Goal: Information Seeking & Learning: Find specific page/section

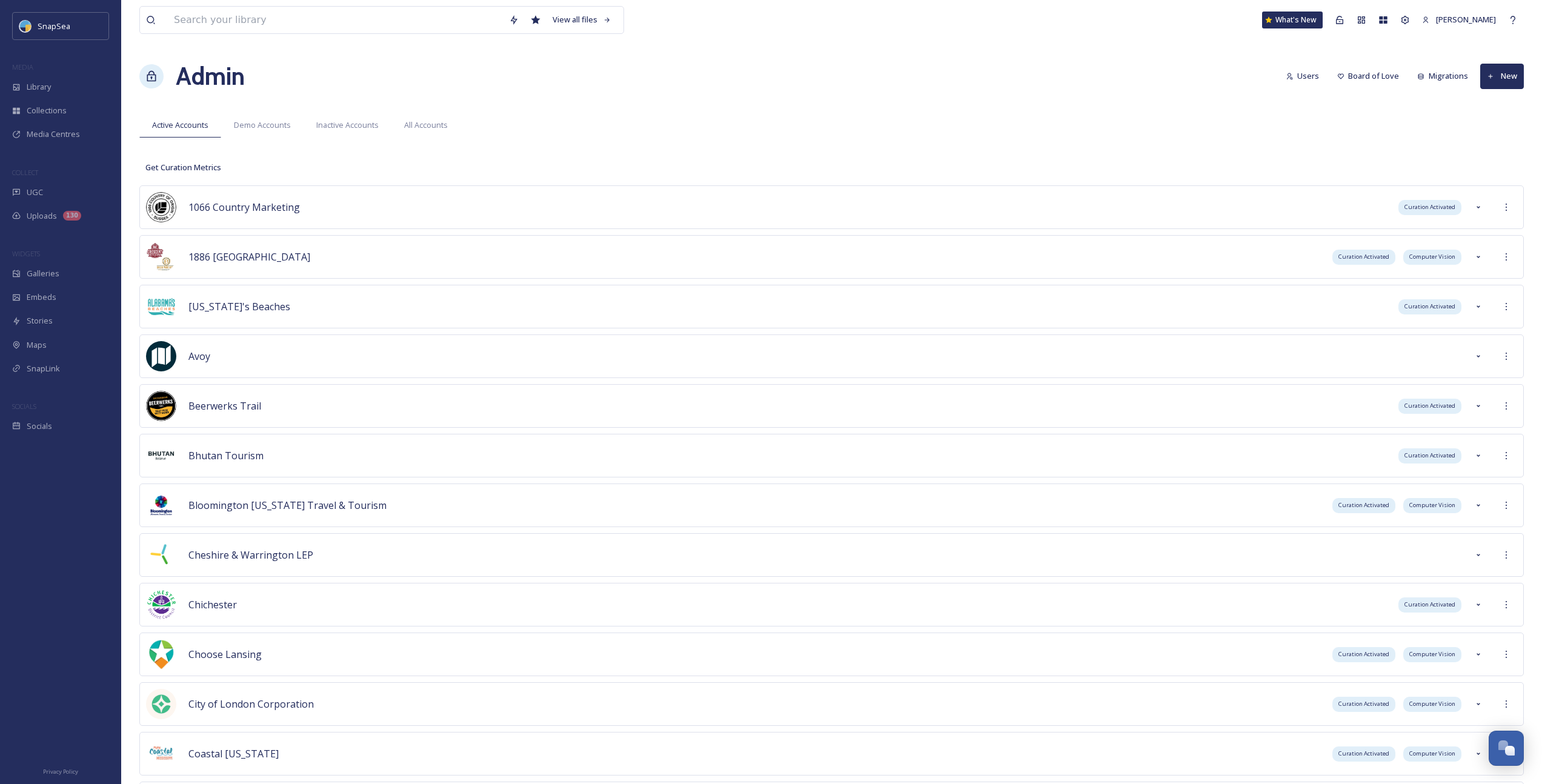
scroll to position [4137, 0]
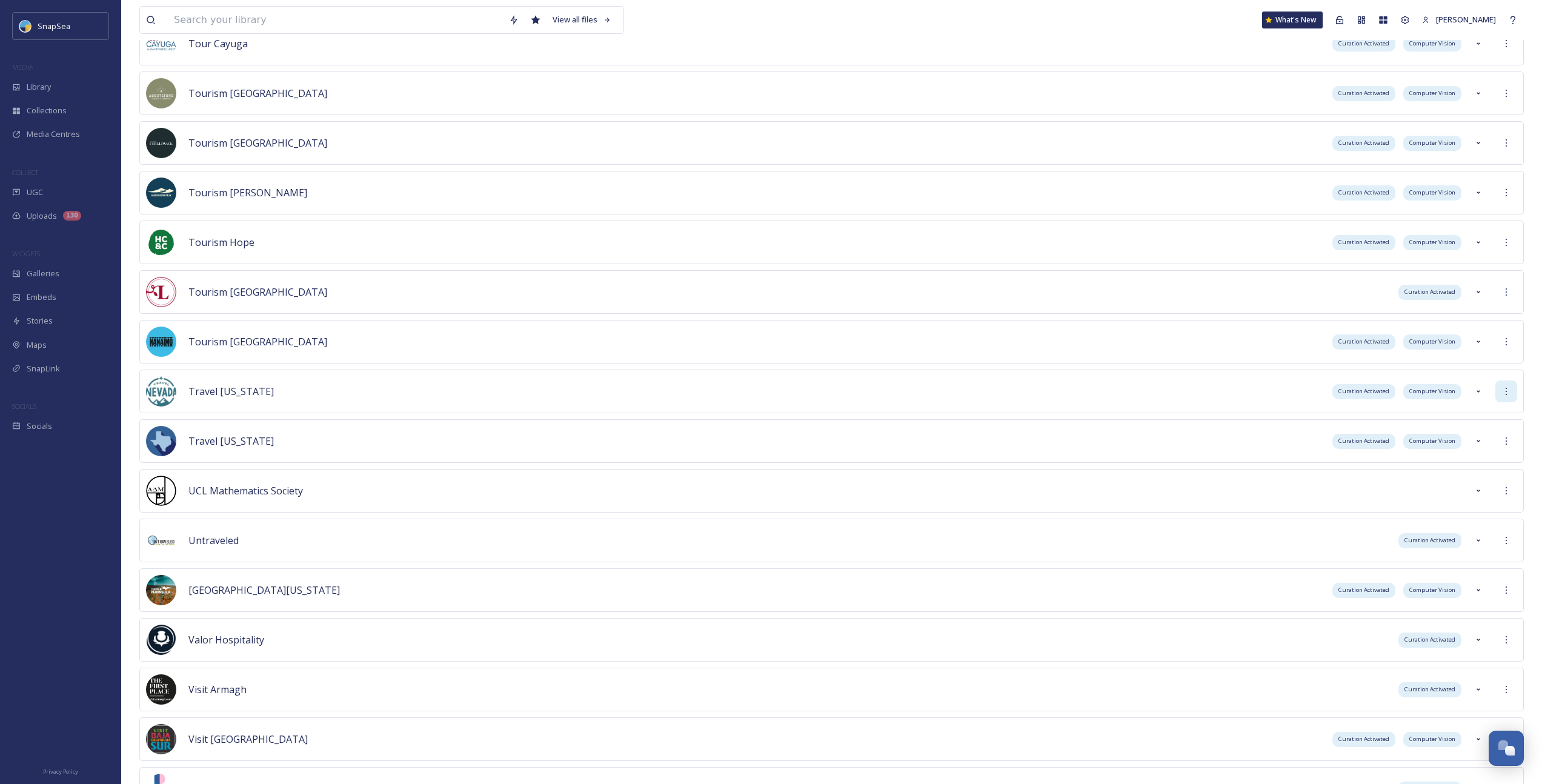
click at [904, 394] on icon at bounding box center [1506, 391] width 1 height 7
click at [904, 415] on div "Sign into Team" at bounding box center [1463, 417] width 108 height 24
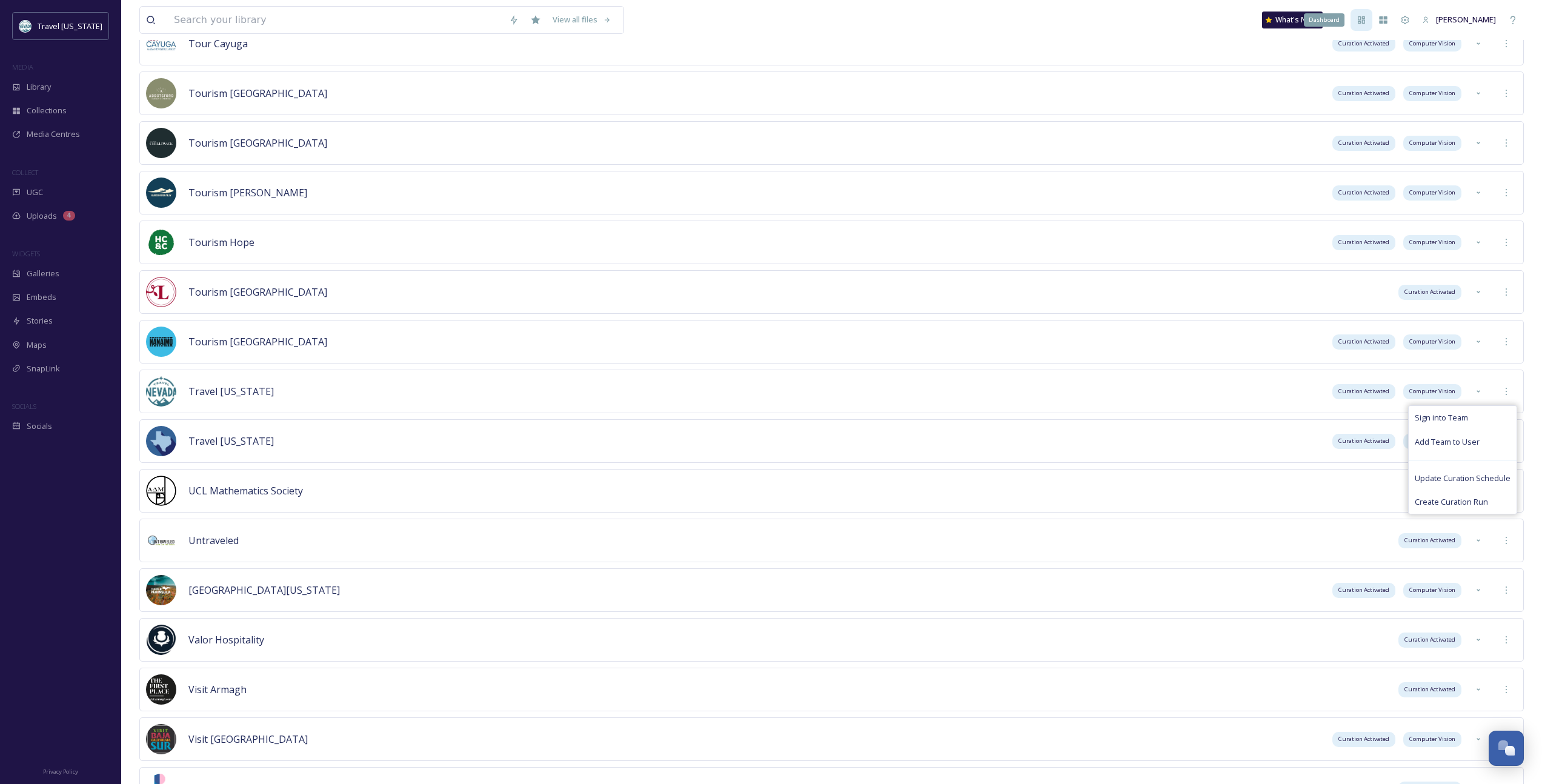
click at [904, 25] on div "Dashboard" at bounding box center [1362, 20] width 22 height 22
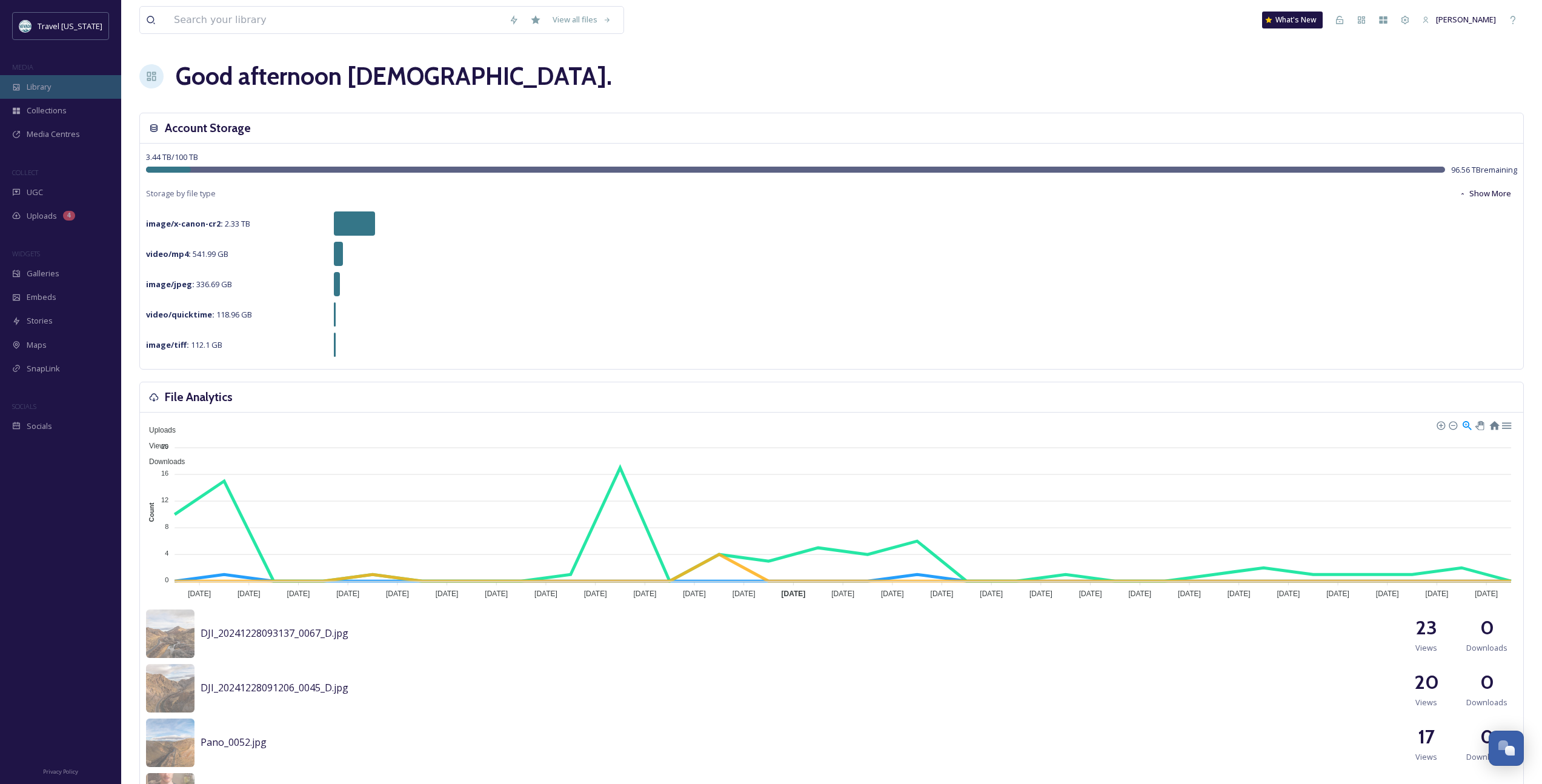
click at [97, 78] on div "Library" at bounding box center [60, 86] width 121 height 24
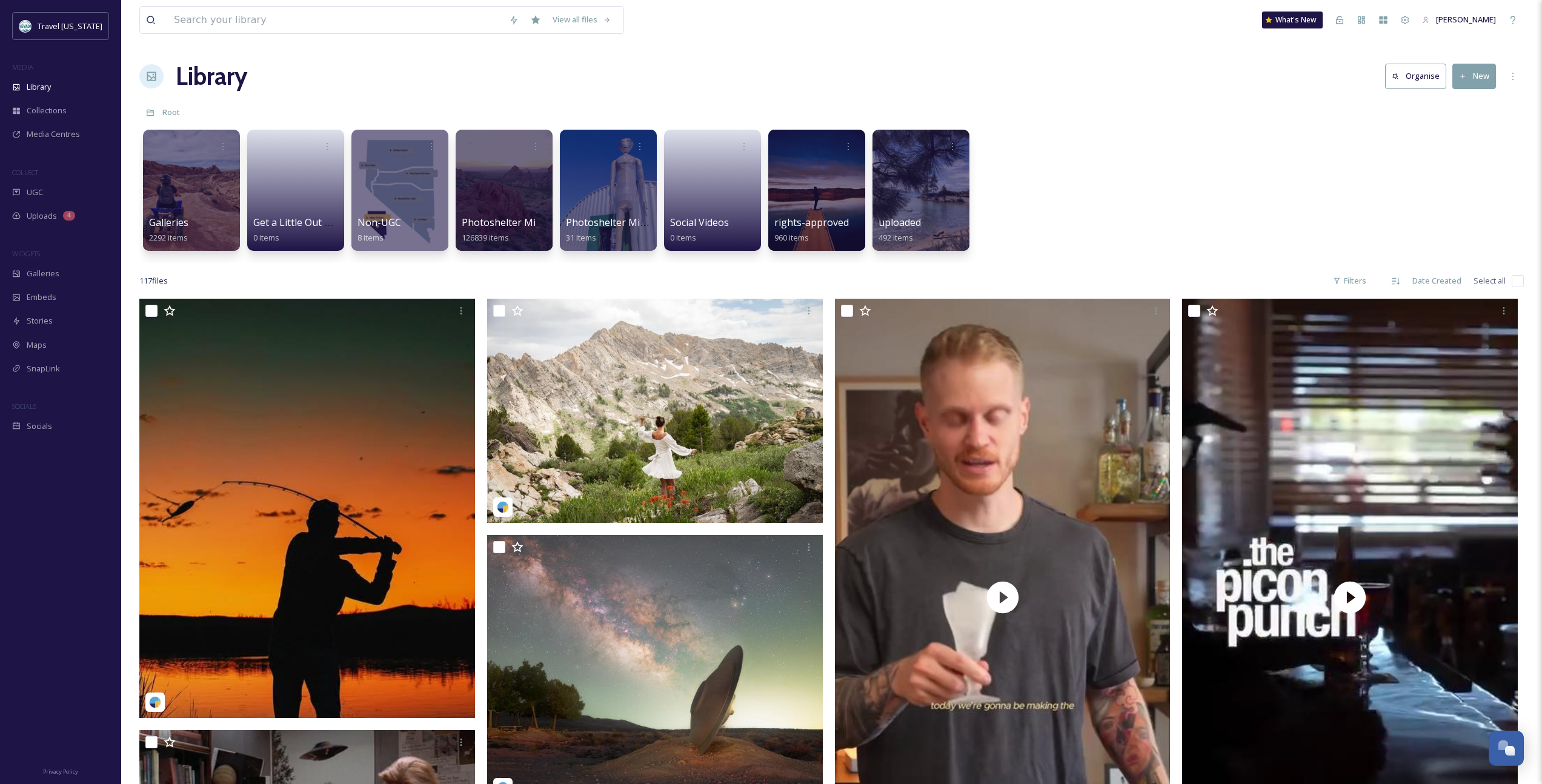
click at [750, 77] on div "Library Organise New" at bounding box center [831, 76] width 1385 height 36
click at [515, 215] on div "Photoshelter Migration 126839 items" at bounding box center [505, 230] width 86 height 30
click at [513, 227] on span "Photoshelter Migration" at bounding box center [516, 223] width 110 height 14
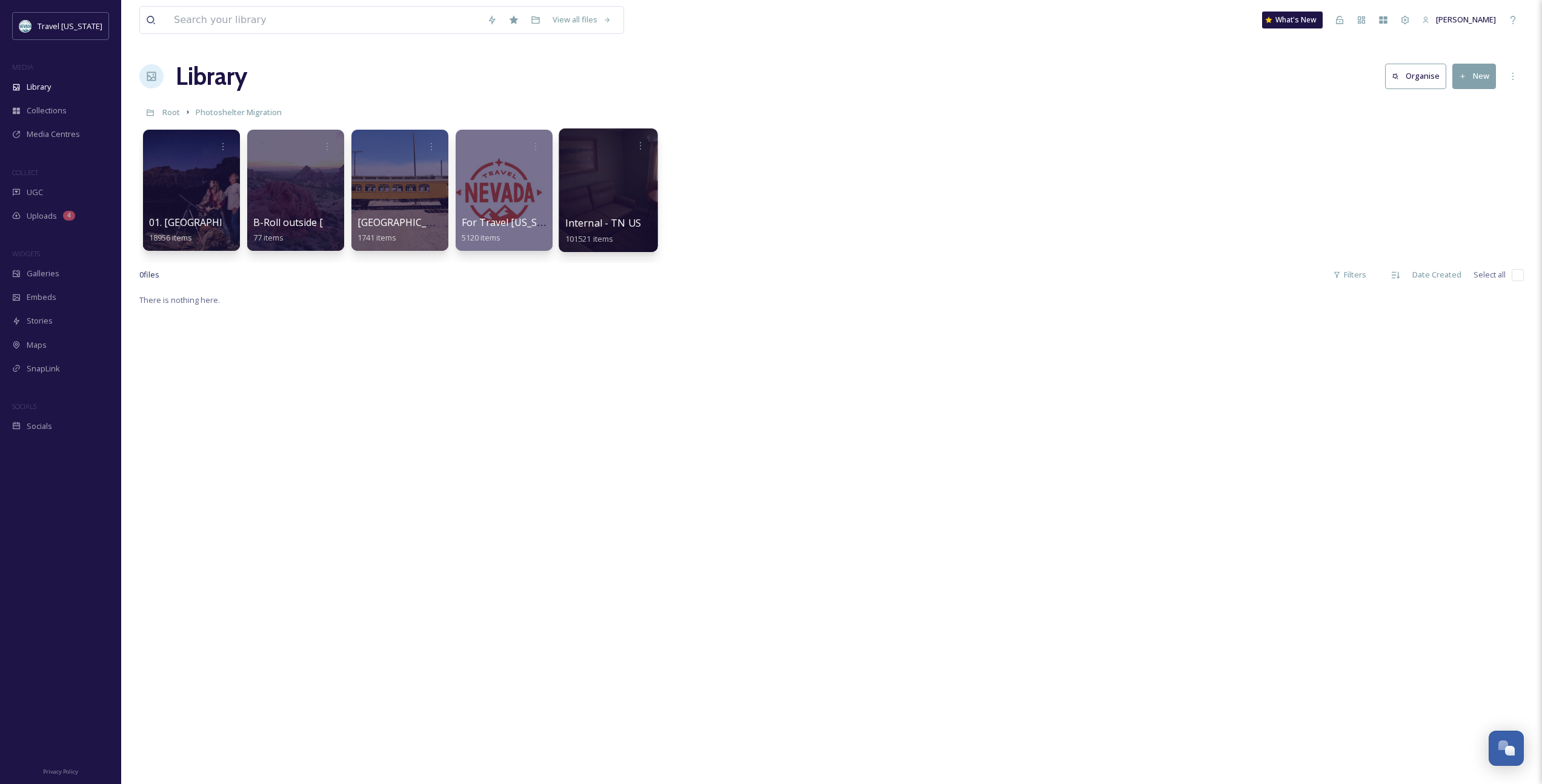
click at [589, 228] on span "Internal - TN USE ONLY" at bounding box center [621, 223] width 111 height 14
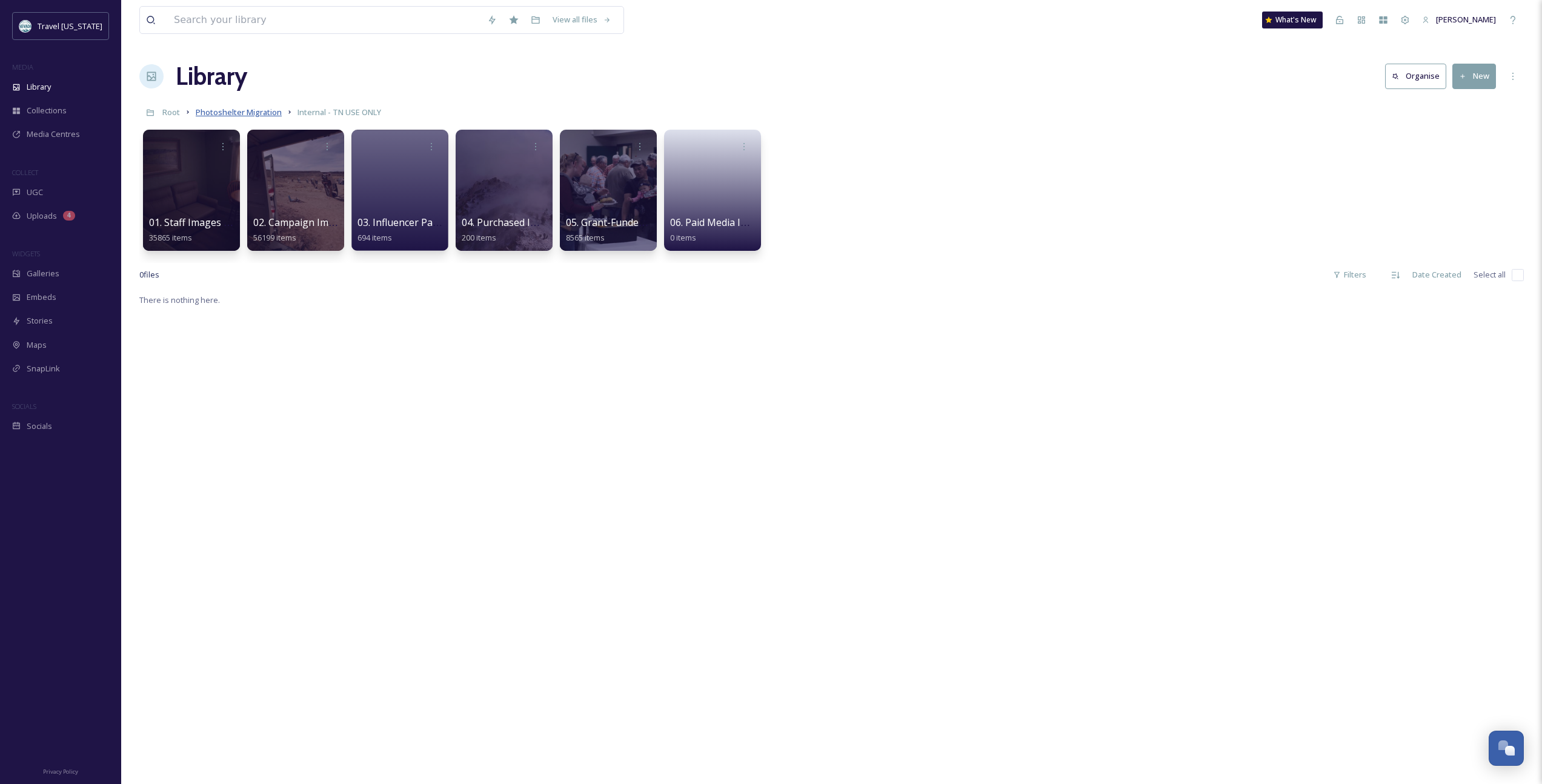
click at [265, 113] on span "Photoshelter Migration" at bounding box center [238, 112] width 86 height 11
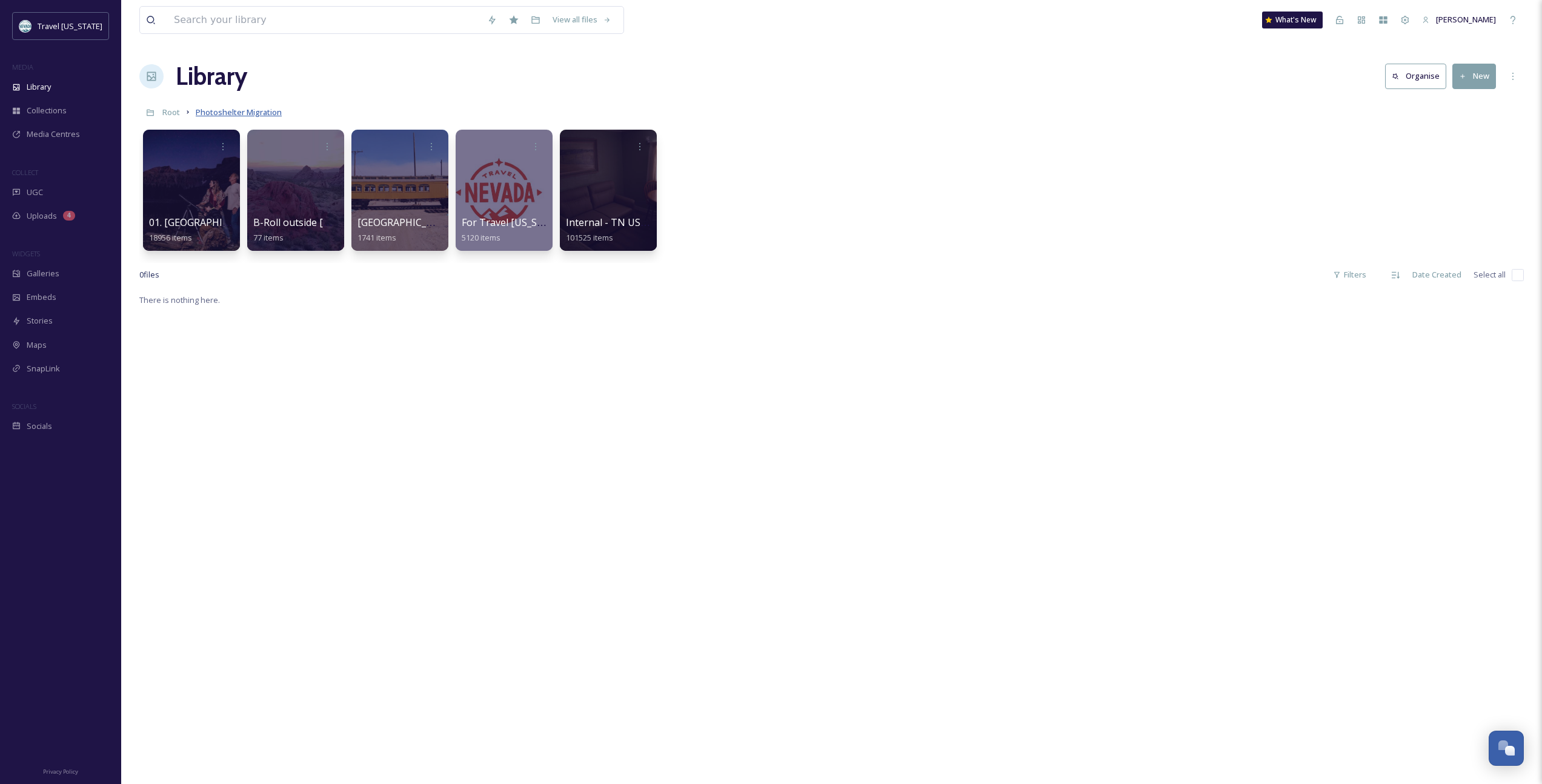
click at [264, 111] on span "Photoshelter Migration" at bounding box center [238, 112] width 86 height 11
click at [263, 112] on span "Photoshelter Migration" at bounding box center [238, 112] width 86 height 11
click at [419, 101] on div "Root Photoshelter Migration" at bounding box center [831, 112] width 1385 height 23
click at [625, 228] on span "Internal - TN USE ONLY" at bounding box center [621, 223] width 111 height 14
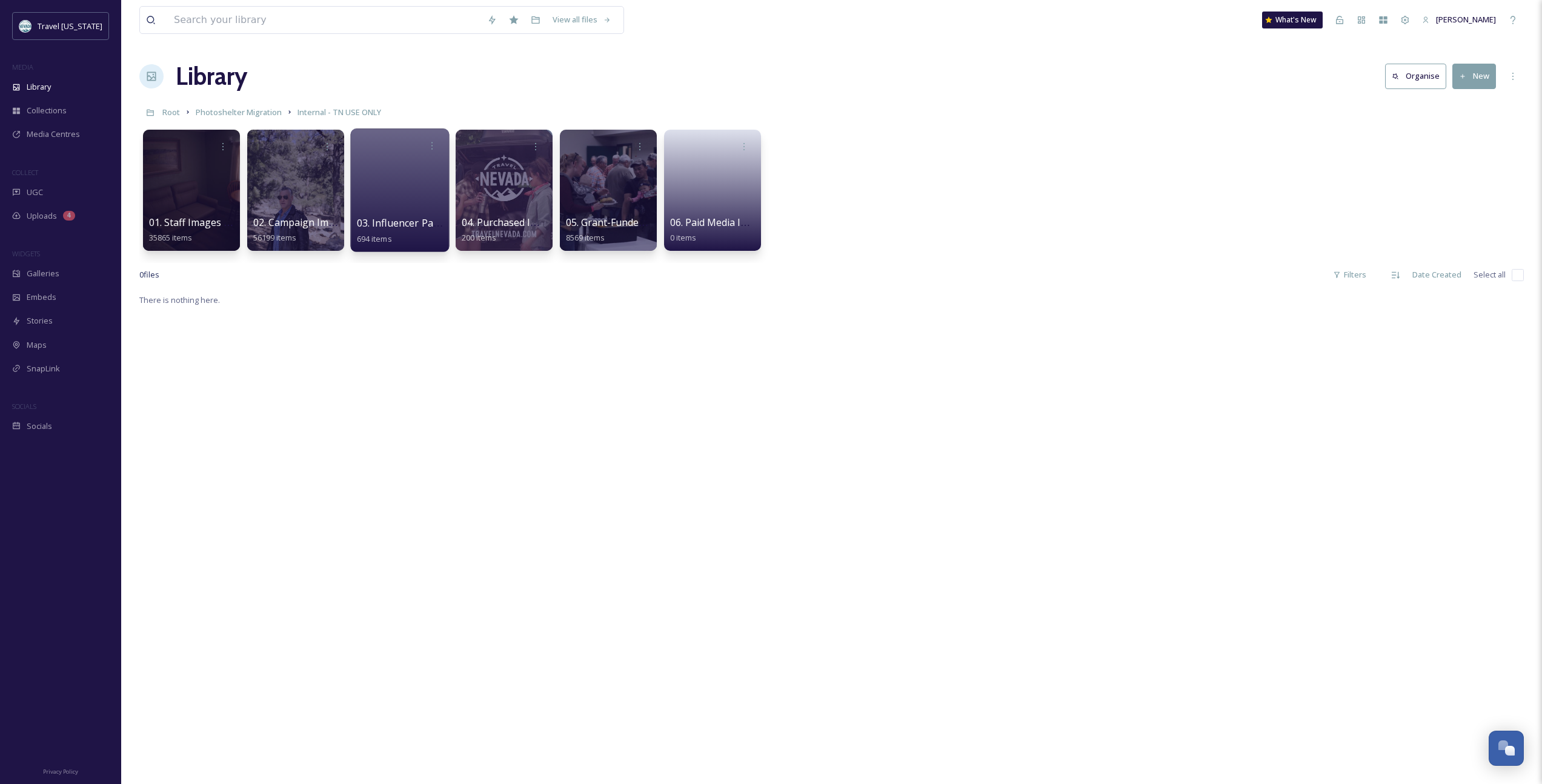
click at [399, 225] on span "03. Influencer Partnerships Images & Videos" at bounding box center [459, 223] width 205 height 14
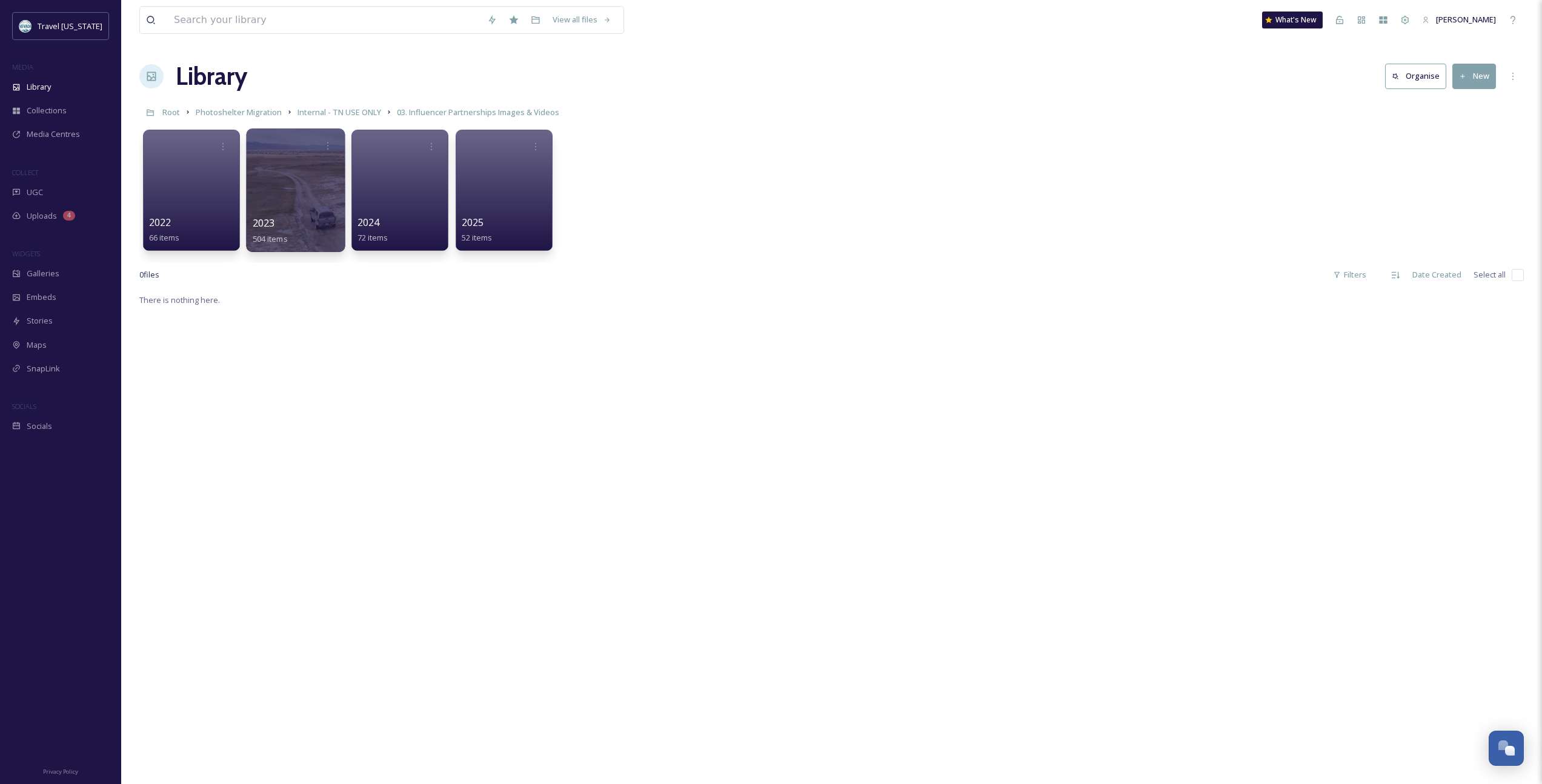
click at [265, 219] on span "2023" at bounding box center [263, 223] width 22 height 14
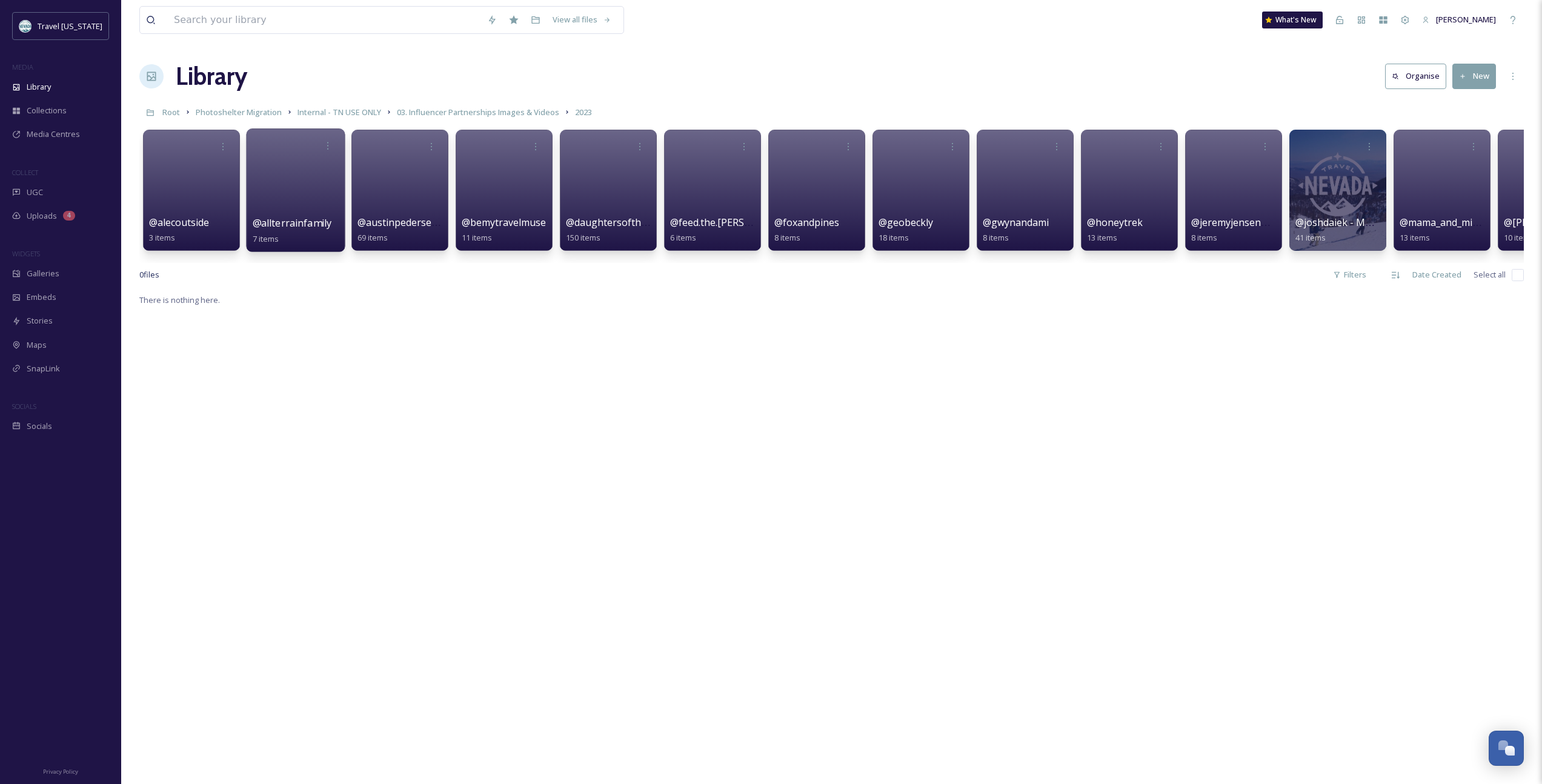
click at [297, 221] on span "@allterrainfamily" at bounding box center [292, 223] width 80 height 14
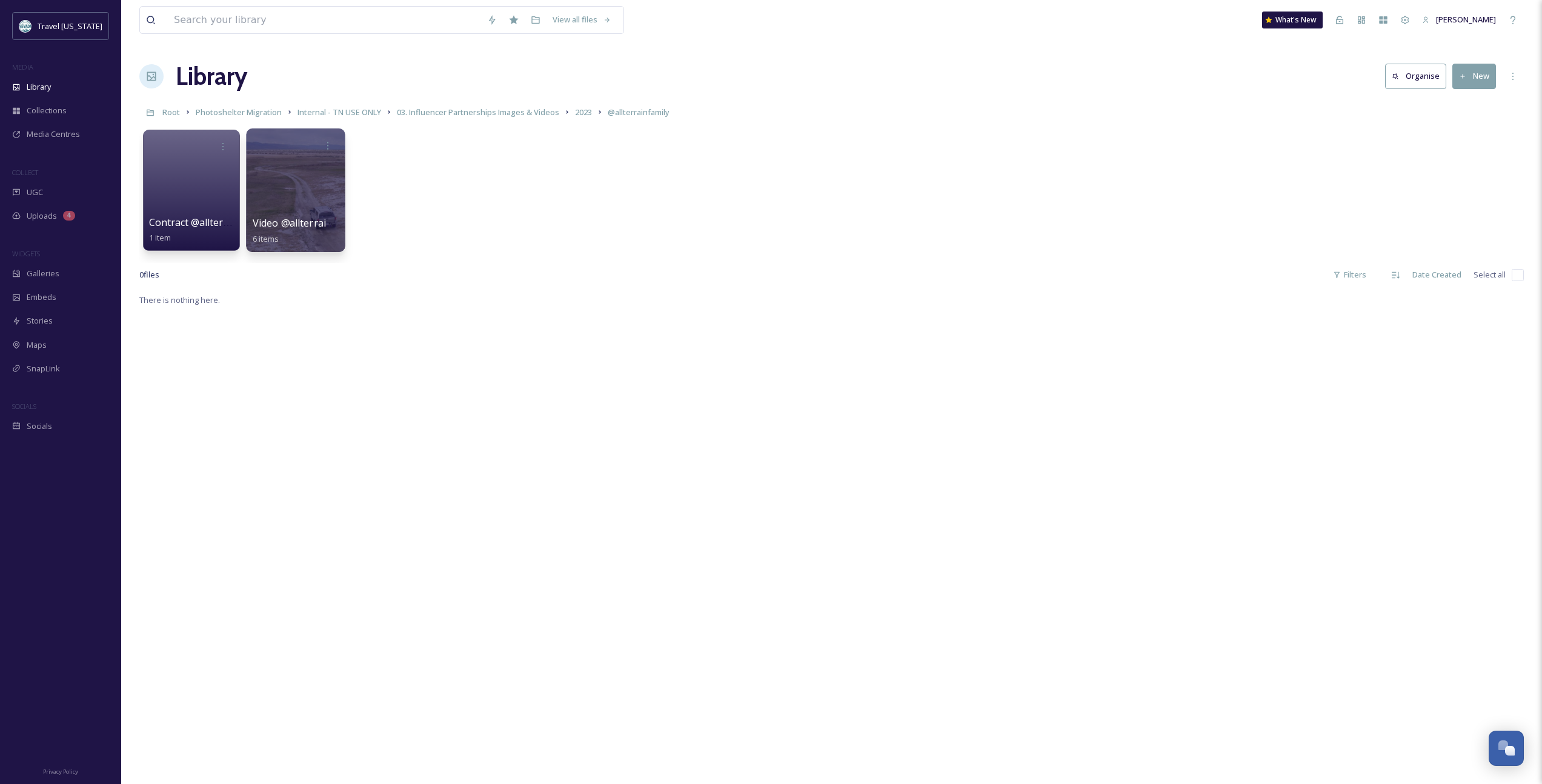
click at [301, 221] on span "Video @allterrainfamily" at bounding box center [306, 223] width 107 height 14
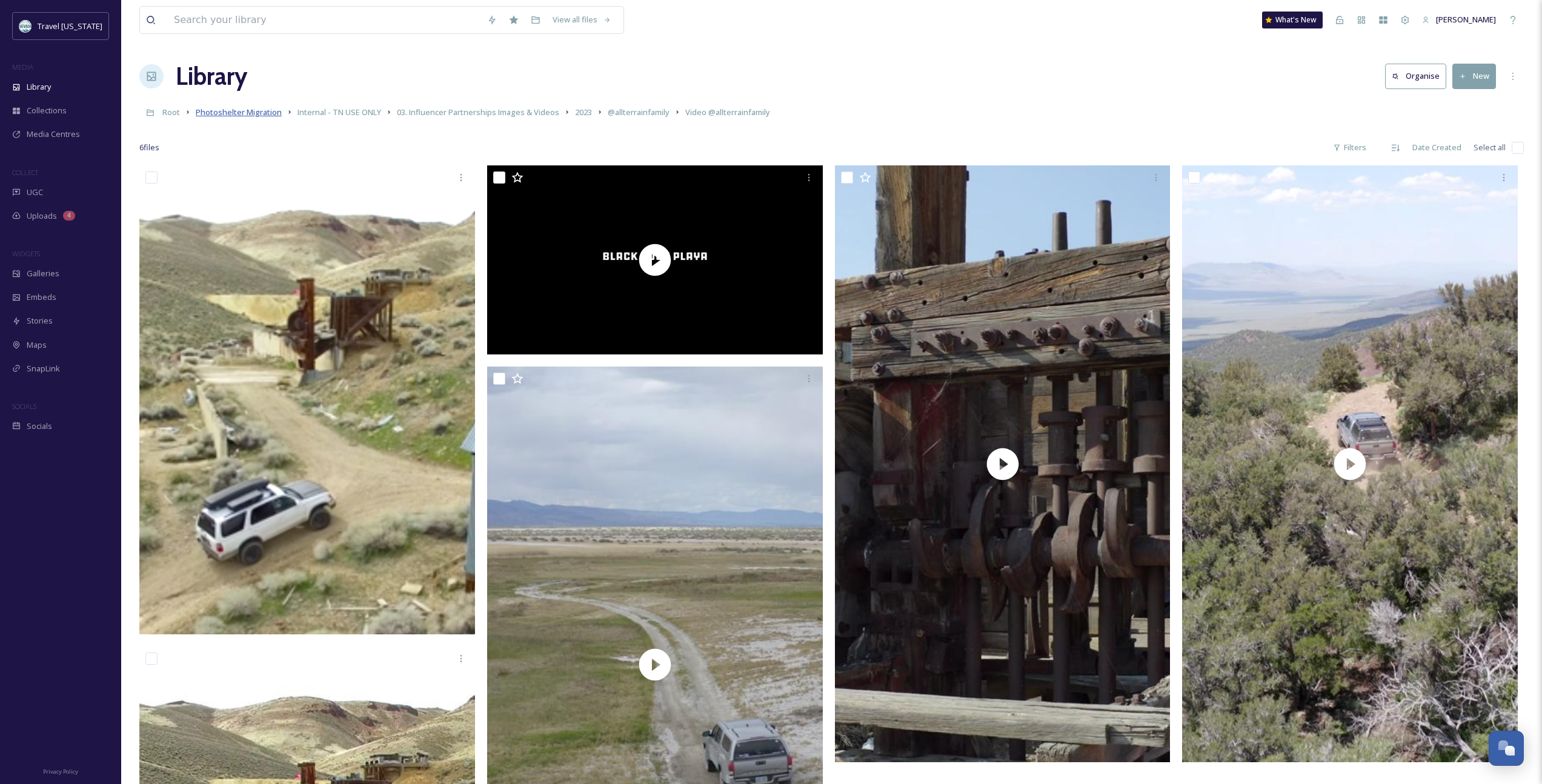
click at [265, 112] on span "Photoshelter Migration" at bounding box center [238, 112] width 86 height 11
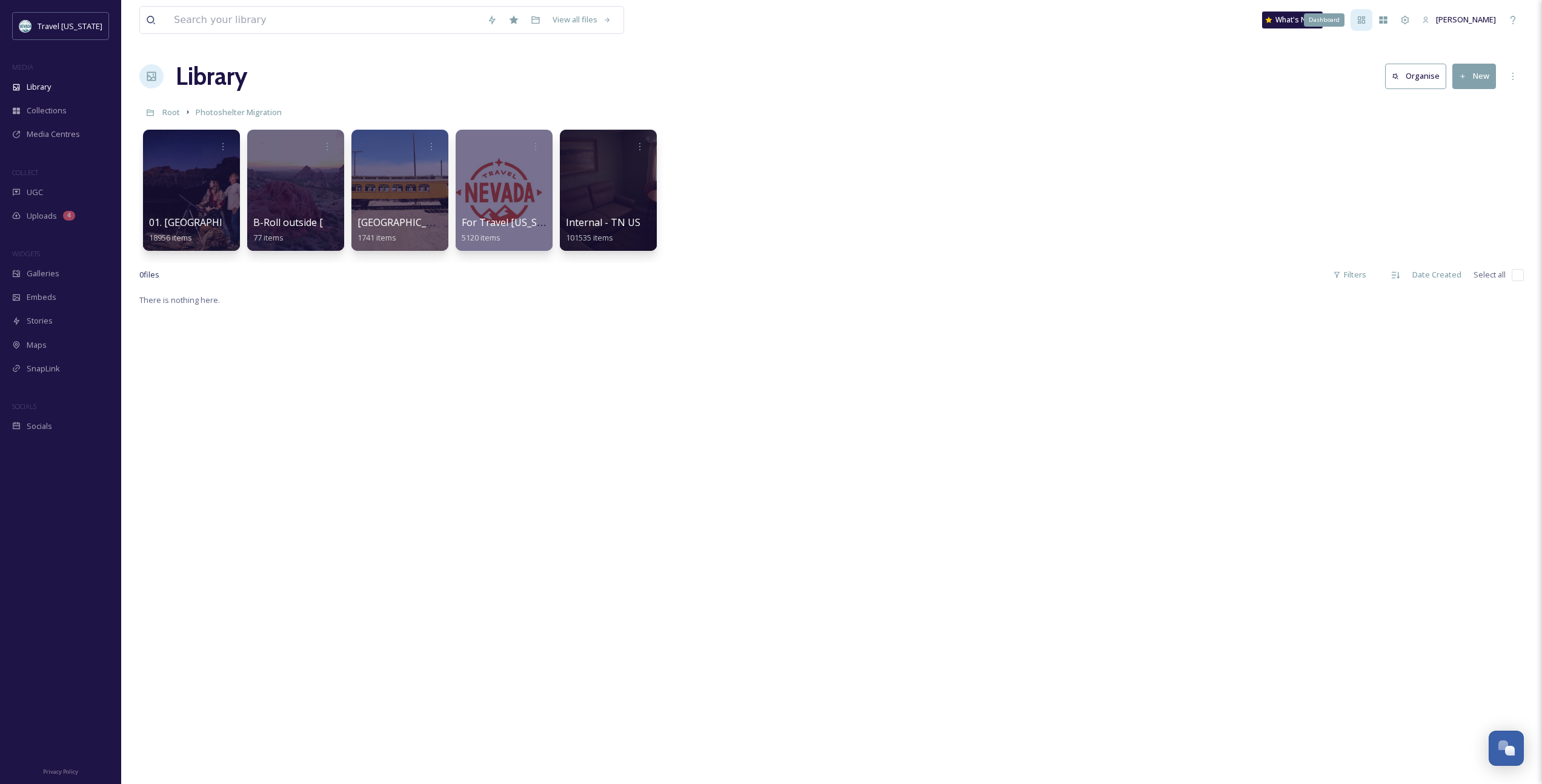
click at [904, 22] on icon at bounding box center [1362, 20] width 9 height 9
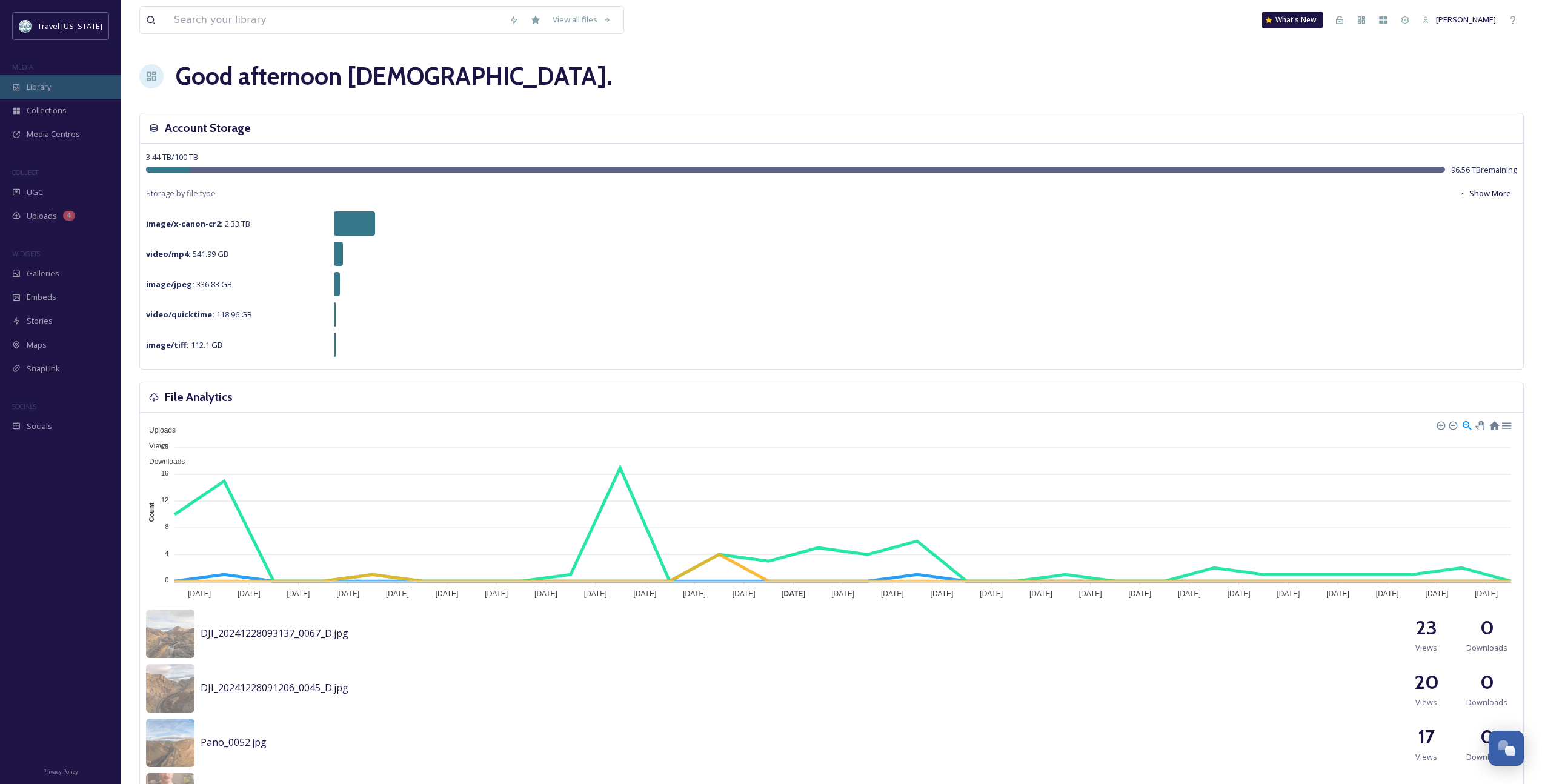
click at [60, 90] on div "Library" at bounding box center [60, 86] width 121 height 24
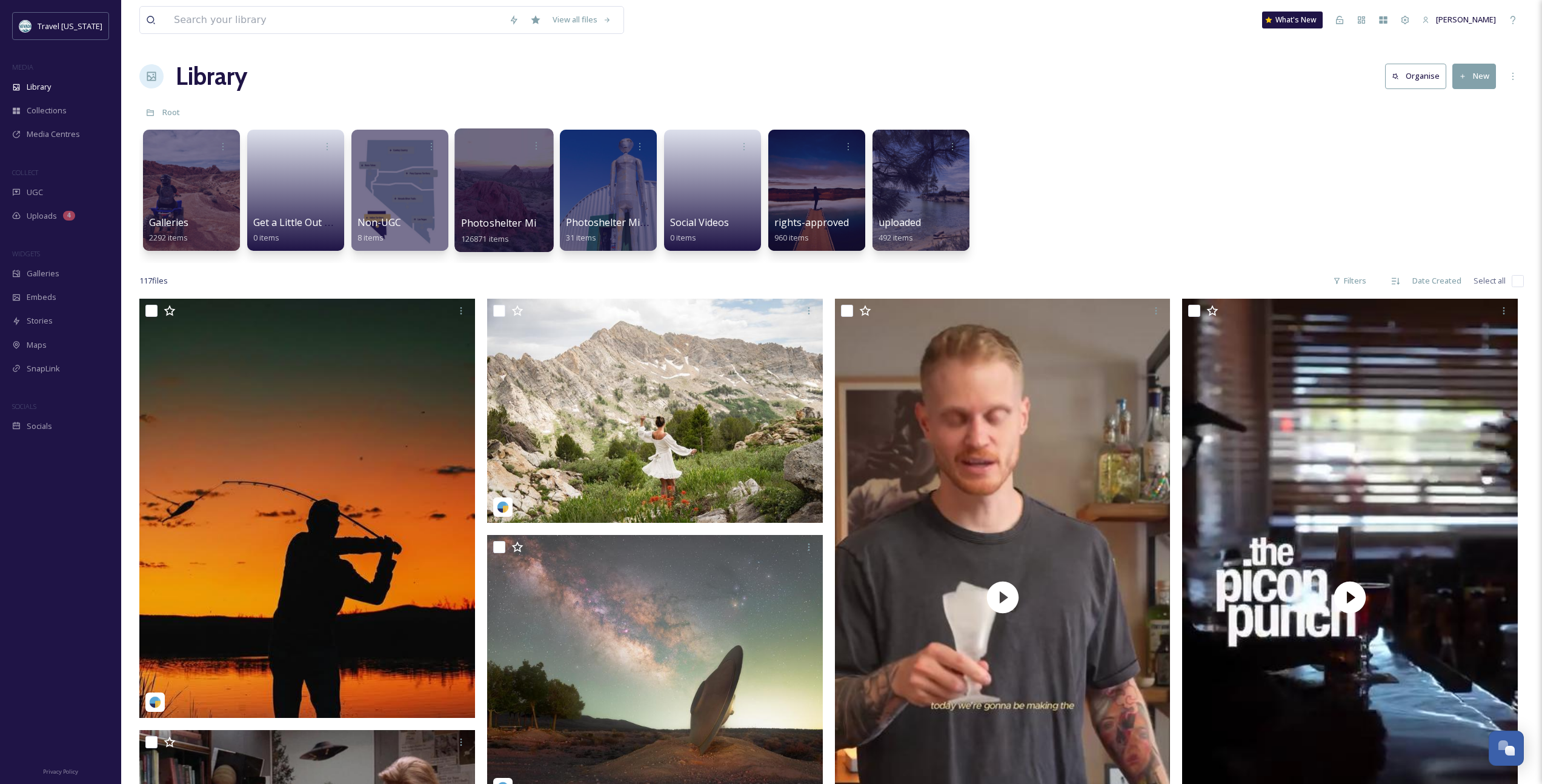
click at [518, 224] on span "Photoshelter Migration" at bounding box center [516, 223] width 110 height 14
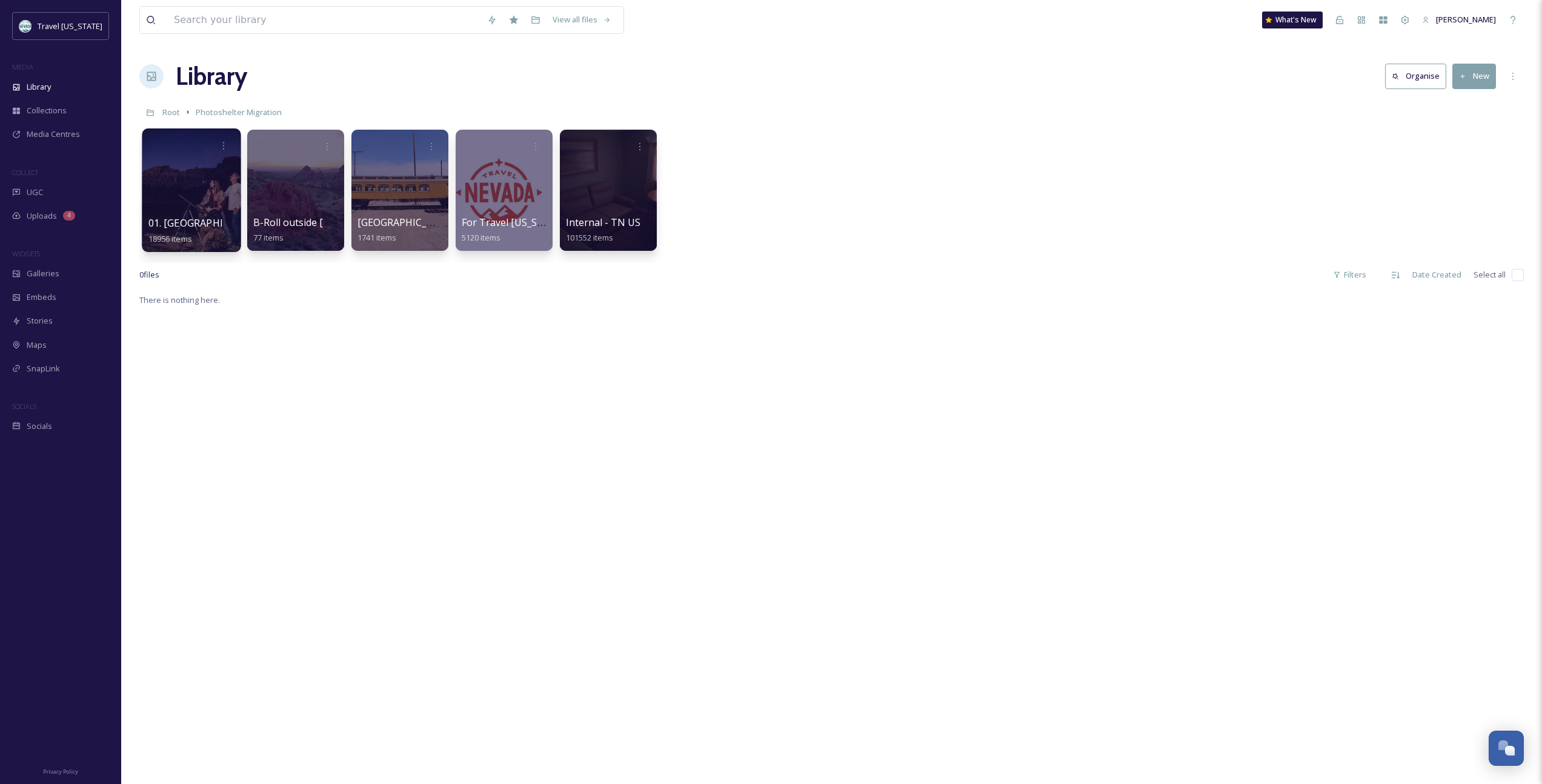
click at [200, 224] on span "01. [GEOGRAPHIC_DATA]" at bounding box center [206, 223] width 115 height 14
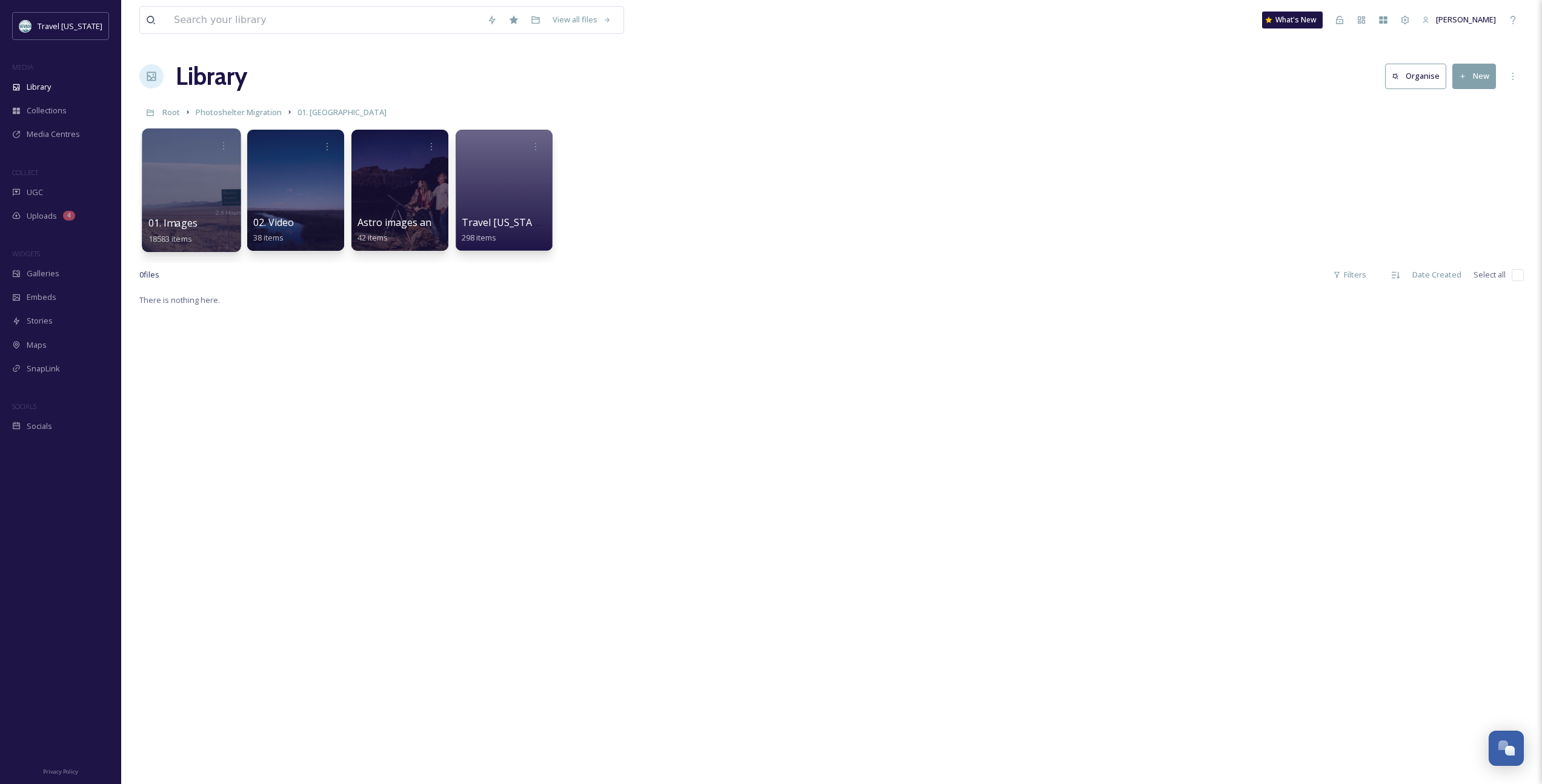
click at [190, 226] on span "01. Images" at bounding box center [174, 223] width 50 height 14
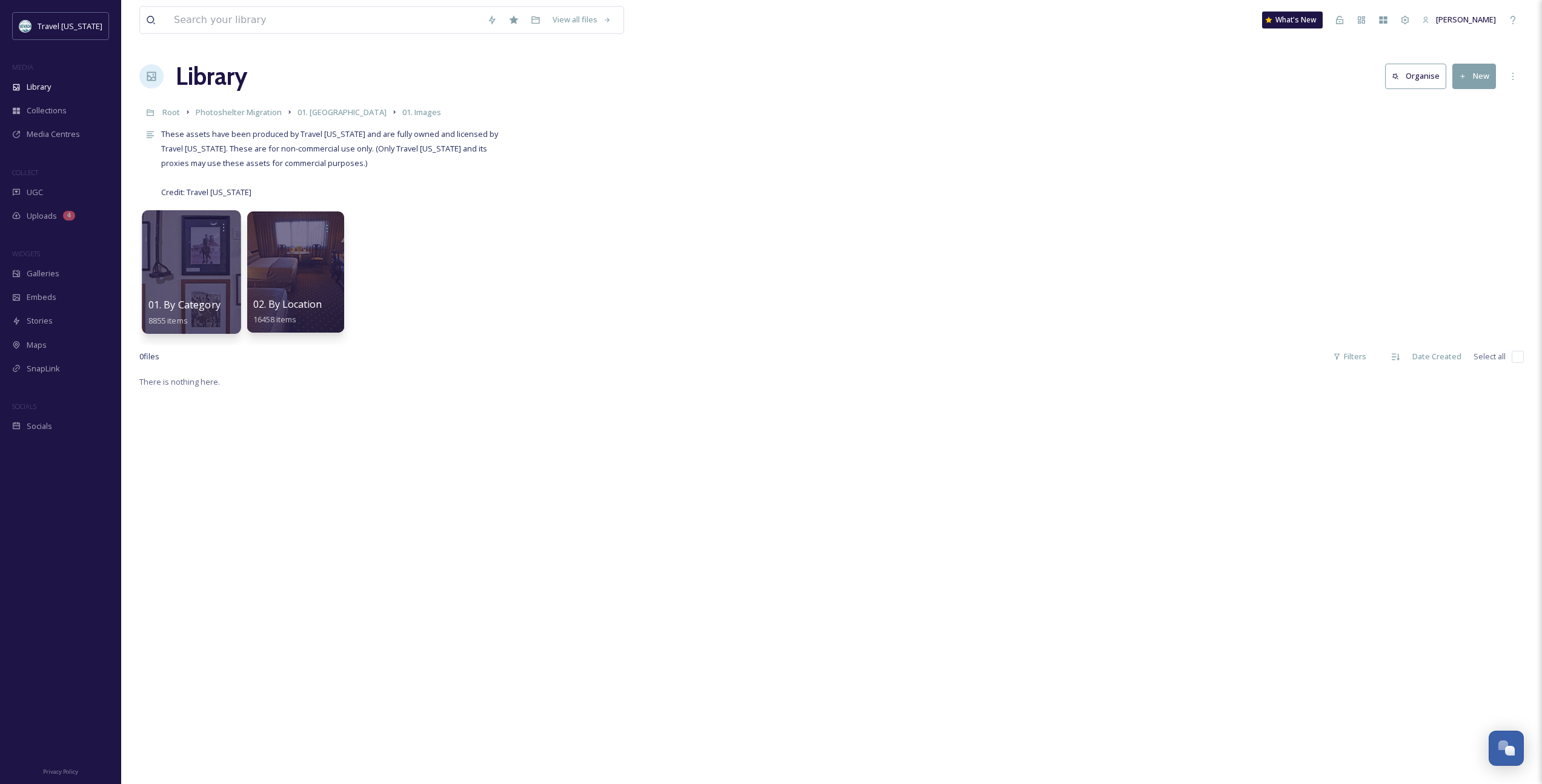
click at [202, 300] on span "01. By Category" at bounding box center [184, 305] width 72 height 14
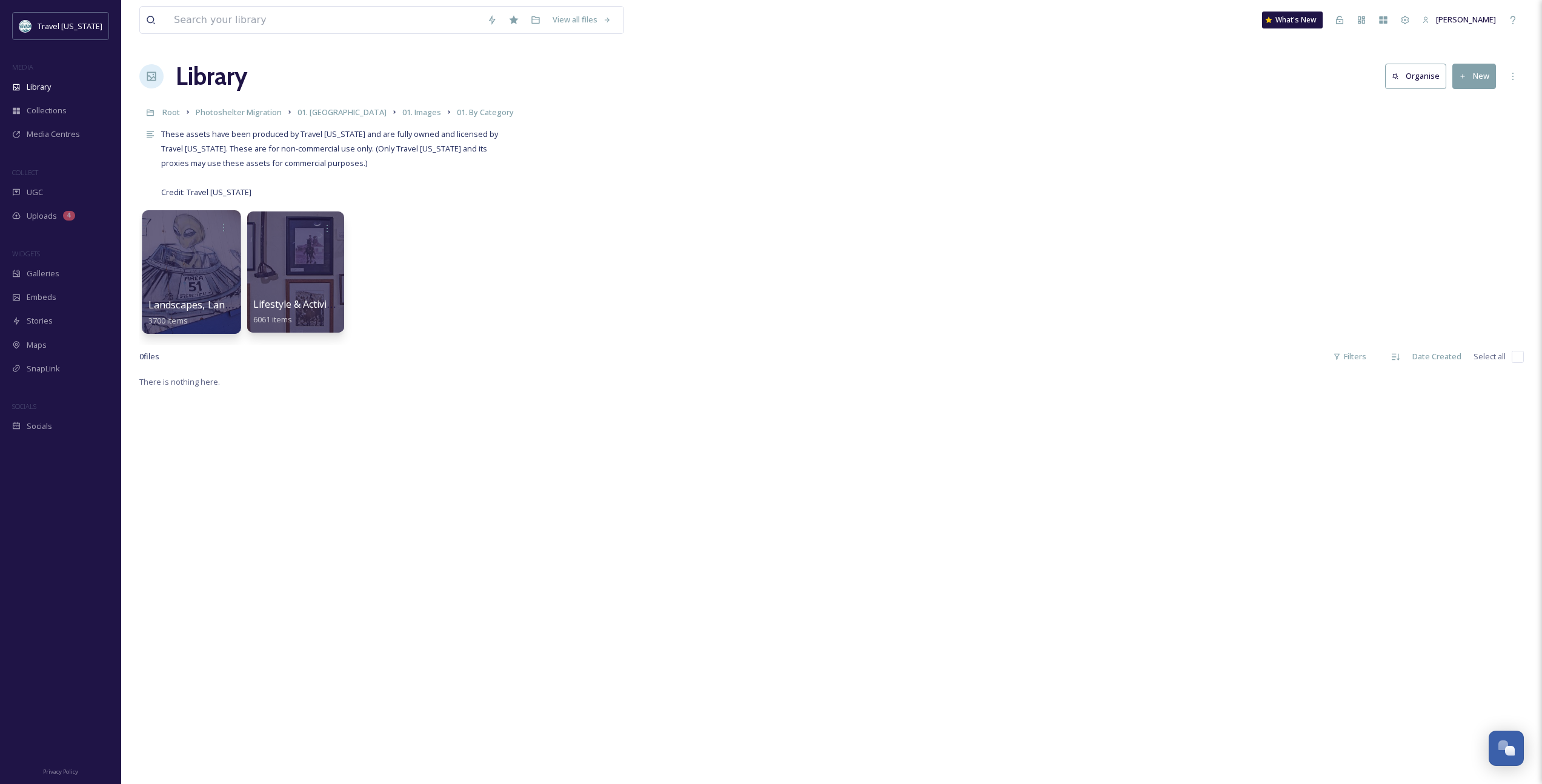
click at [195, 308] on span "Landscapes, Landmarks & Architecture" at bounding box center [238, 305] width 180 height 14
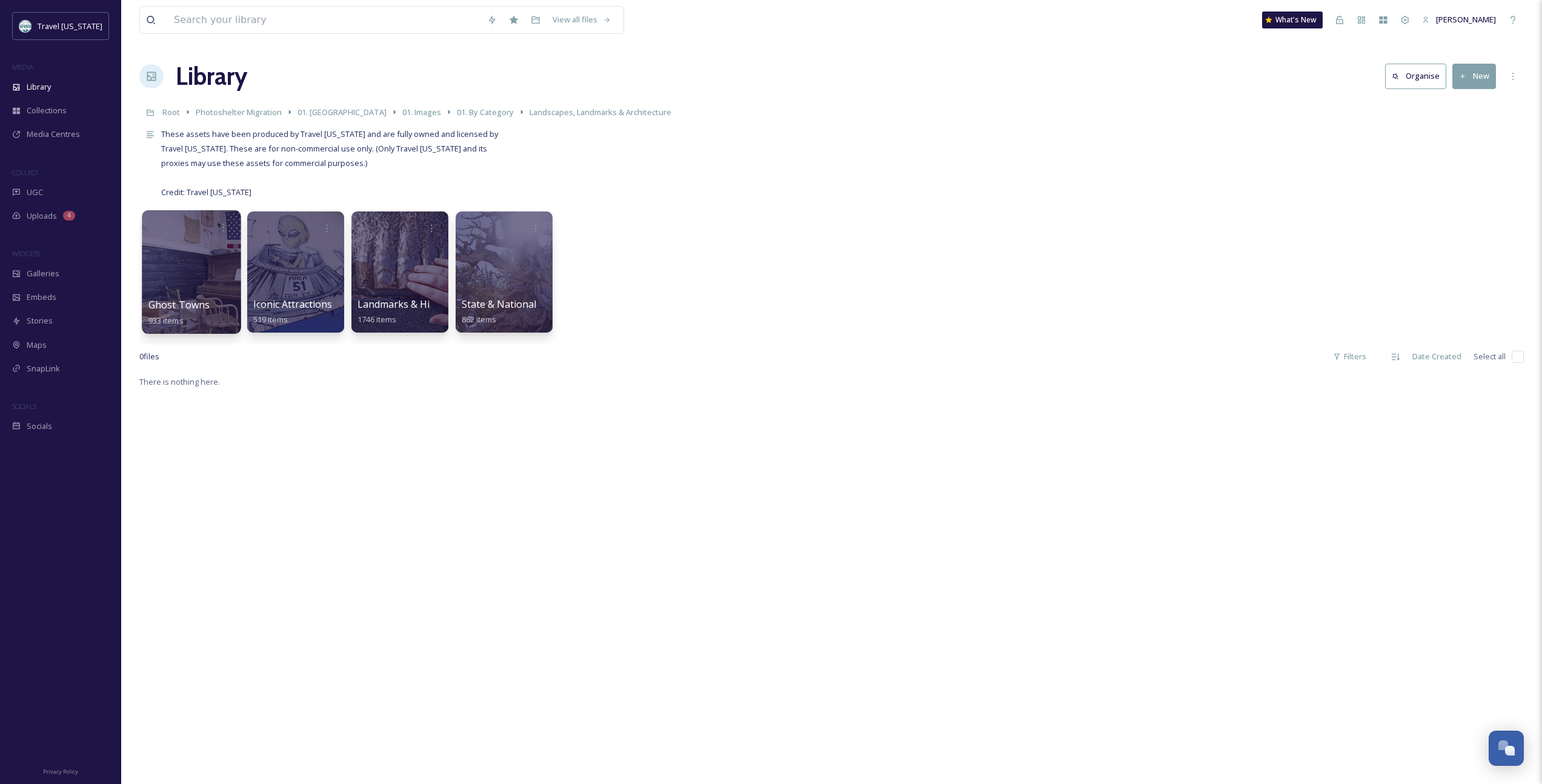
click at [174, 307] on span "Ghost Towns" at bounding box center [180, 305] width 62 height 14
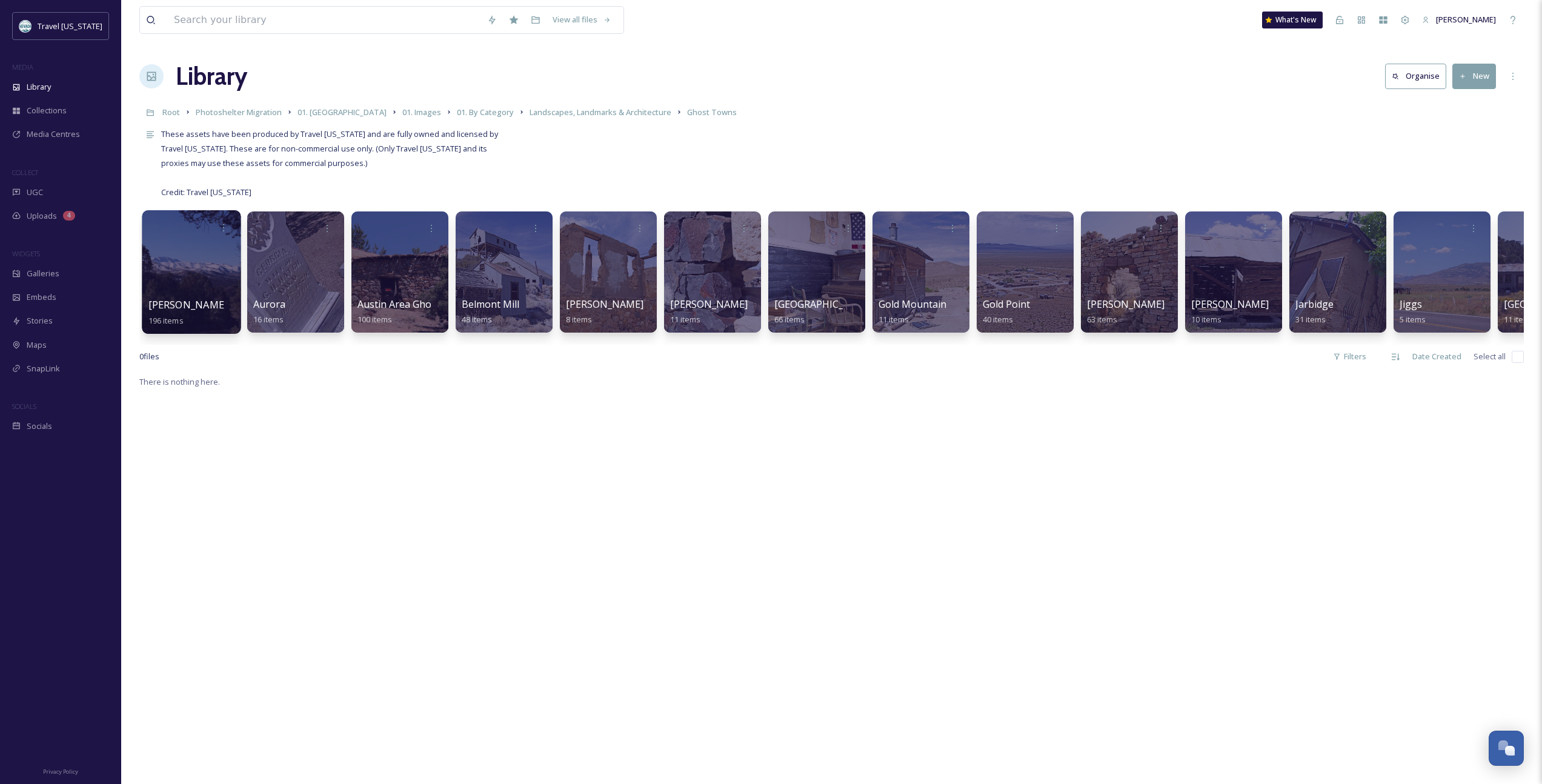
click at [199, 305] on span "[PERSON_NAME] Ghost Town" at bounding box center [217, 305] width 138 height 14
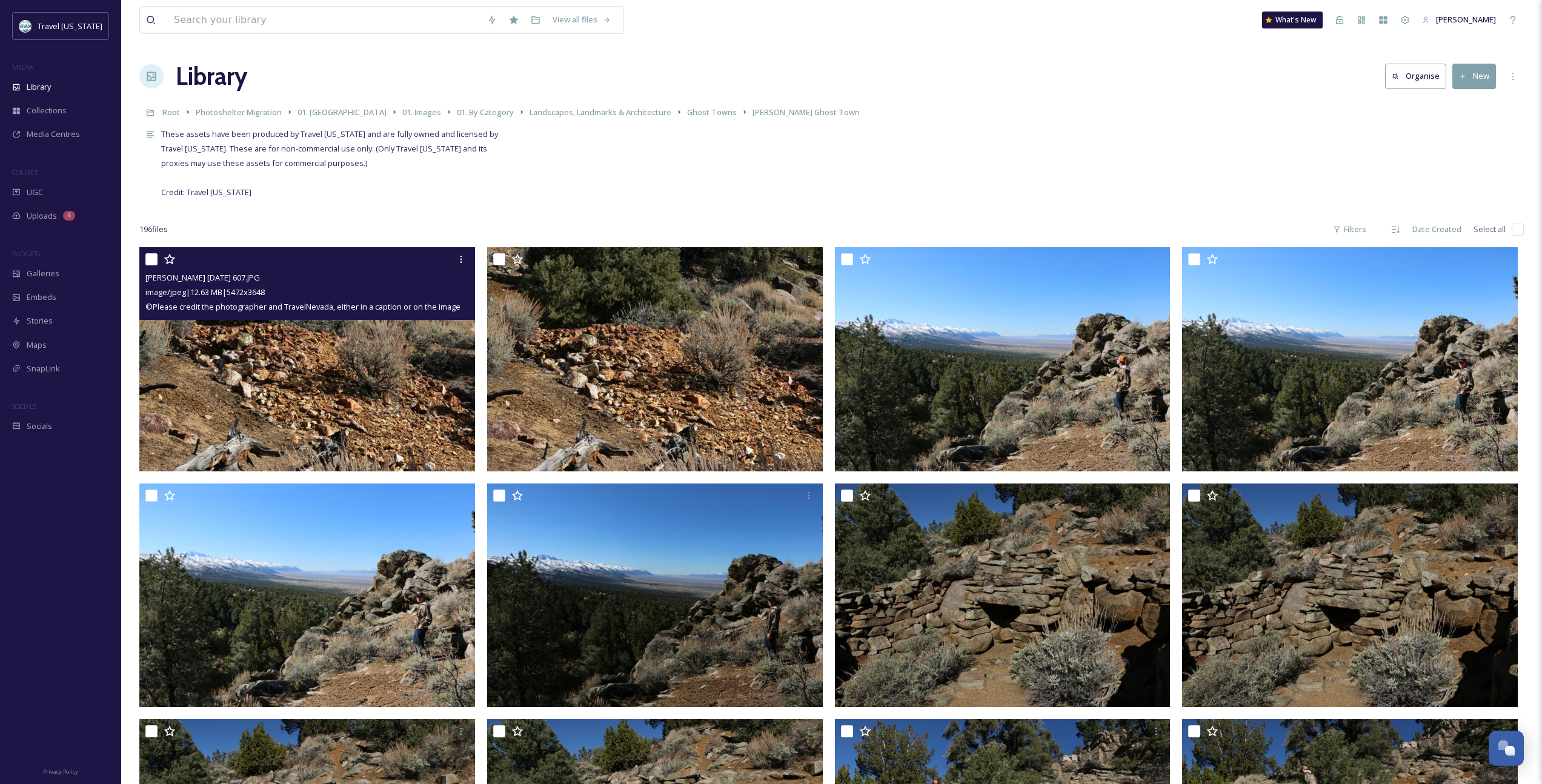
click at [276, 392] on img at bounding box center [307, 359] width 336 height 224
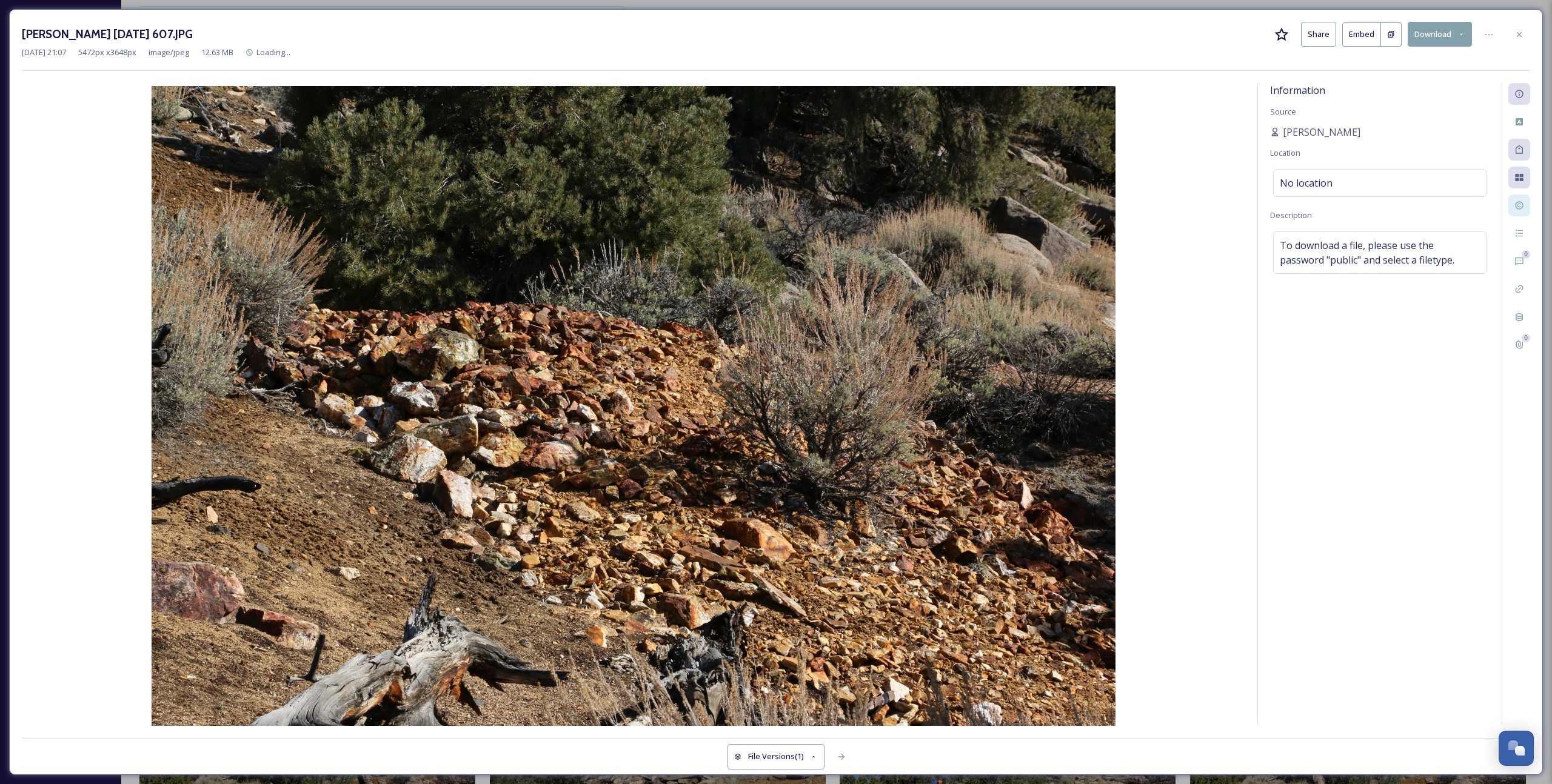
click at [904, 209] on icon at bounding box center [1519, 206] width 8 height 8
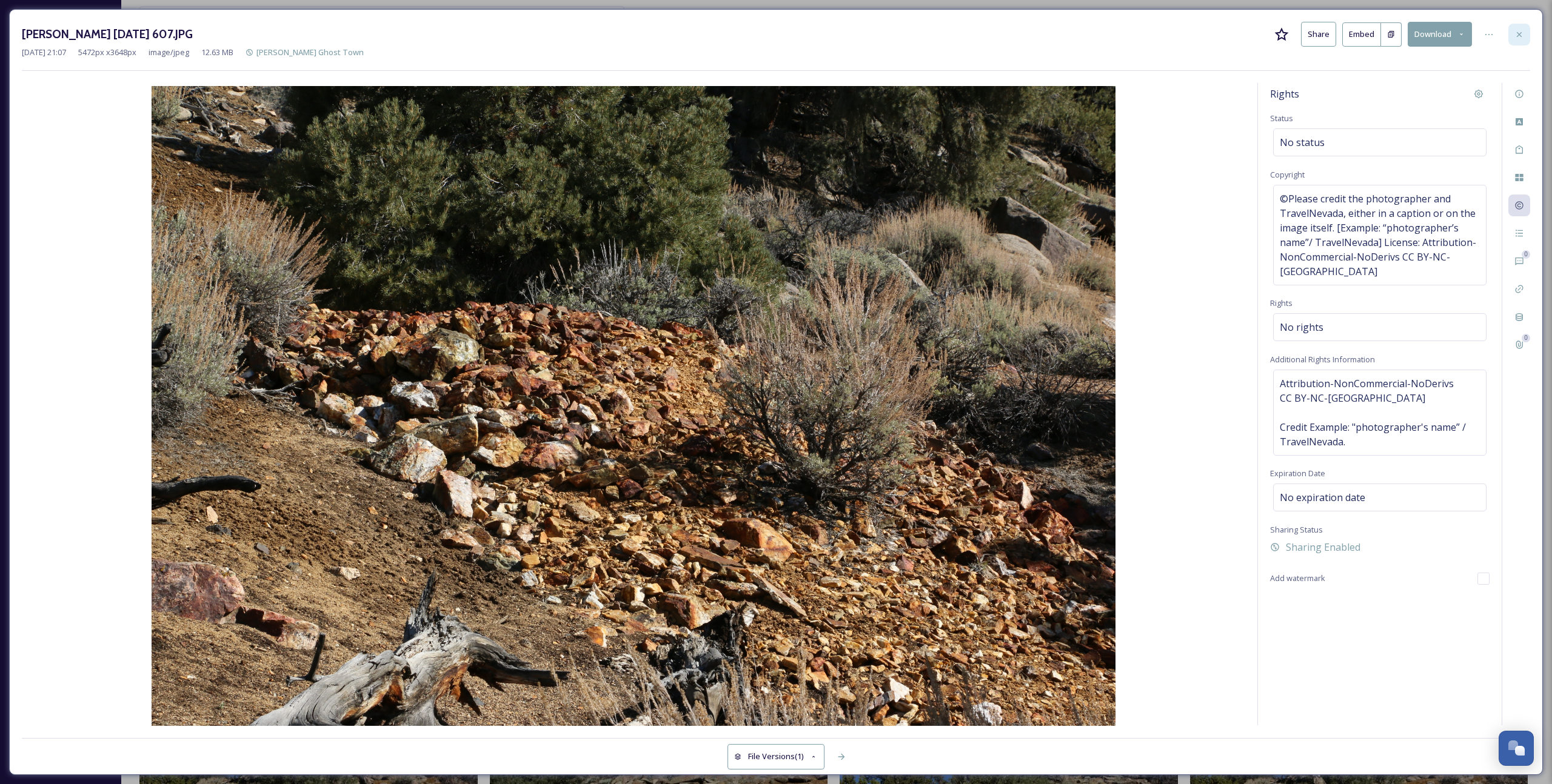
click at [904, 41] on div at bounding box center [1519, 34] width 22 height 22
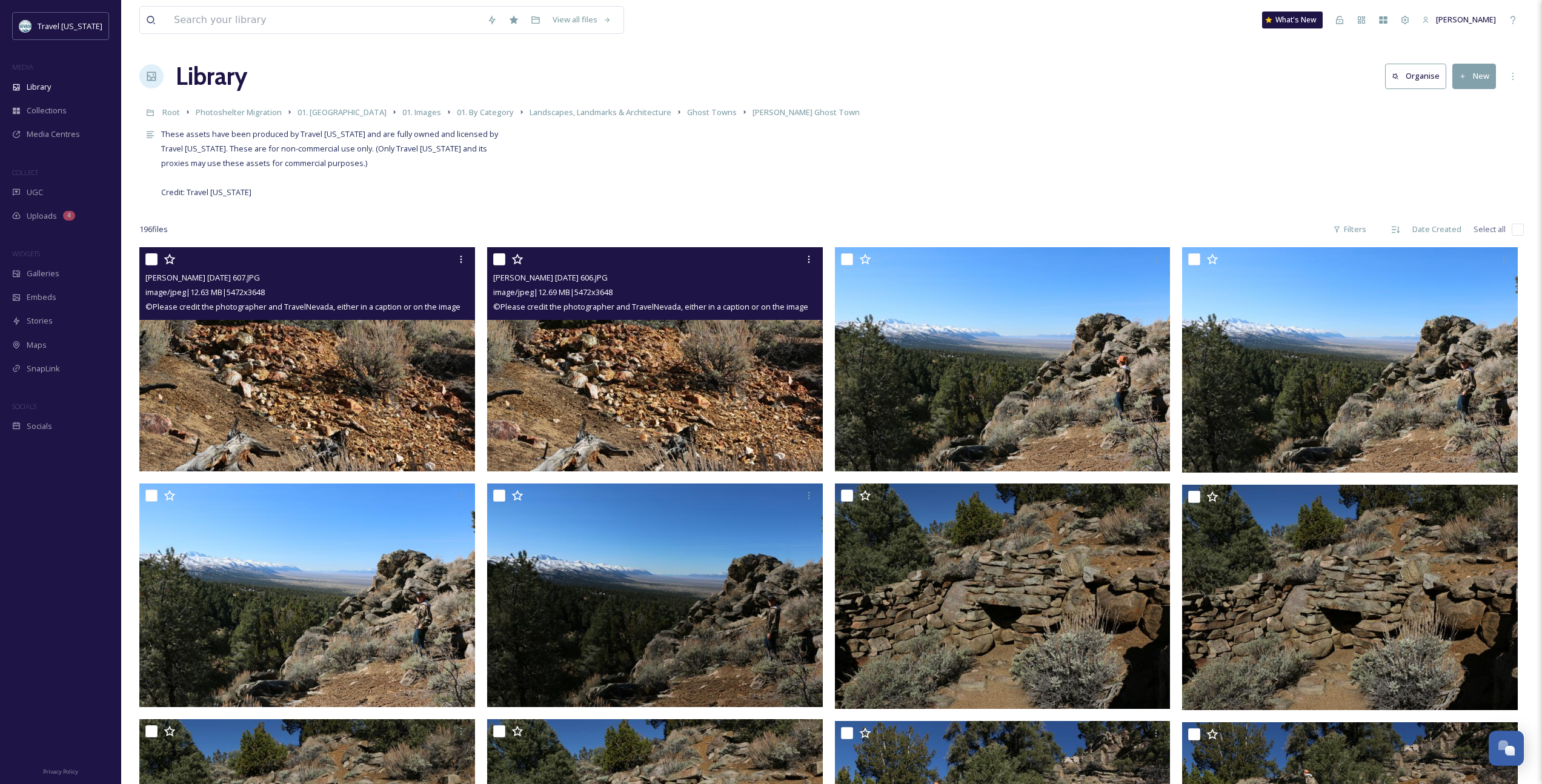
click at [644, 417] on img at bounding box center [654, 359] width 336 height 224
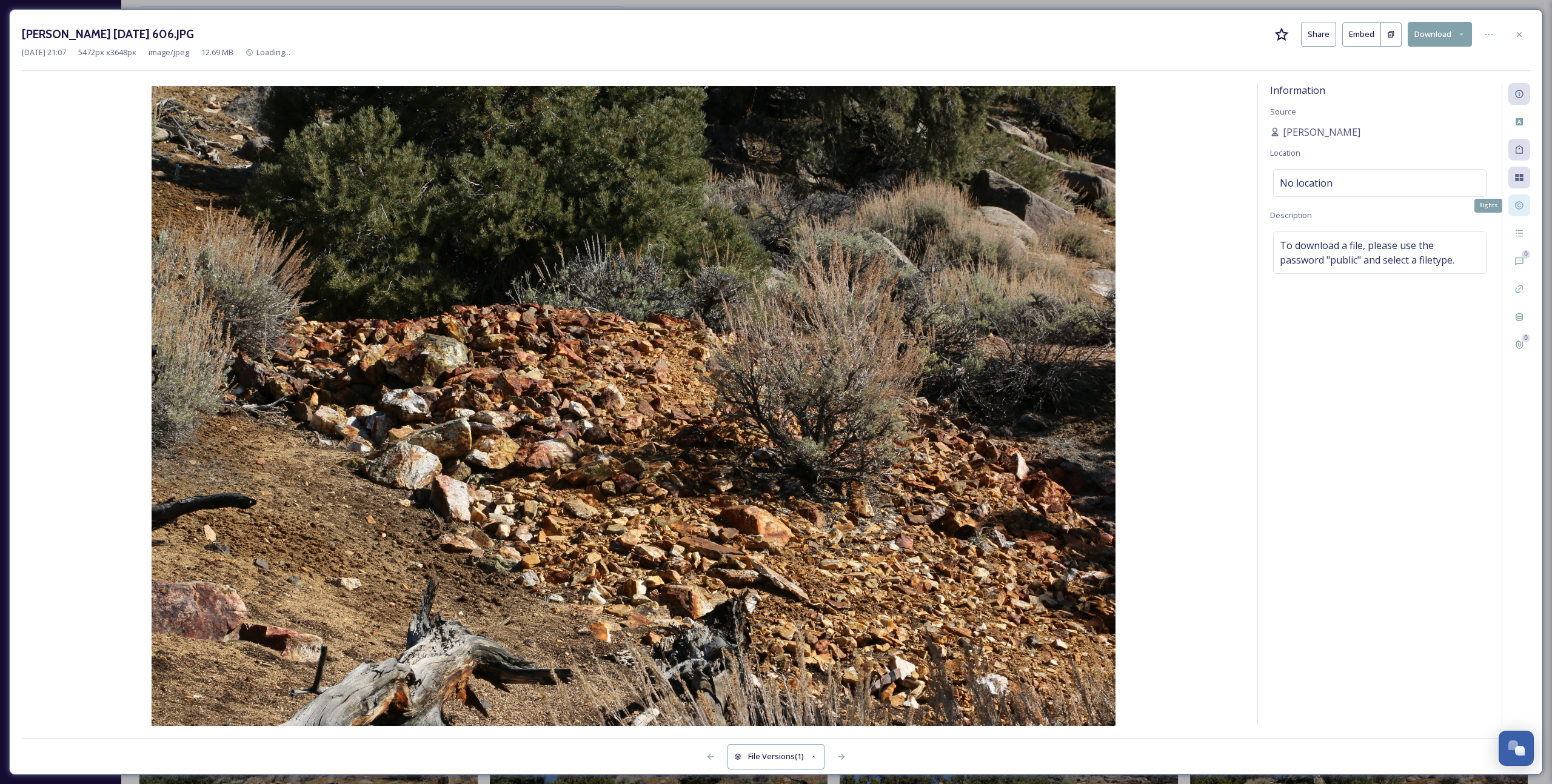
click at [904, 211] on div "Rights" at bounding box center [1519, 205] width 22 height 22
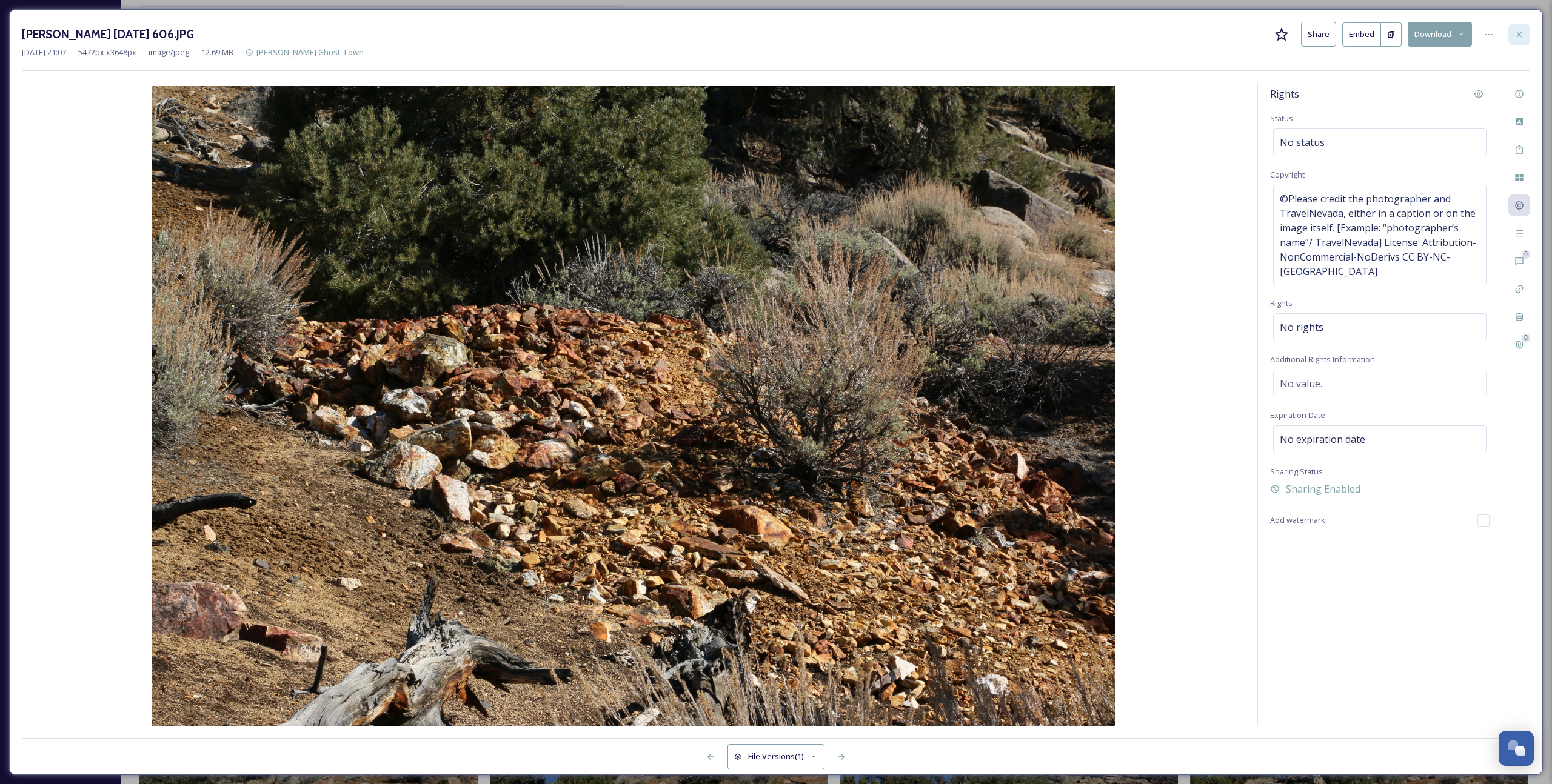
click at [904, 43] on div at bounding box center [1519, 34] width 22 height 22
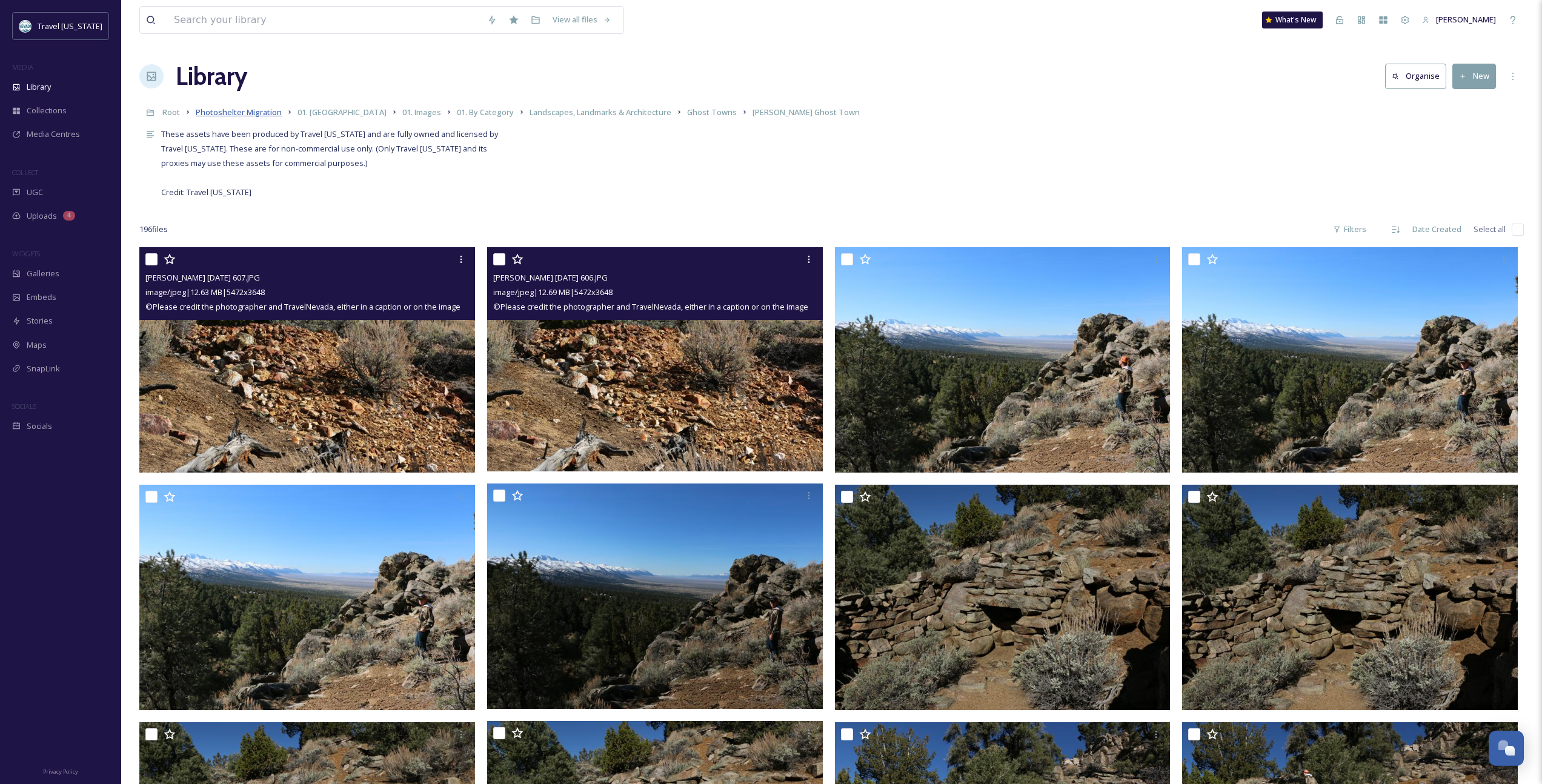
click at [257, 115] on span "Photoshelter Migration" at bounding box center [238, 112] width 86 height 11
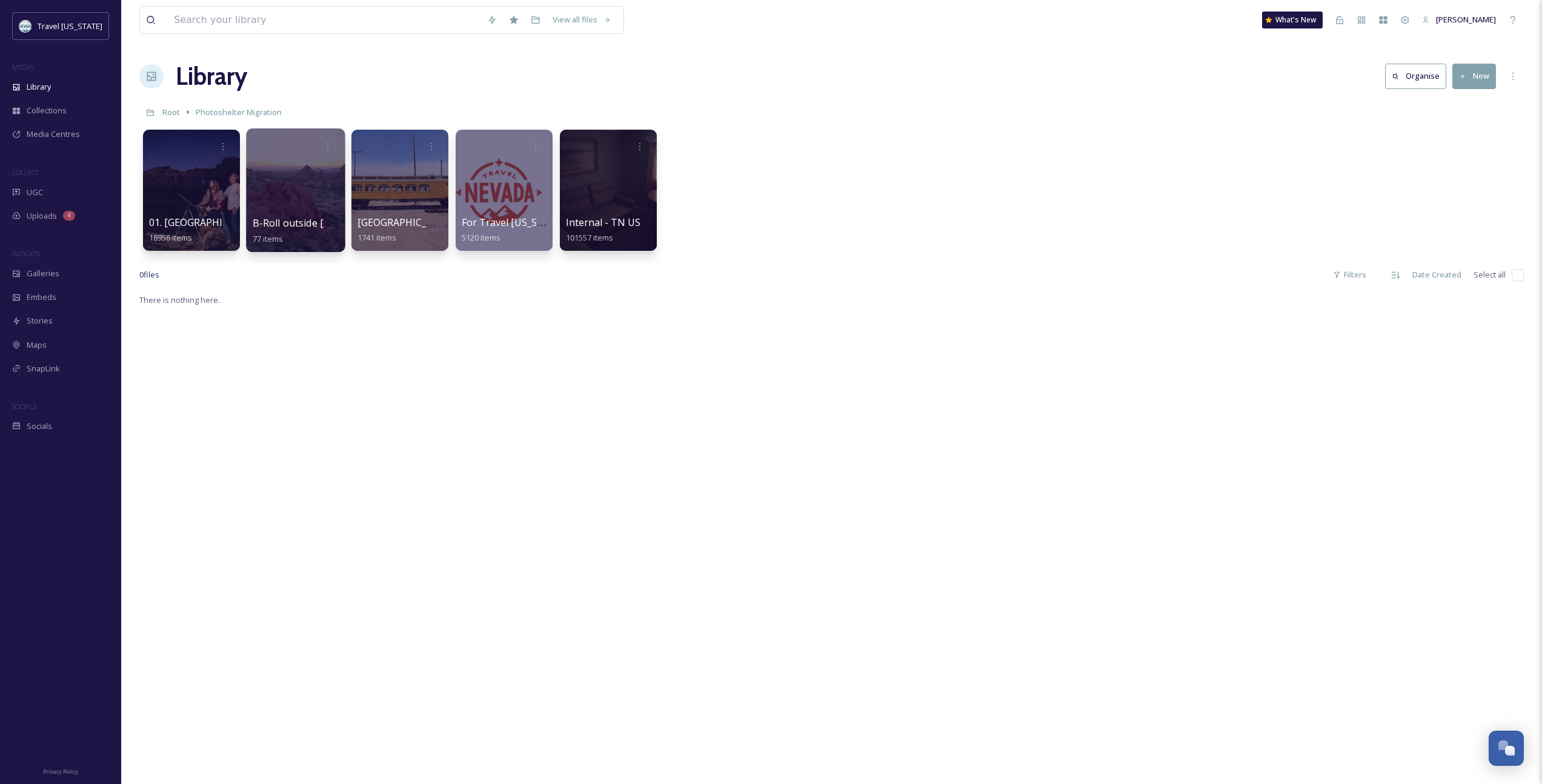
click at [288, 223] on span "B-Roll outside [GEOGRAPHIC_DATA] - temp location" at bounding box center [372, 223] width 239 height 14
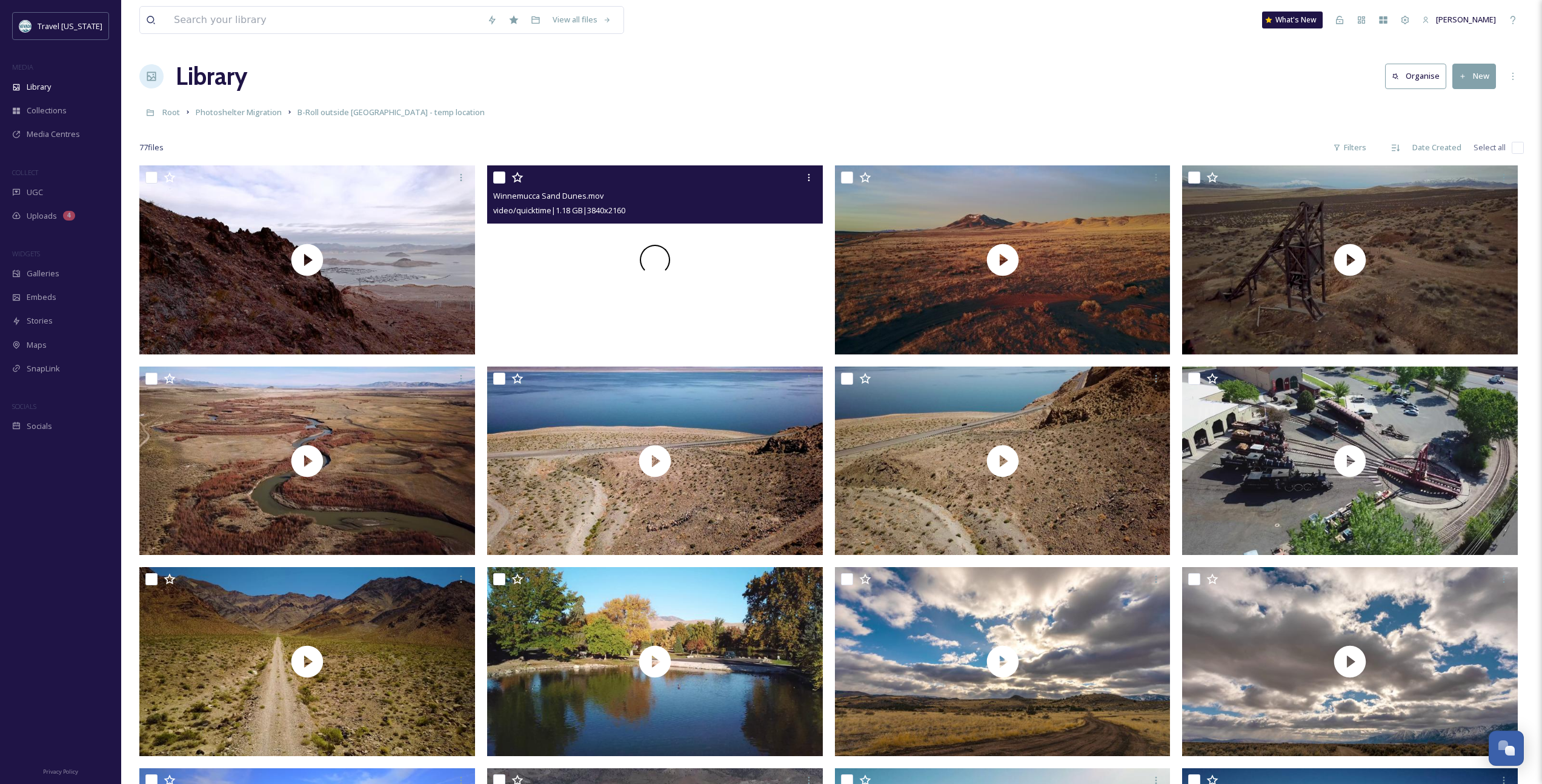
click at [553, 303] on div at bounding box center [654, 260] width 336 height 189
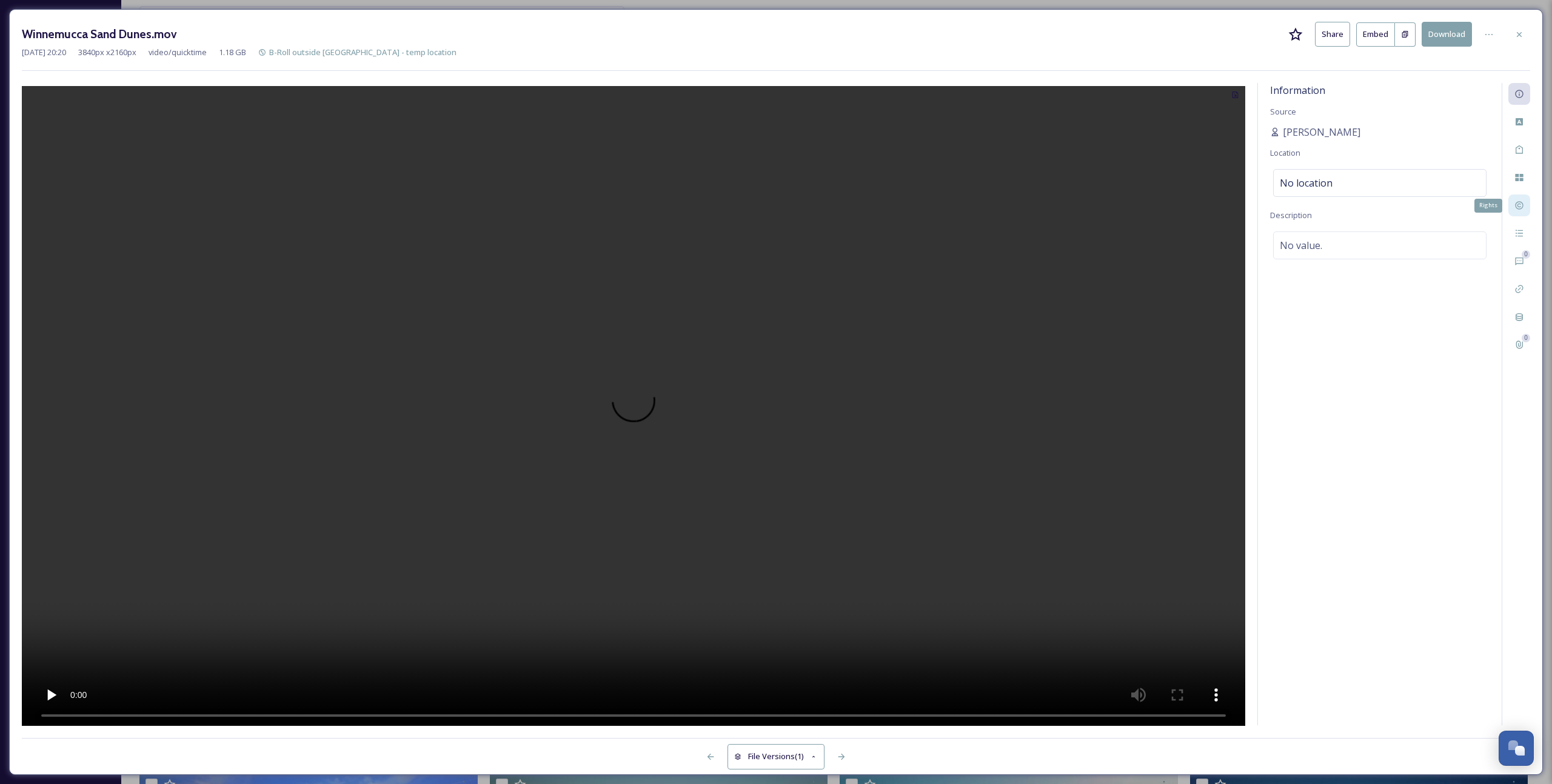
click at [904, 209] on icon at bounding box center [1519, 206] width 8 height 8
click at [904, 45] on div "Winnemucca Sand Dunes.mov Share Embed Download" at bounding box center [776, 34] width 1508 height 25
click at [904, 36] on icon at bounding box center [1519, 34] width 5 height 5
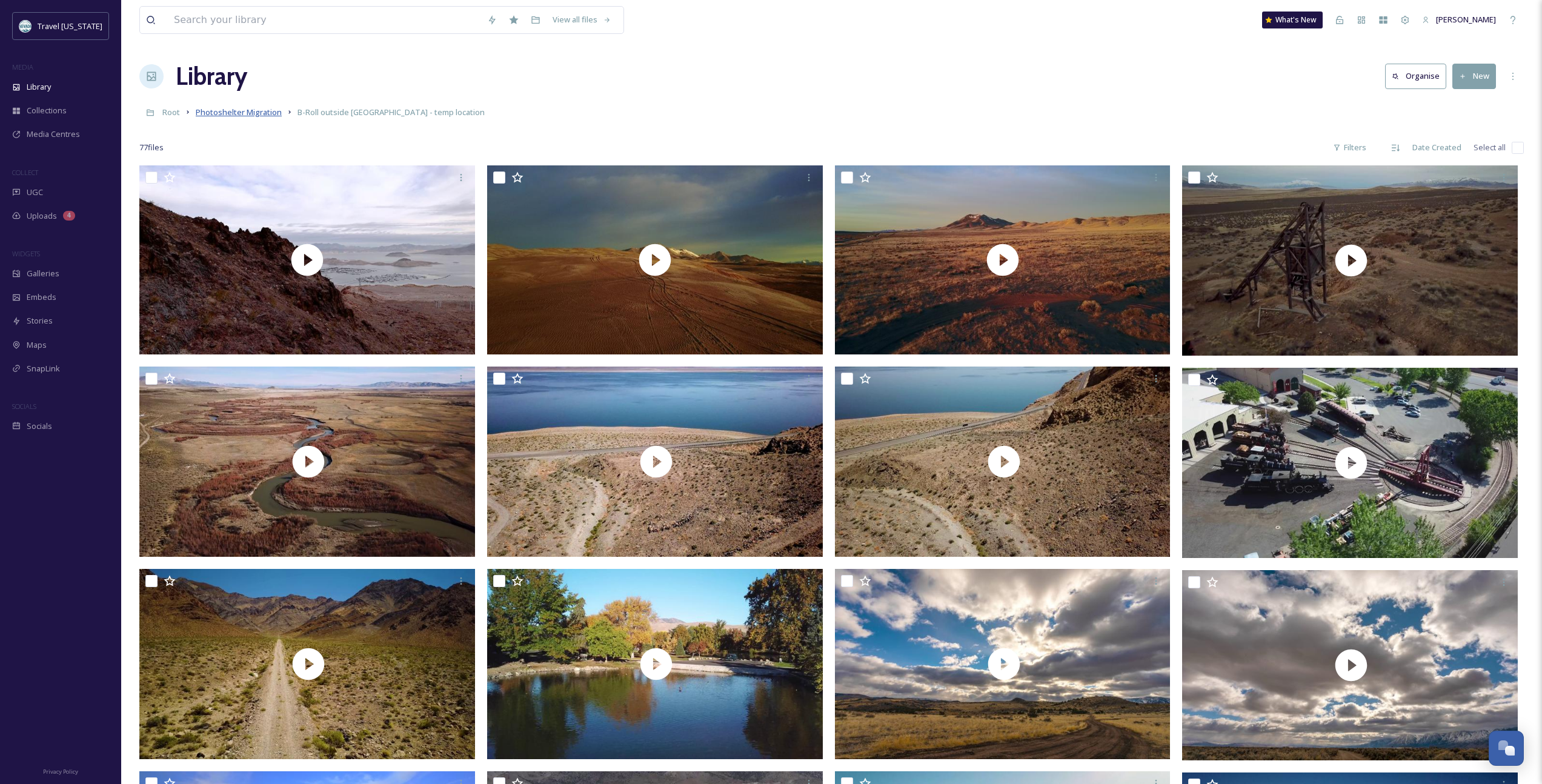
click at [248, 117] on span "Photoshelter Migration" at bounding box center [238, 112] width 86 height 11
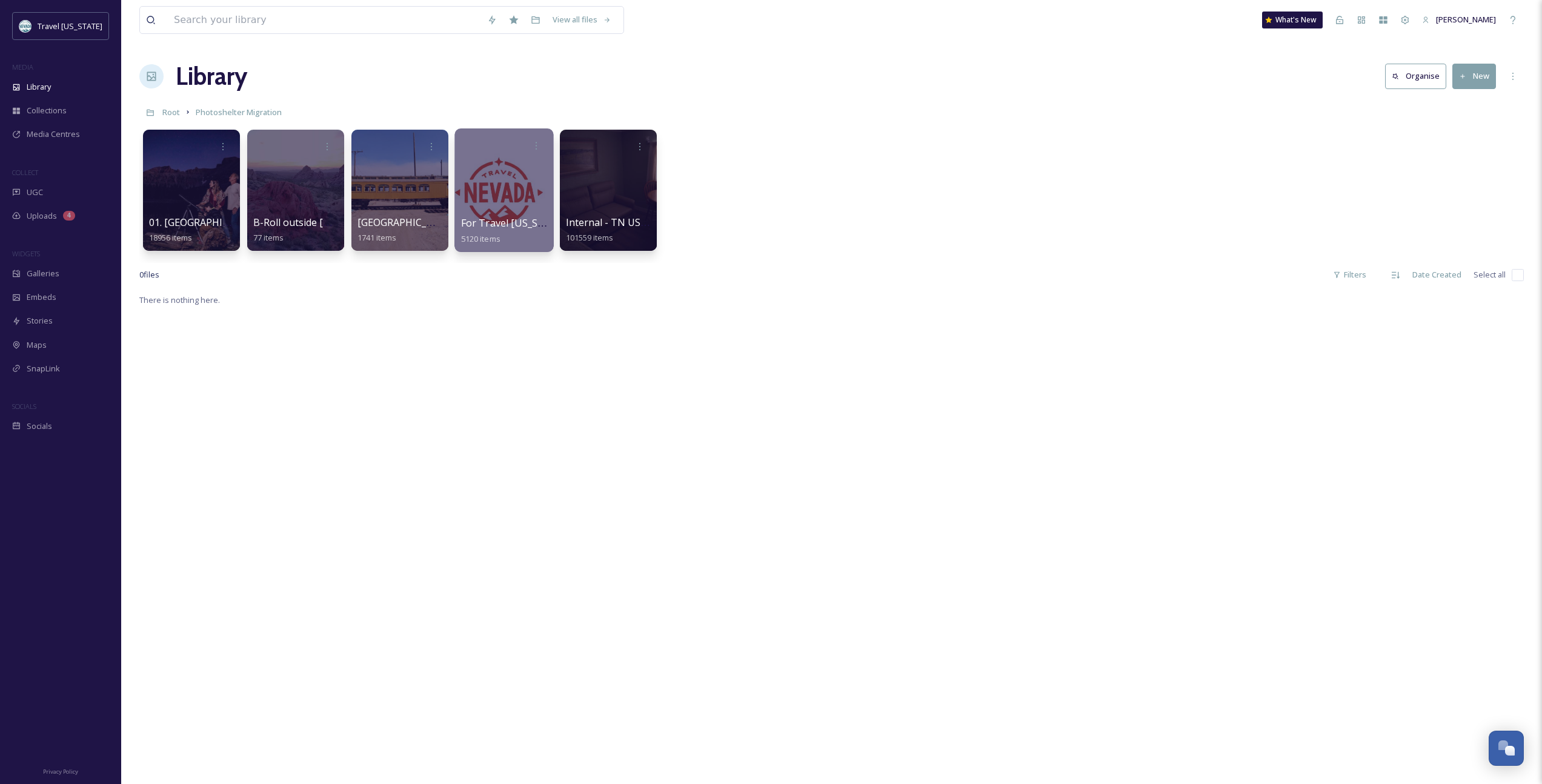
click at [472, 221] on span "For Travel [US_STATE] Agencies" at bounding box center [536, 223] width 149 height 14
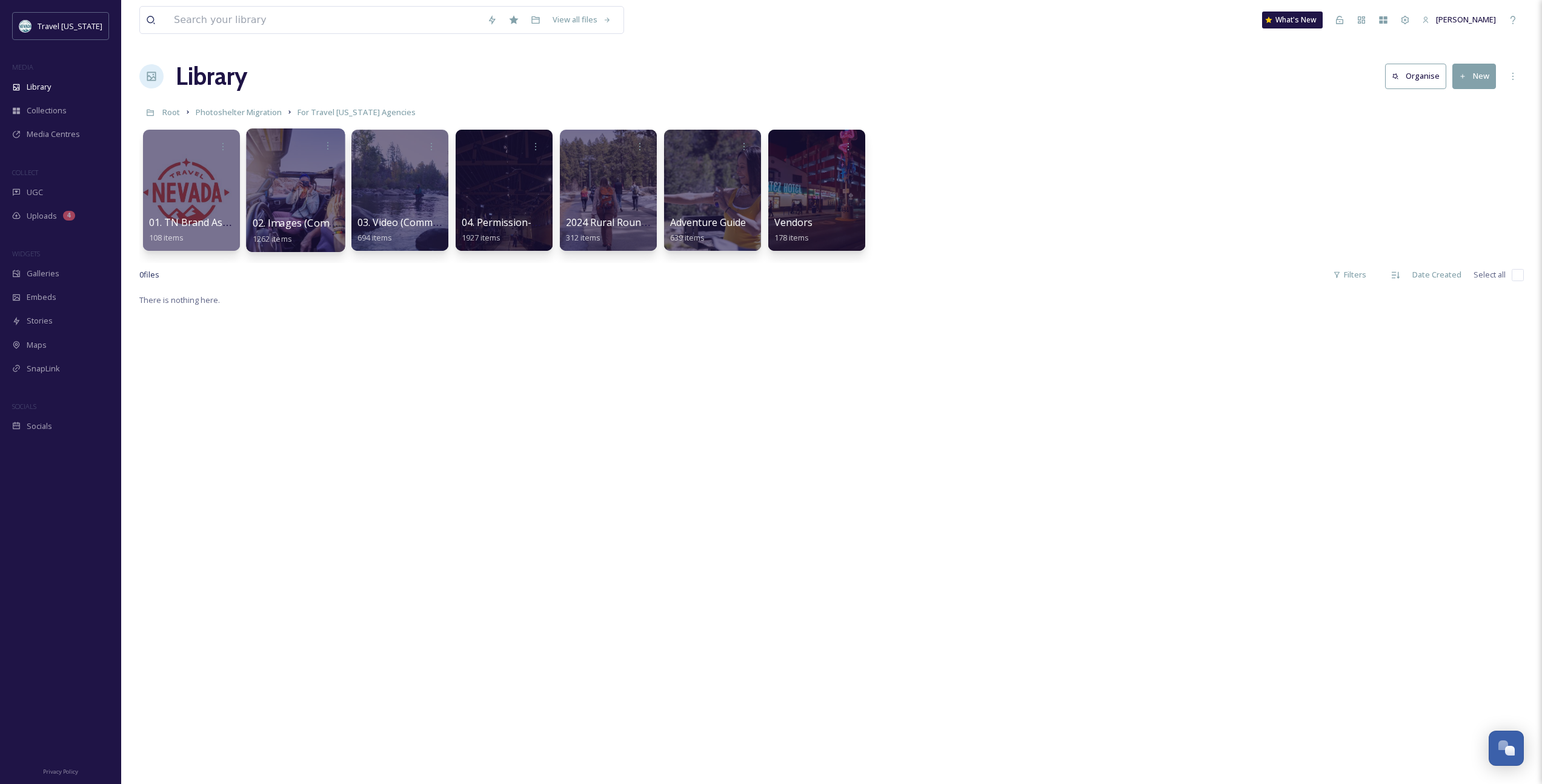
click at [288, 224] on span "02. Images (Commercial Use)" at bounding box center [319, 223] width 132 height 14
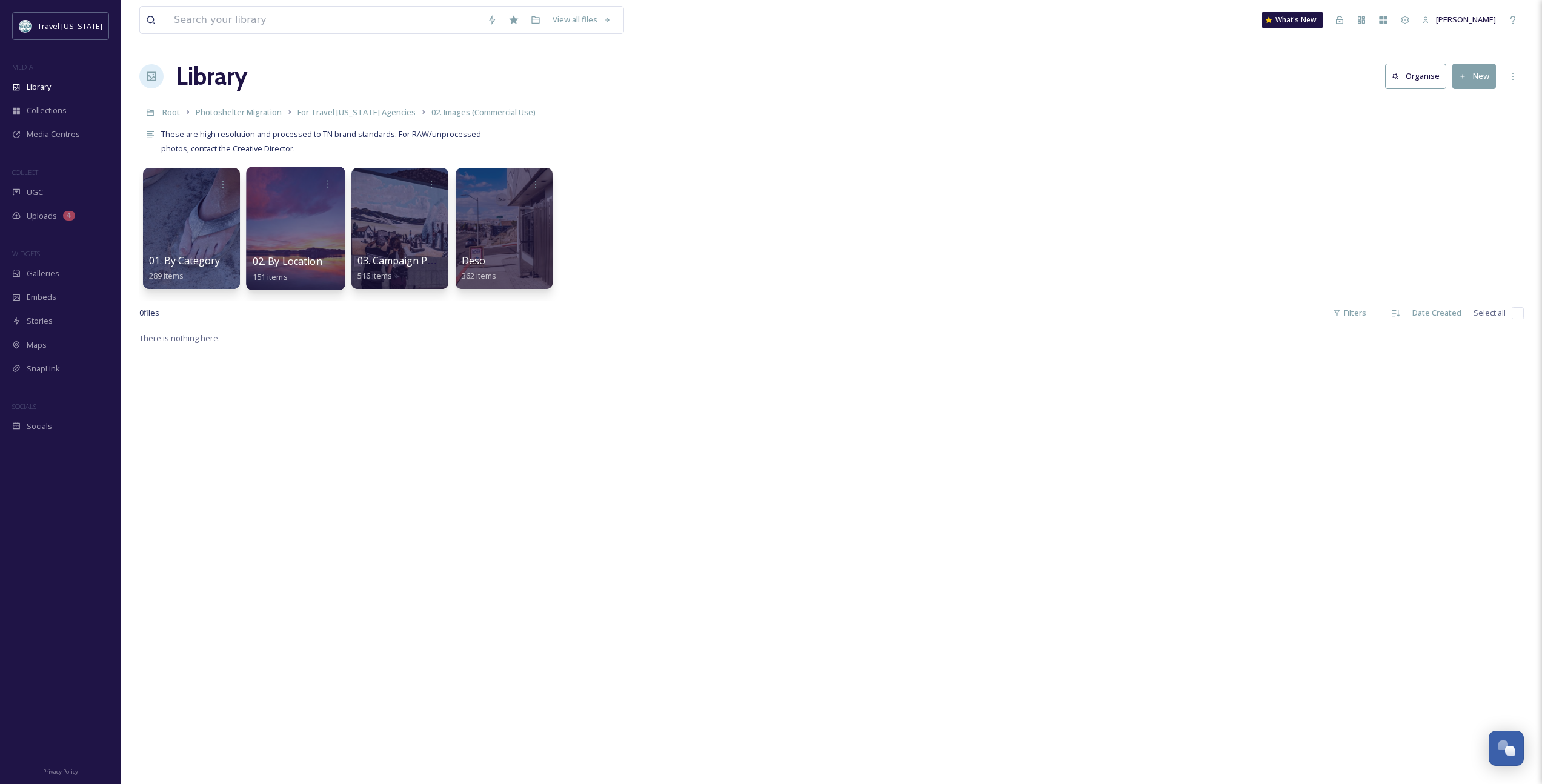
click at [292, 265] on span "02. By Location" at bounding box center [287, 261] width 70 height 14
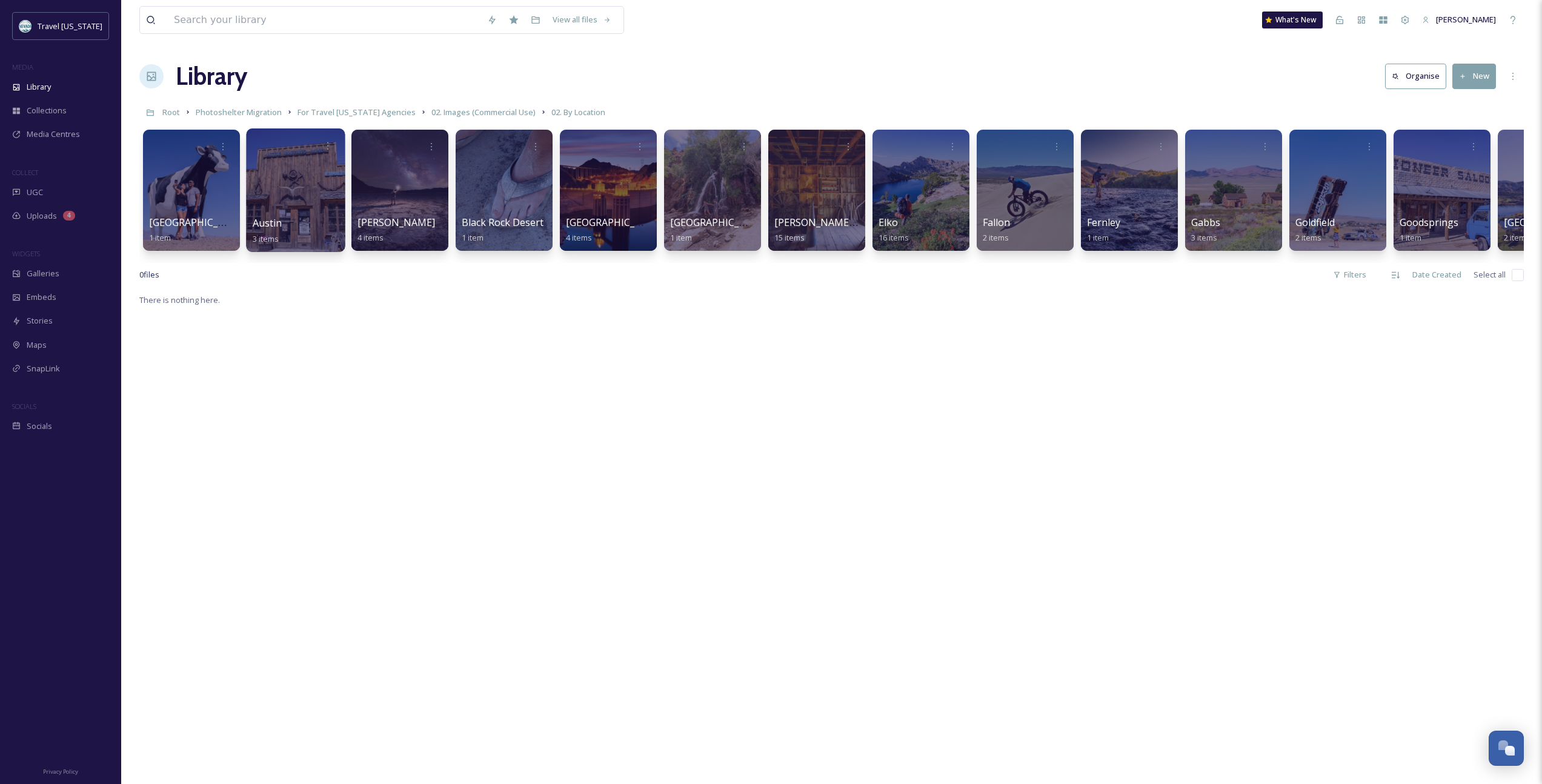
click at [283, 224] on div "Austin 3 items" at bounding box center [296, 230] width 86 height 30
click at [278, 226] on span "Austin" at bounding box center [267, 223] width 30 height 14
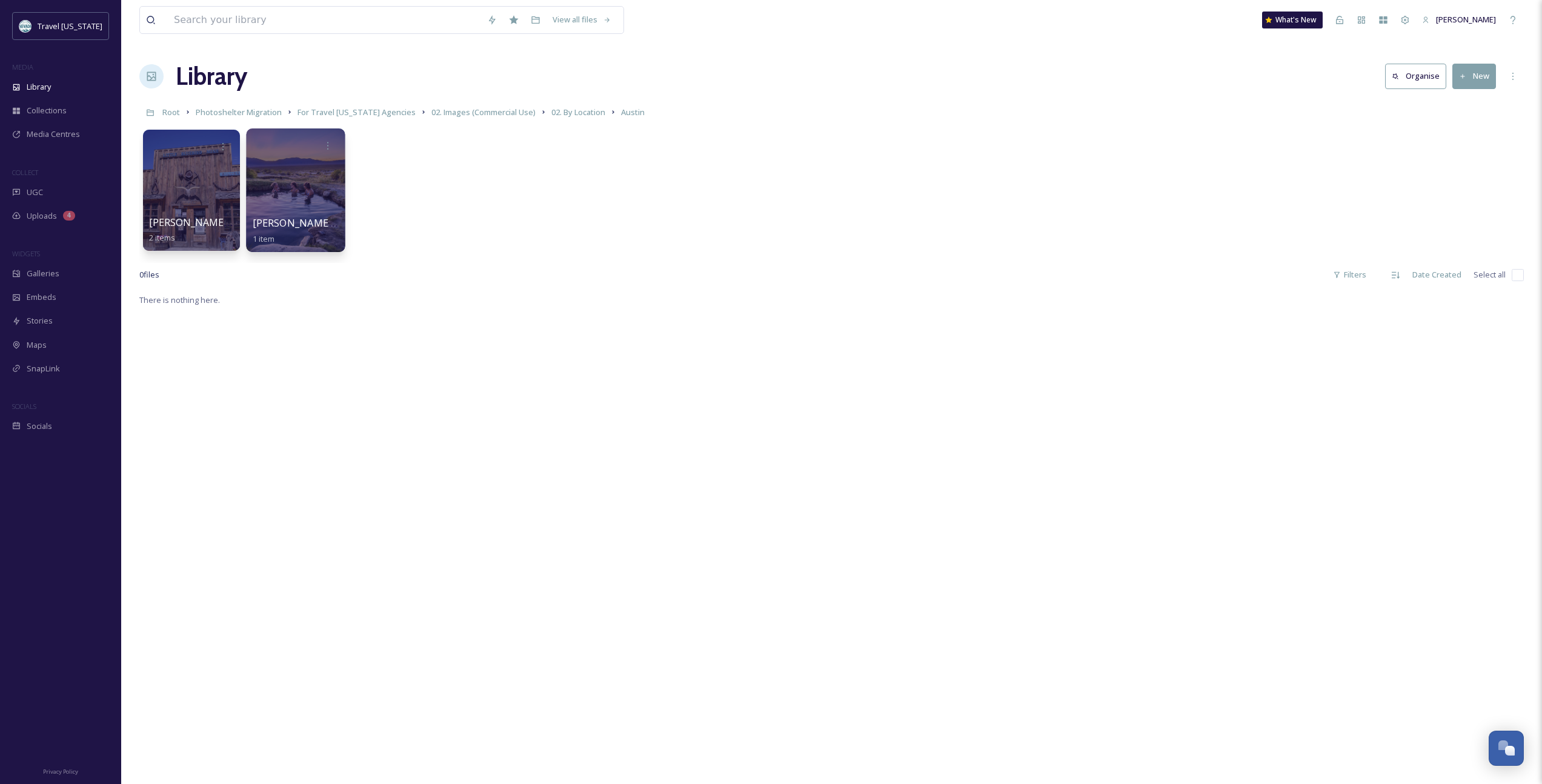
click at [290, 224] on span "[PERSON_NAME] Hot Springs" at bounding box center [321, 223] width 137 height 14
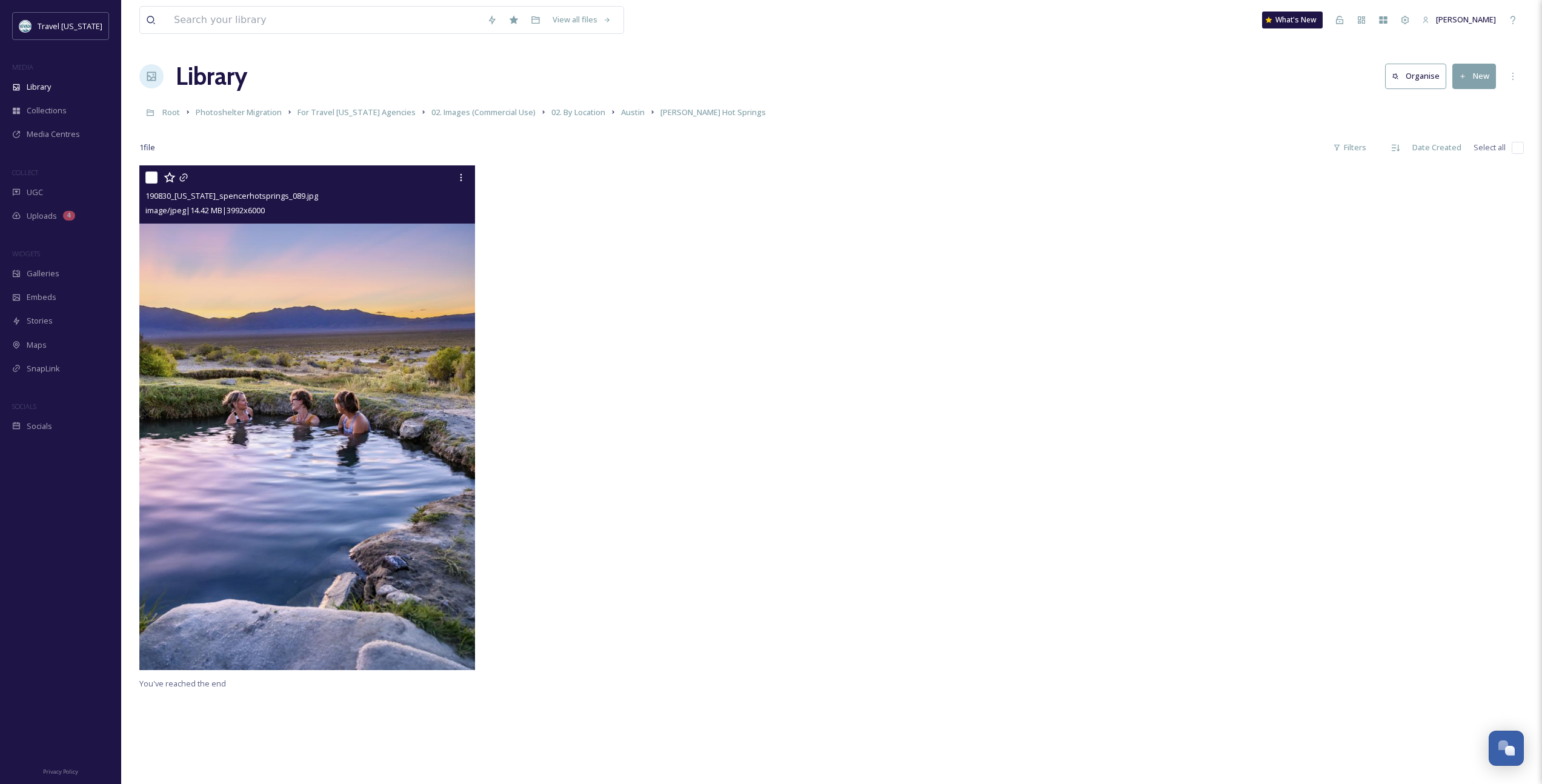
click at [345, 358] on img at bounding box center [307, 417] width 336 height 504
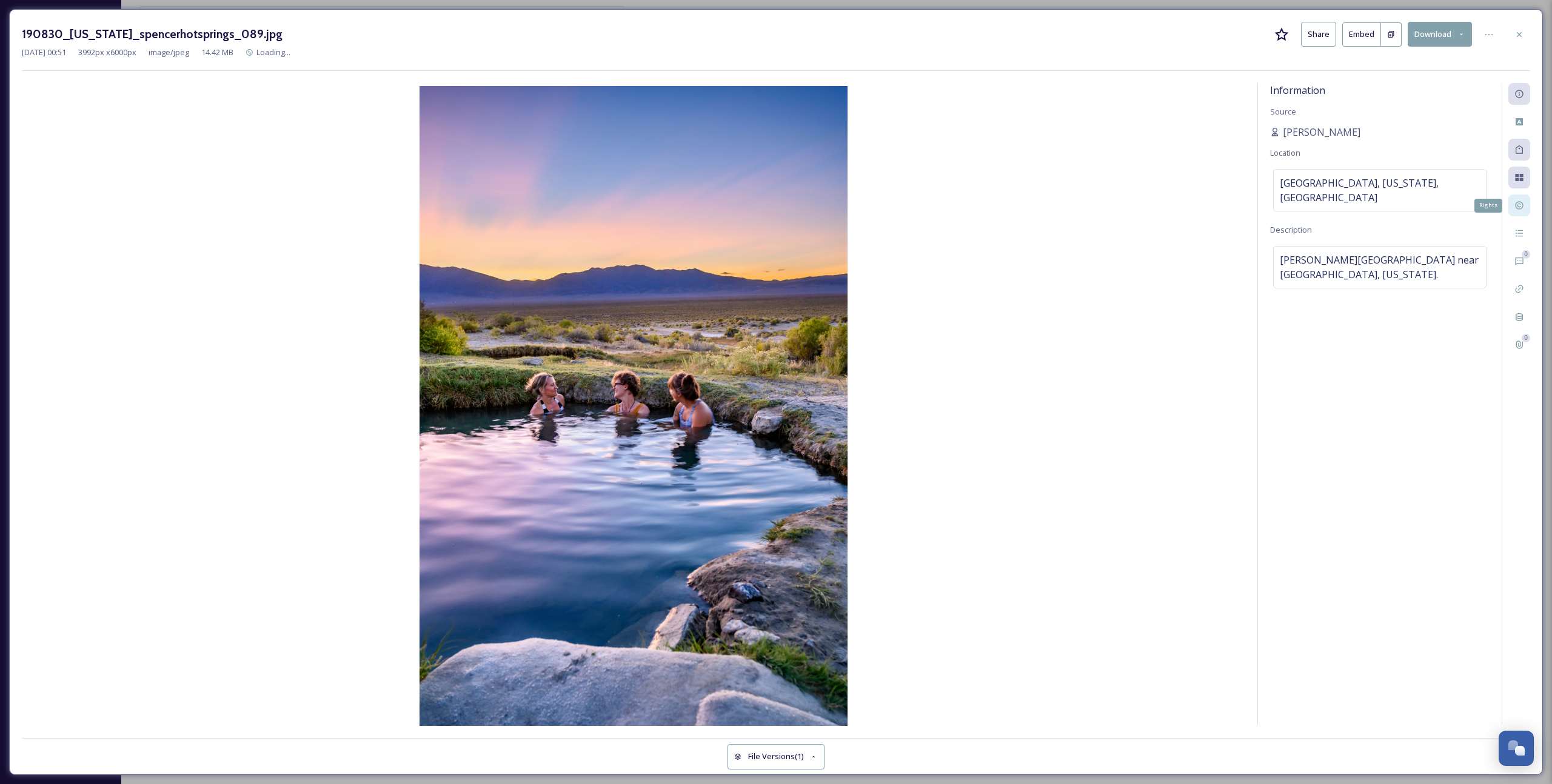
click at [904, 211] on div "Rights" at bounding box center [1519, 205] width 22 height 22
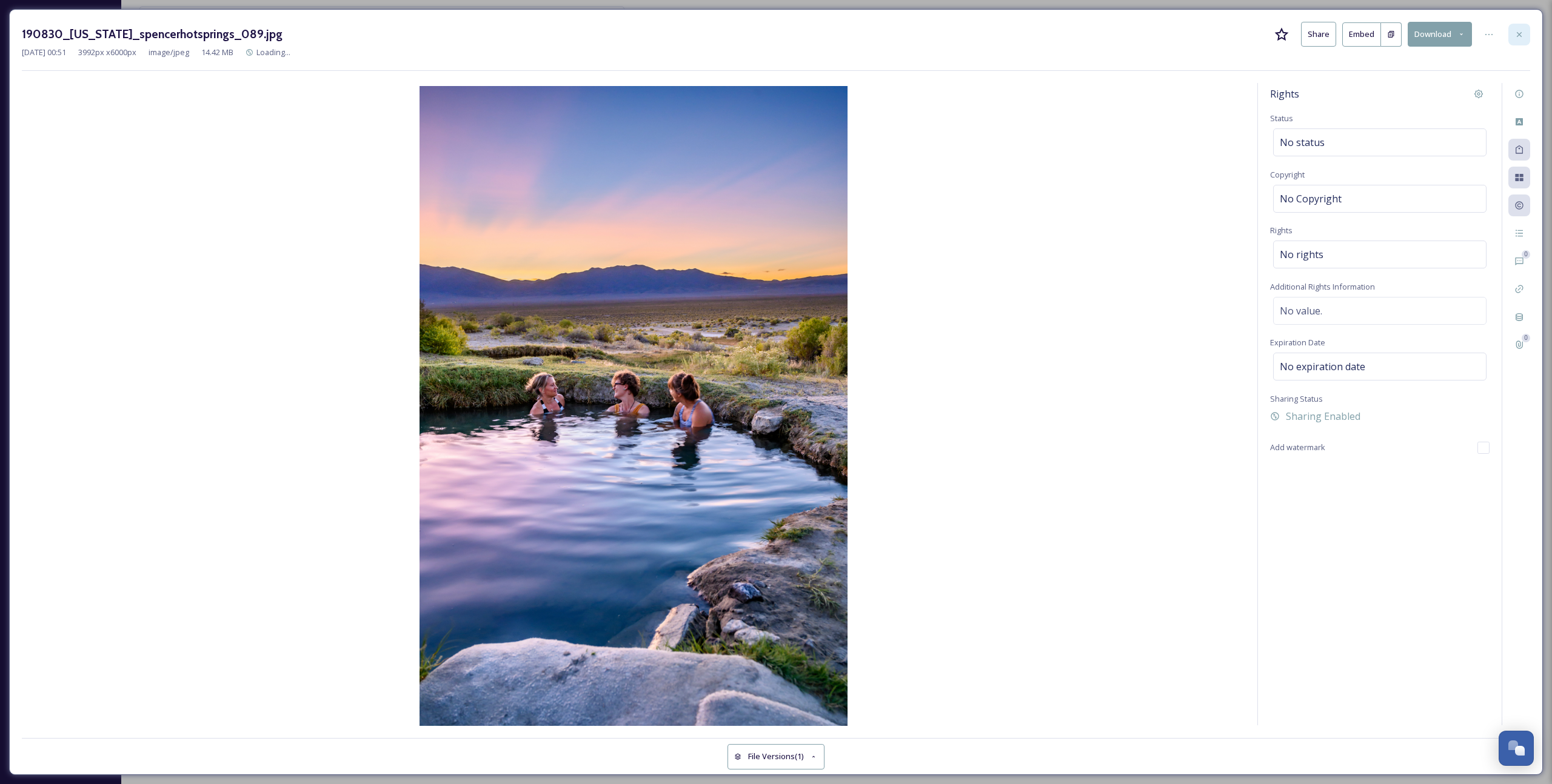
click at [904, 38] on div at bounding box center [1519, 34] width 22 height 22
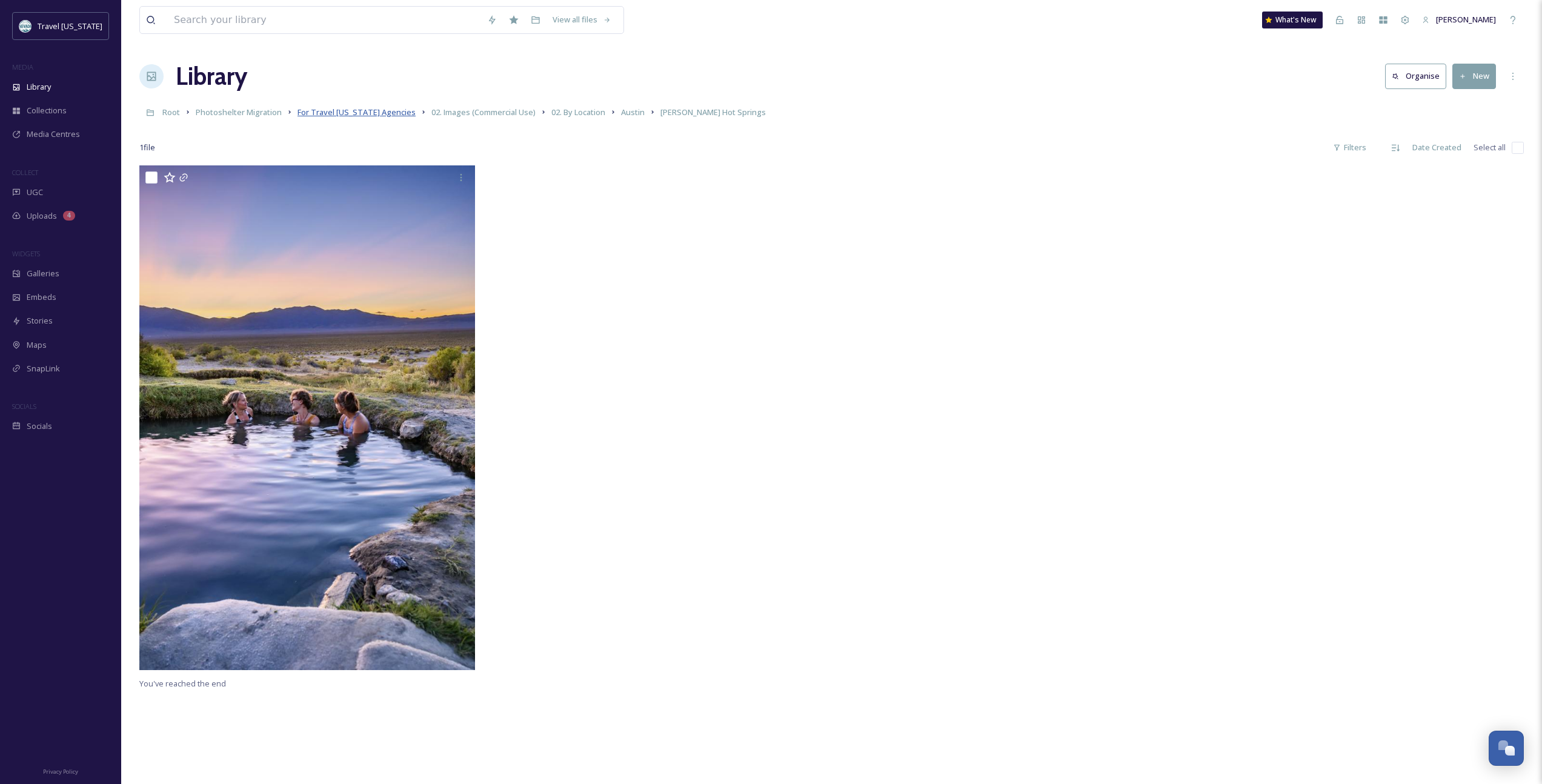
click at [325, 109] on span "For Travel [US_STATE] Agencies" at bounding box center [356, 112] width 118 height 11
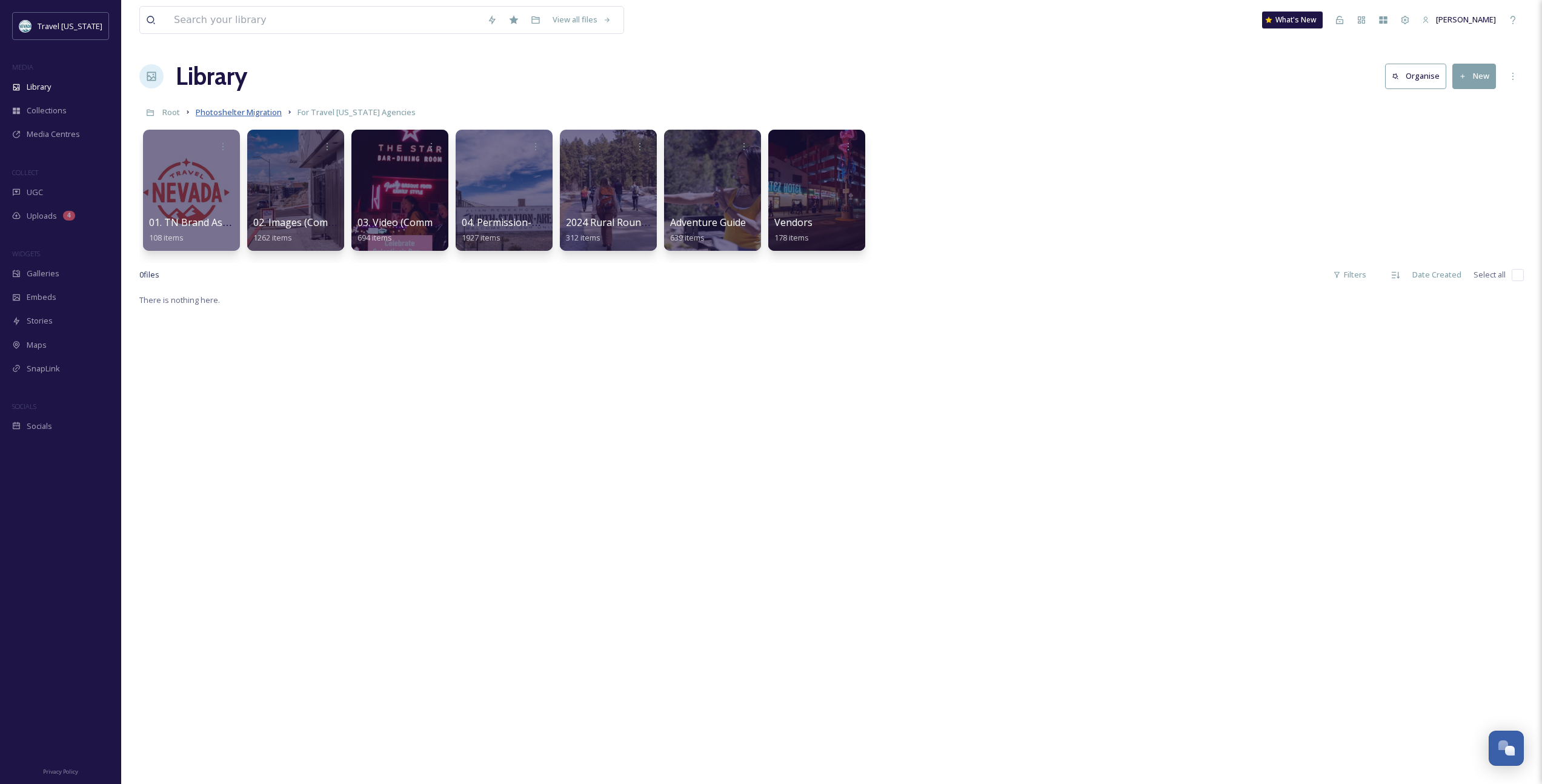
click at [259, 113] on span "Photoshelter Migration" at bounding box center [238, 112] width 86 height 11
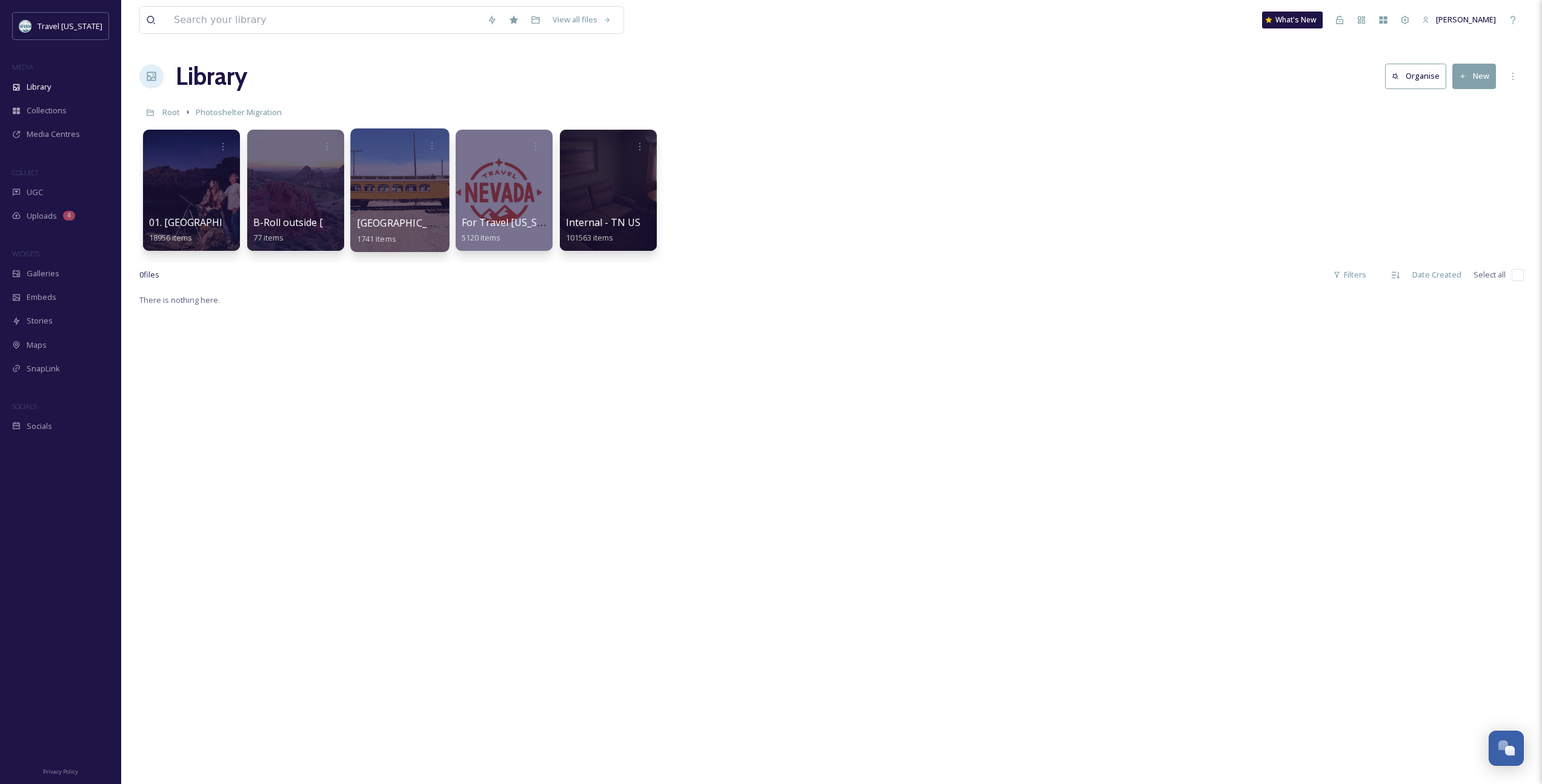
click at [377, 220] on span "[GEOGRAPHIC_DATA]" at bounding box center [406, 223] width 99 height 14
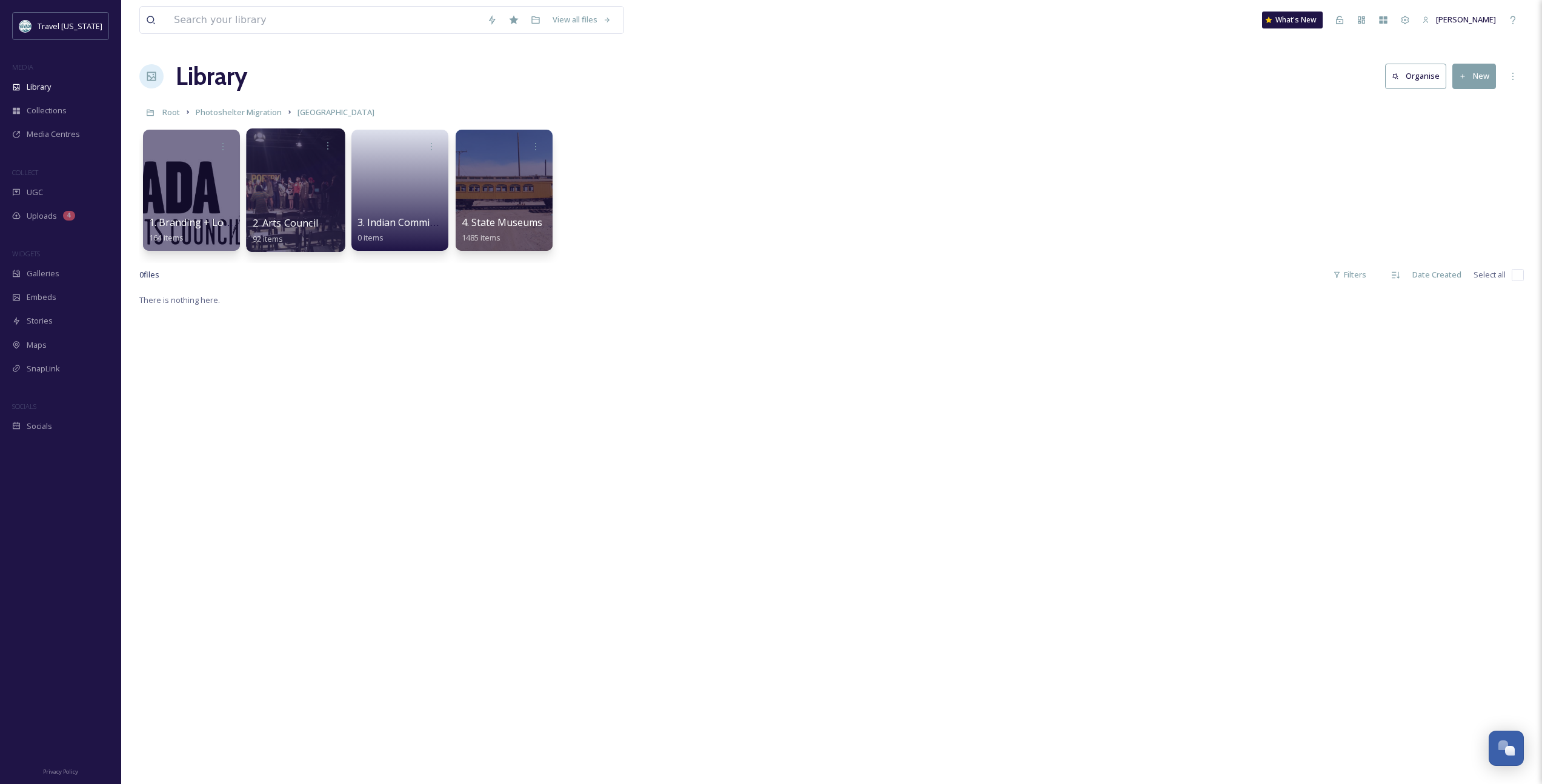
click at [311, 222] on span "2. Arts Council" at bounding box center [285, 223] width 66 height 14
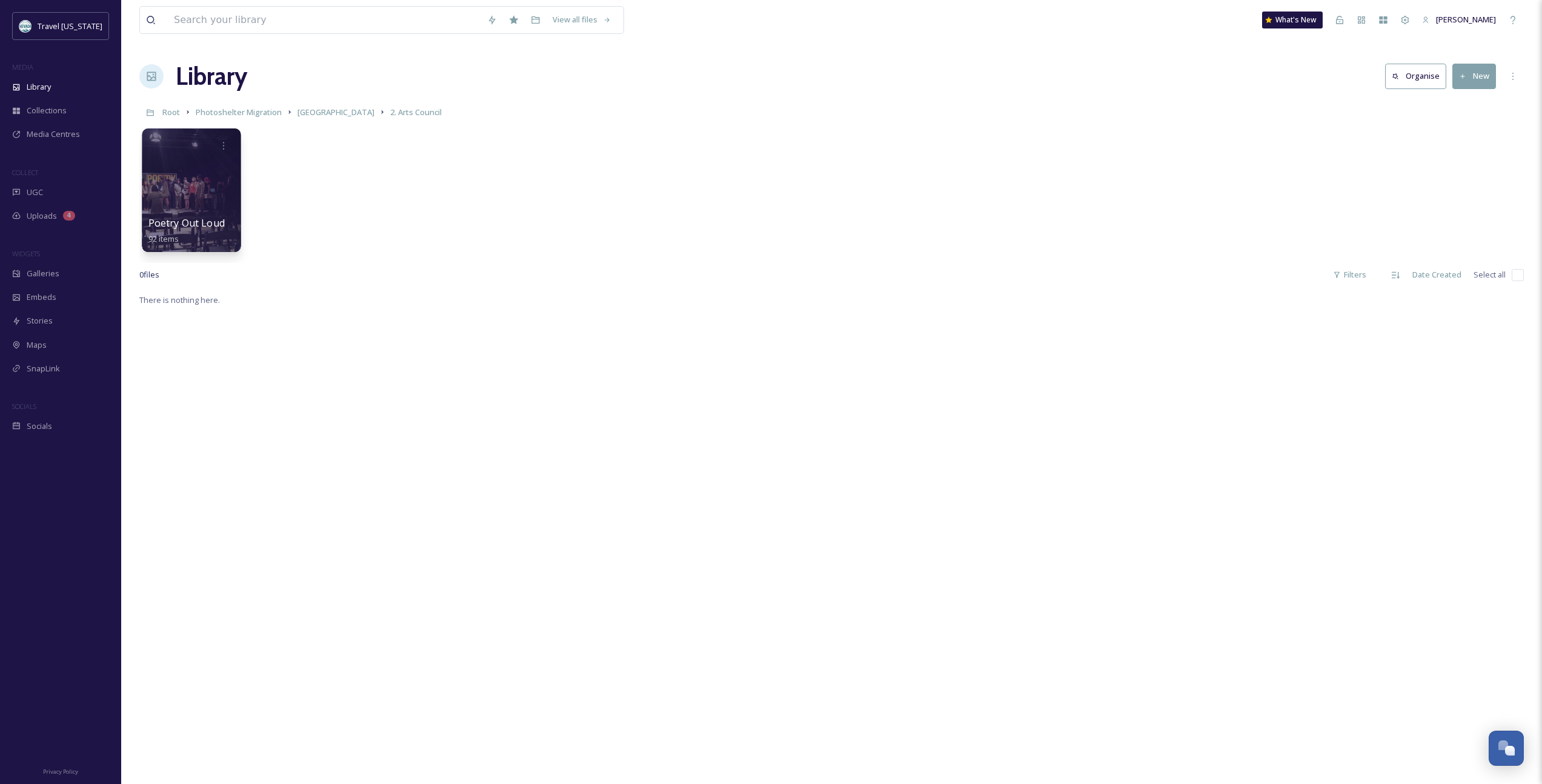
click at [207, 225] on span "Poetry Out Loud" at bounding box center [186, 223] width 76 height 14
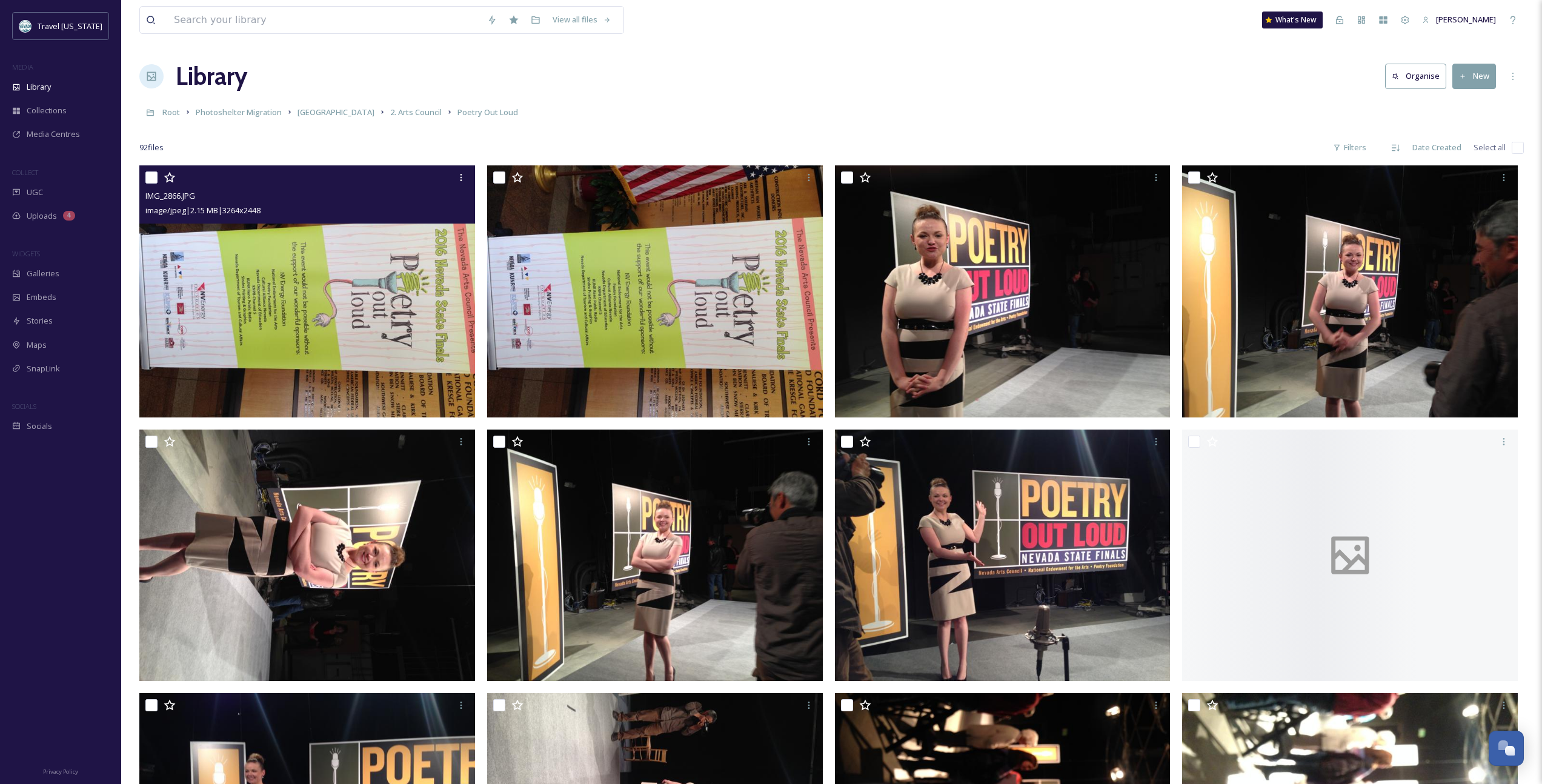
click at [398, 328] on img at bounding box center [307, 291] width 336 height 252
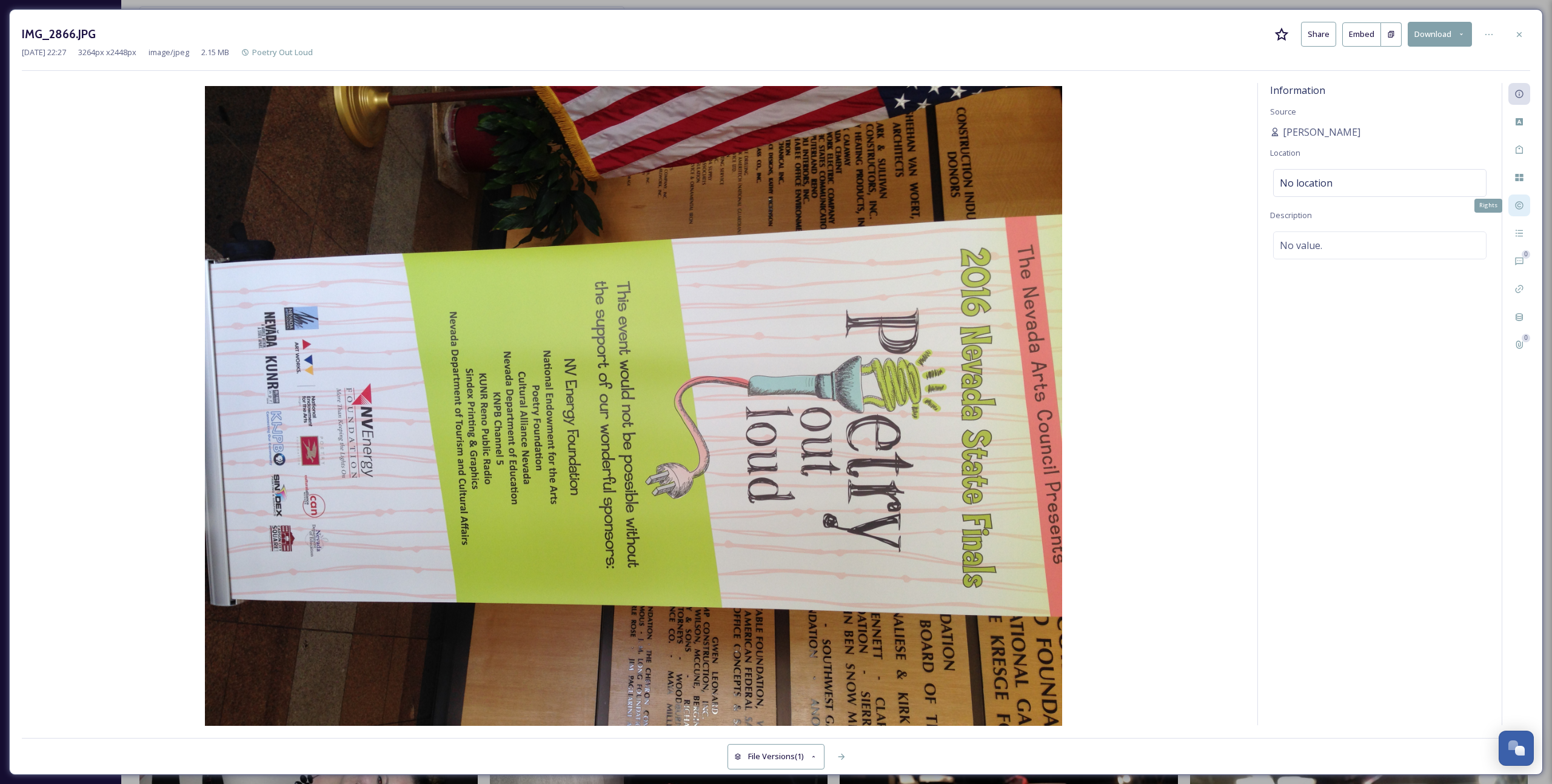
click at [904, 207] on icon at bounding box center [1519, 205] width 9 height 9
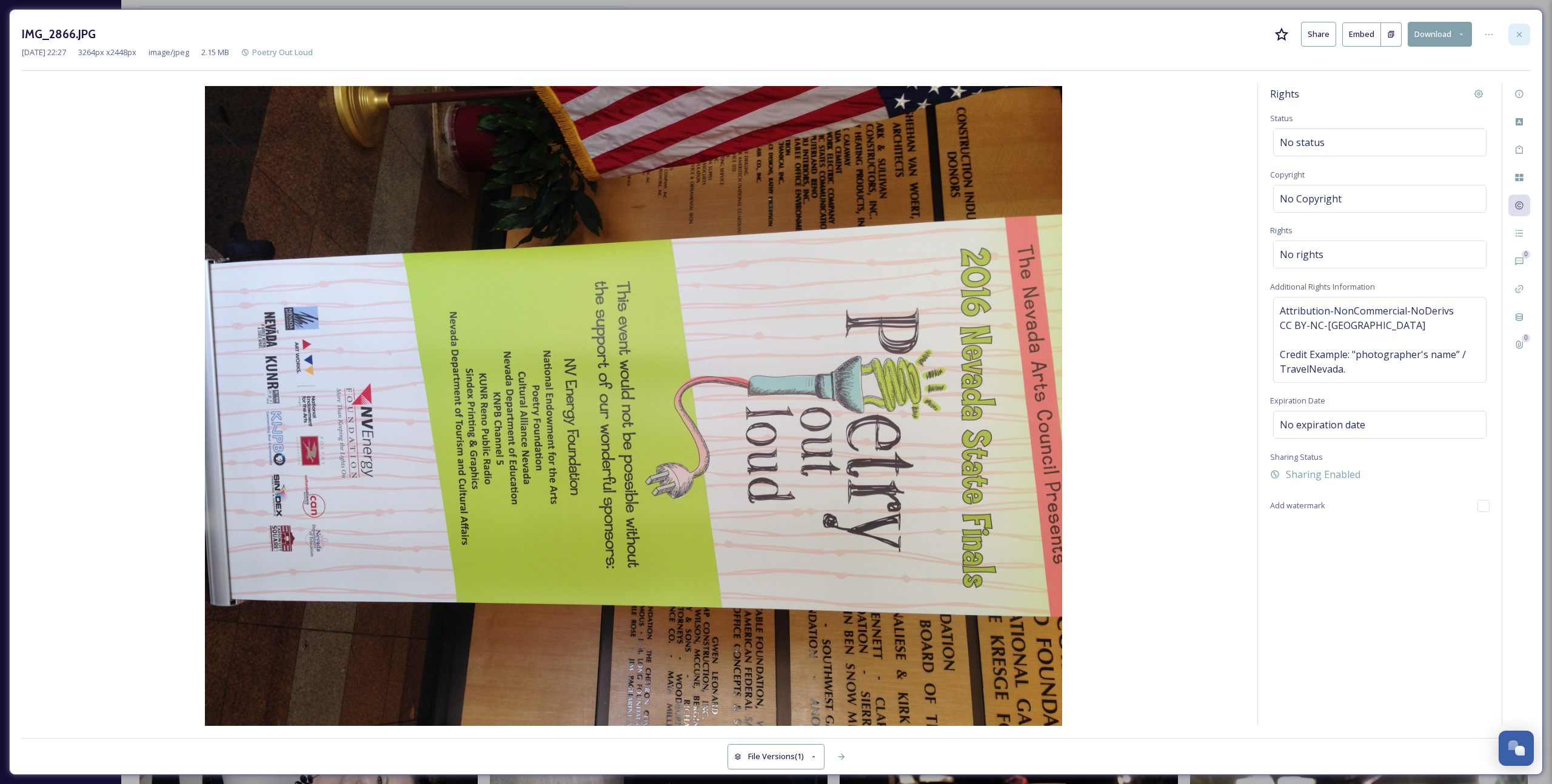
click at [904, 38] on div at bounding box center [1519, 34] width 22 height 22
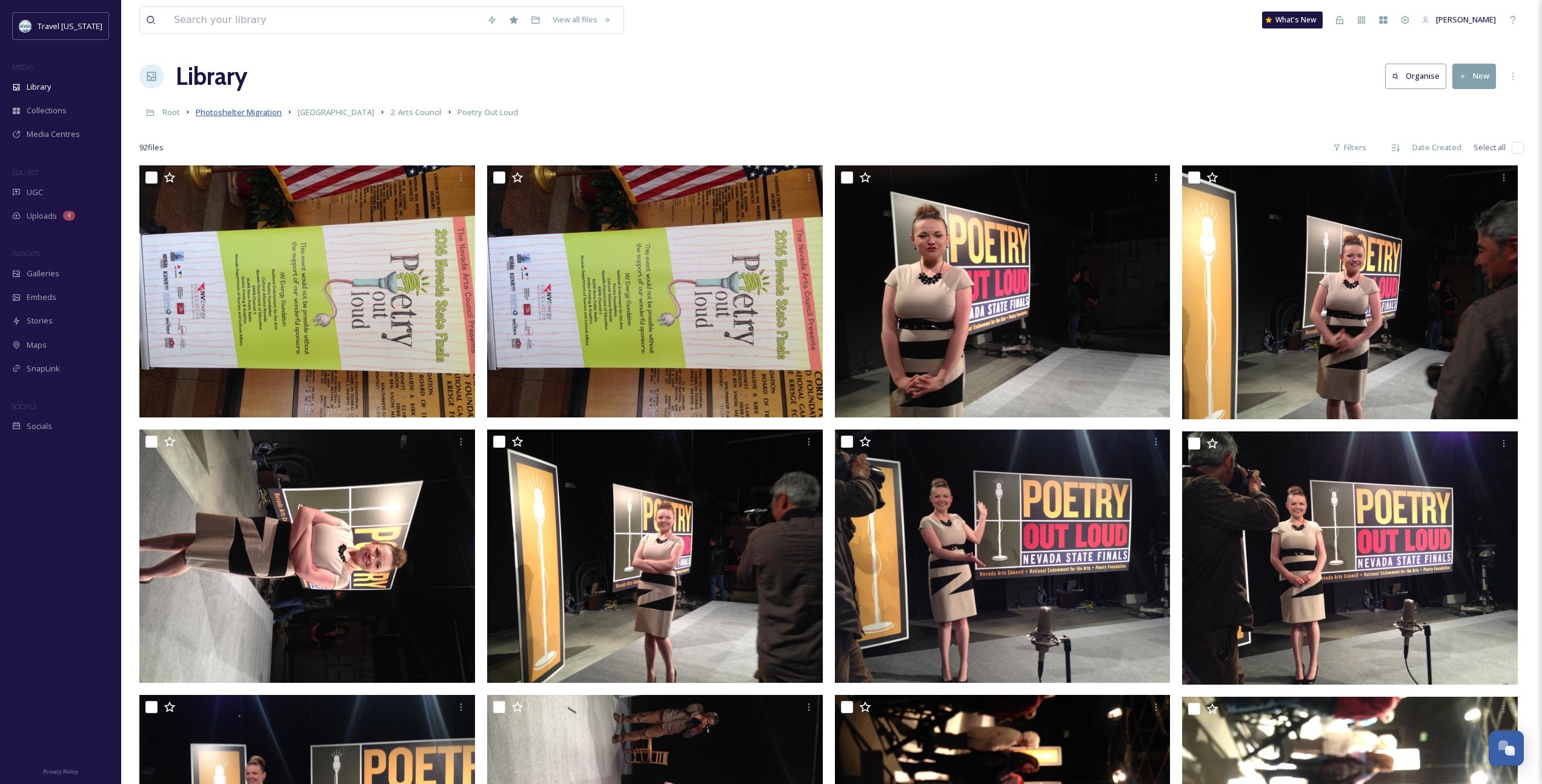
click at [226, 115] on span "Photoshelter Migration" at bounding box center [238, 112] width 86 height 11
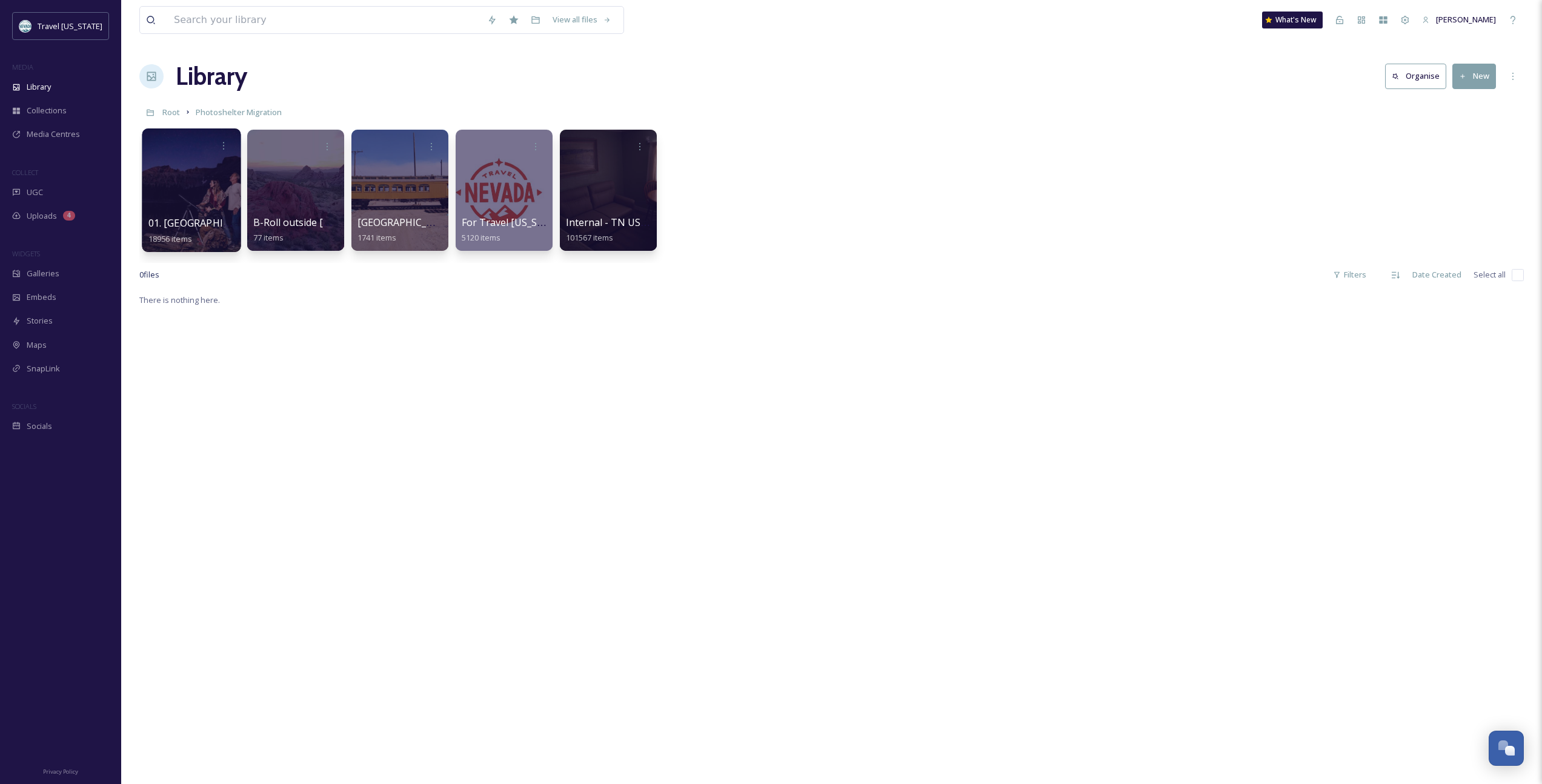
click at [194, 224] on span "01. [GEOGRAPHIC_DATA]" at bounding box center [206, 223] width 115 height 14
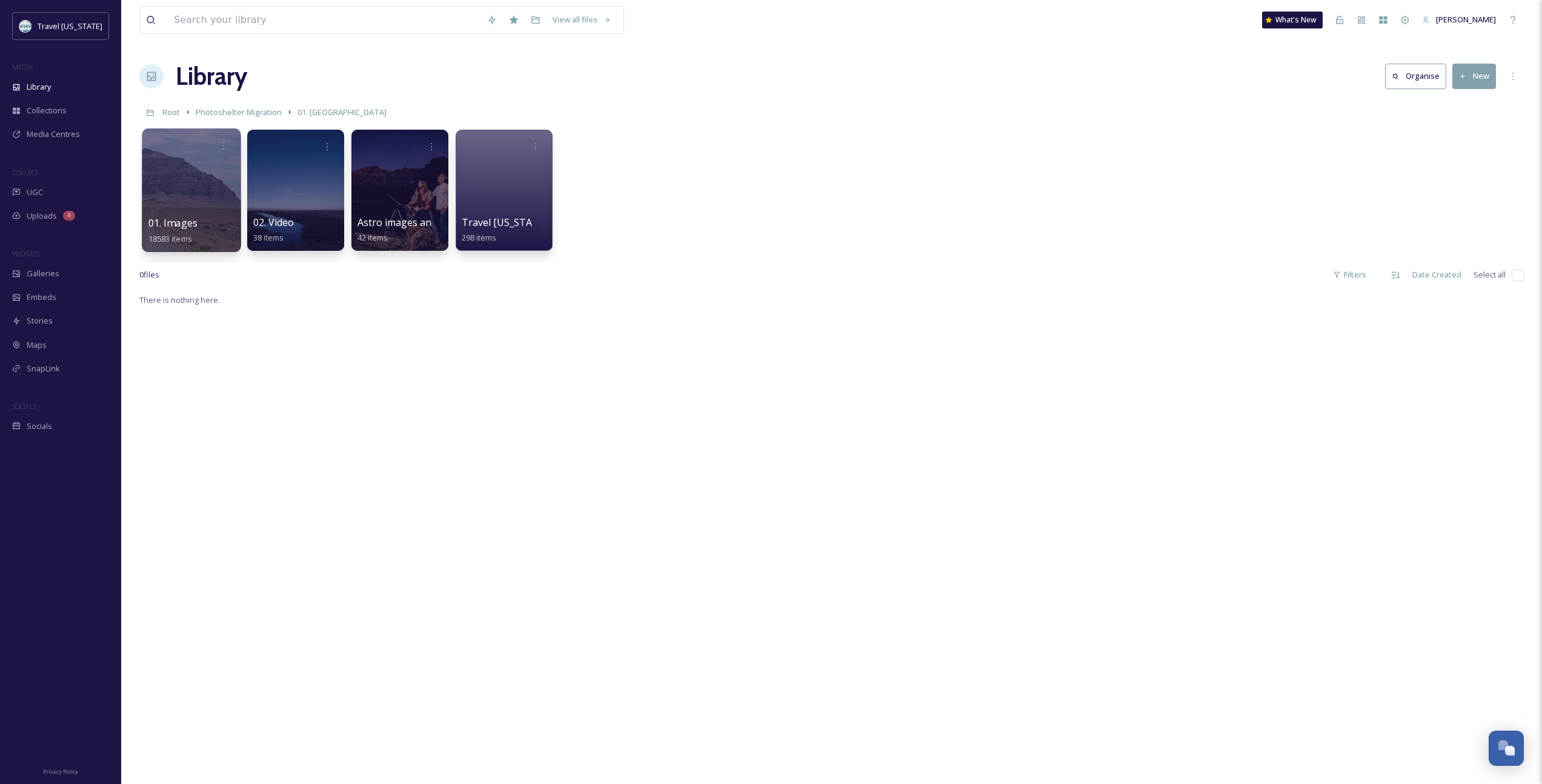
click at [182, 222] on span "01. Images" at bounding box center [174, 223] width 50 height 14
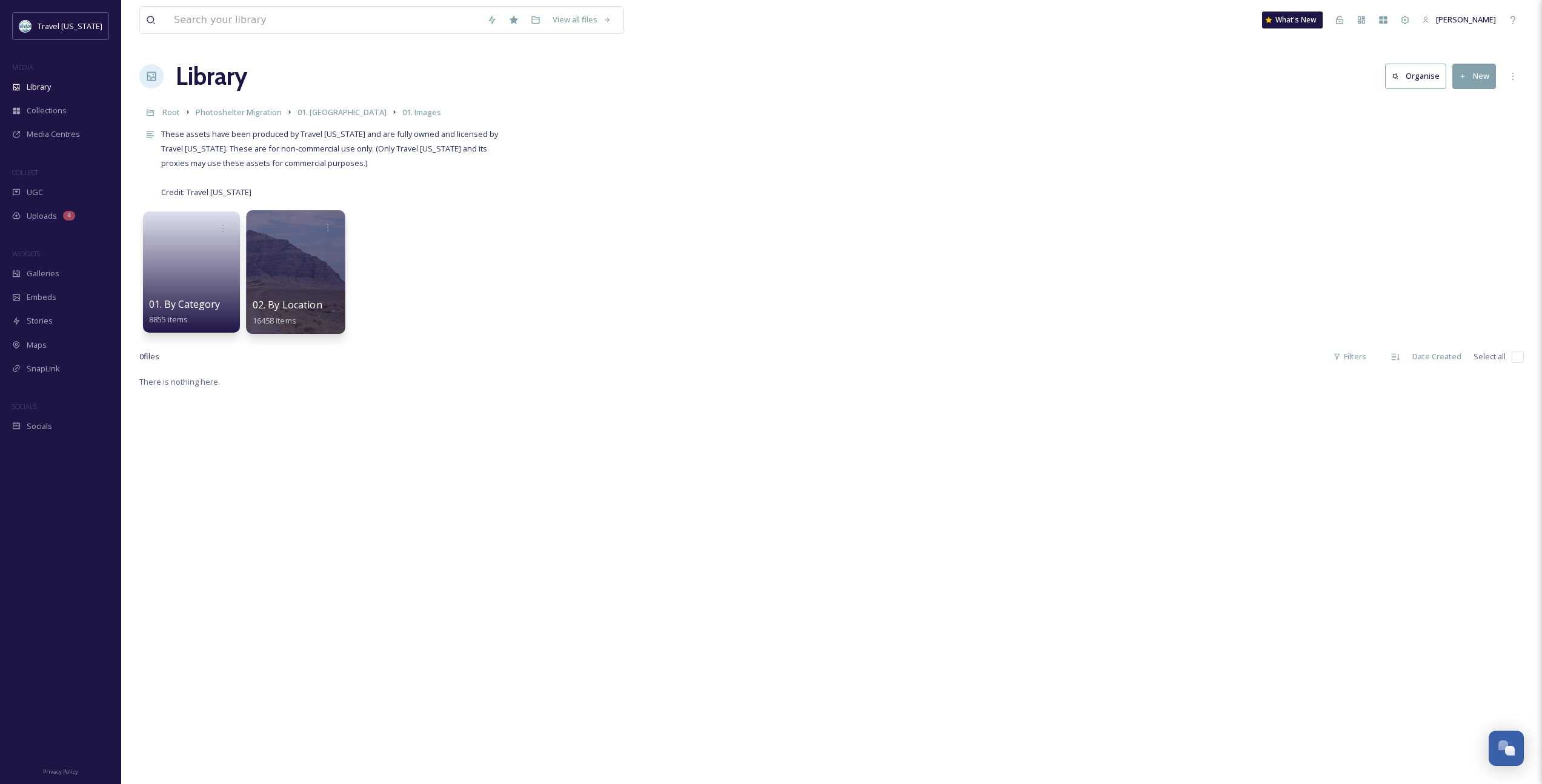
click at [290, 298] on span "02. By Location" at bounding box center [287, 305] width 70 height 14
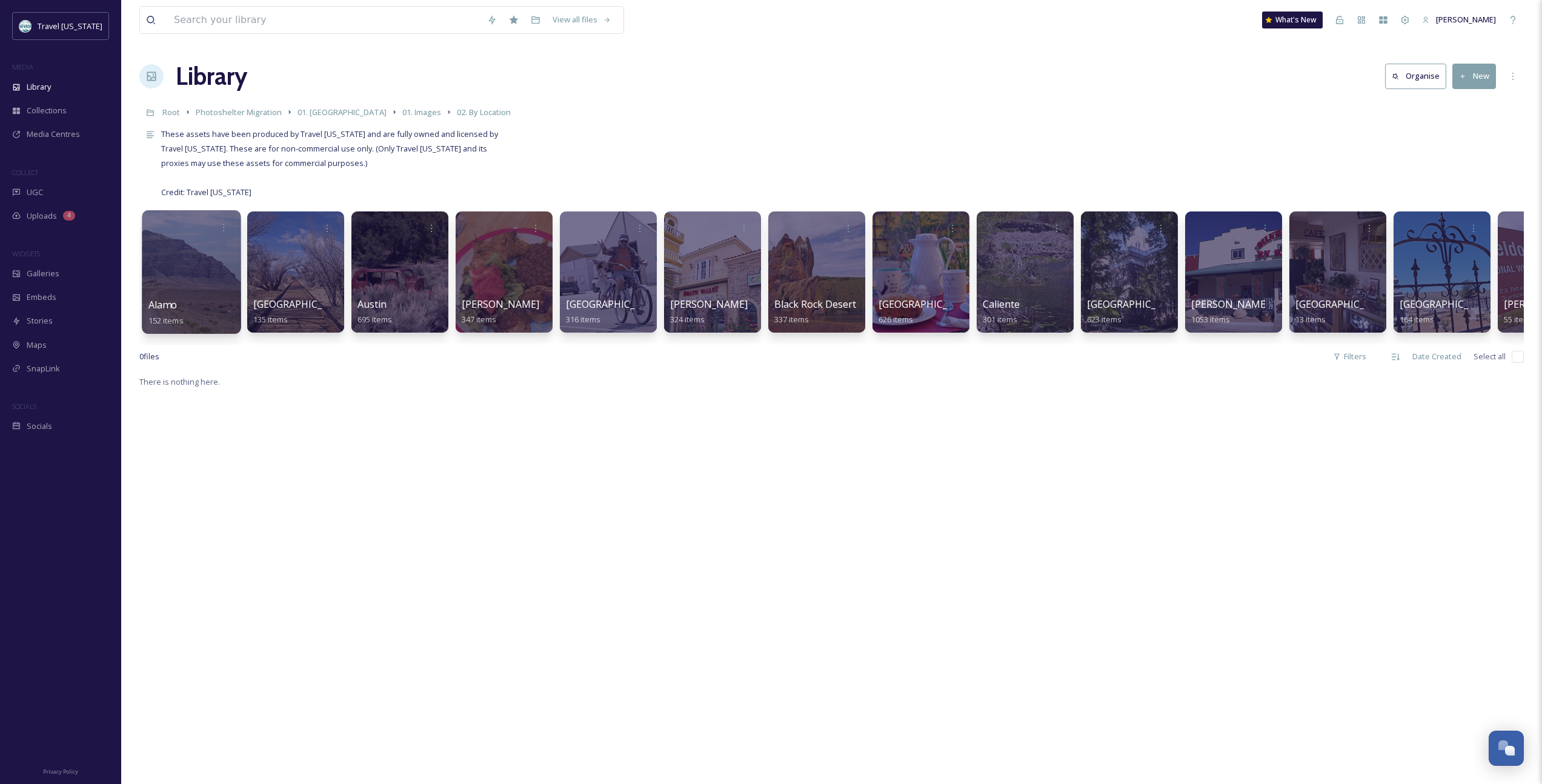
click at [177, 300] on span "Alamo" at bounding box center [163, 305] width 29 height 14
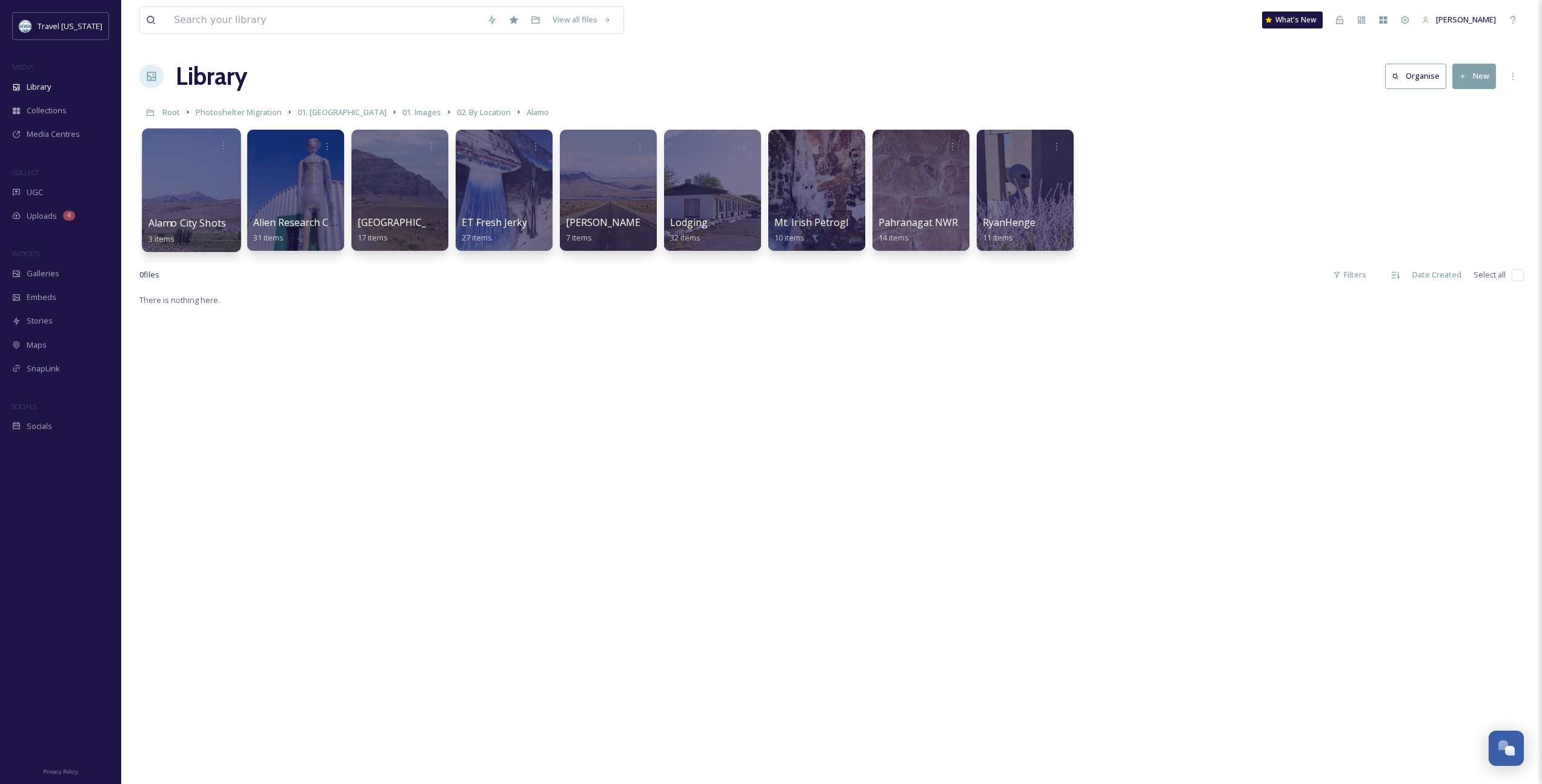
click at [215, 219] on span "Alamo City Shots" at bounding box center [188, 223] width 78 height 14
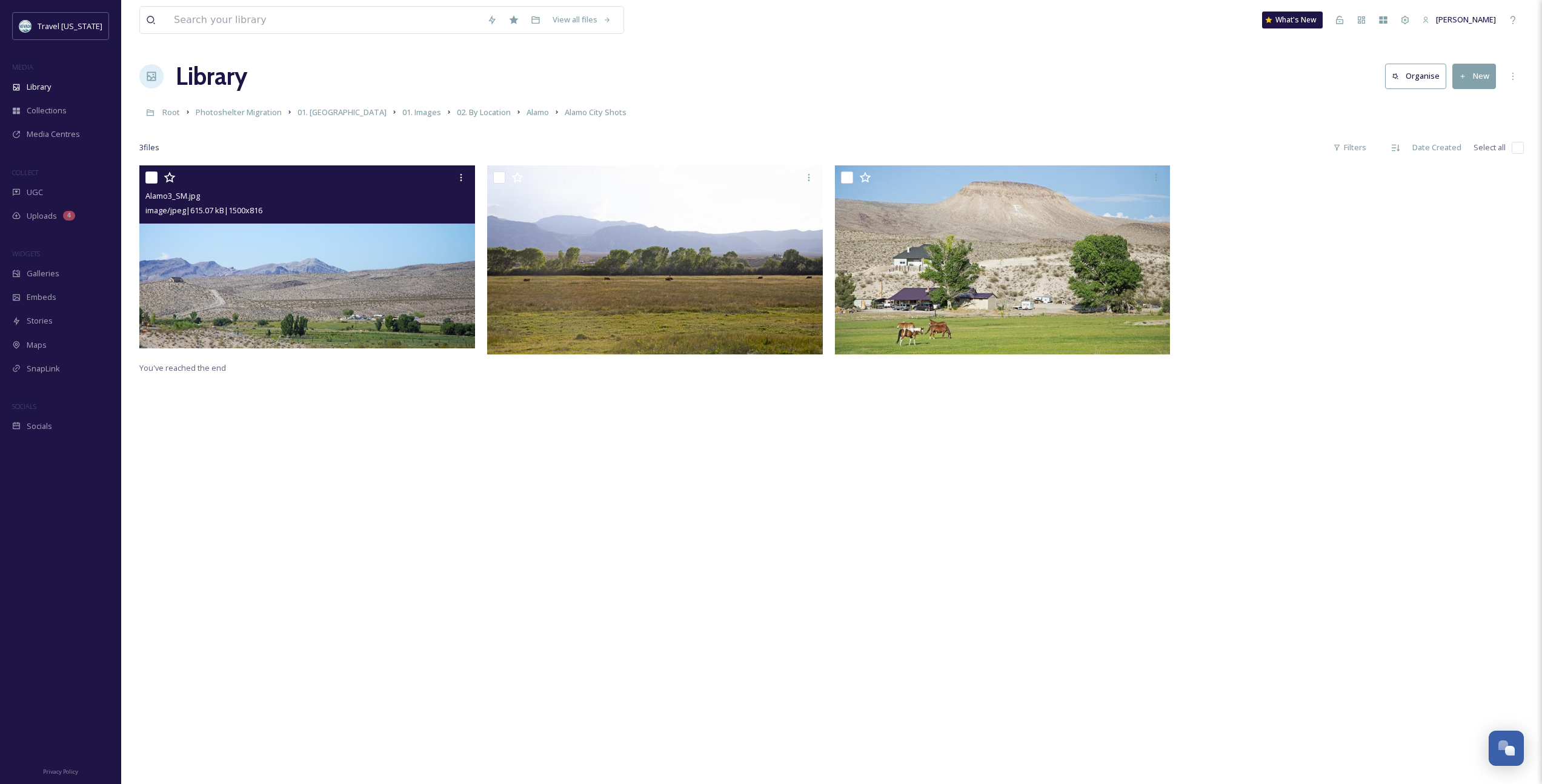
click at [330, 313] on img at bounding box center [307, 257] width 336 height 183
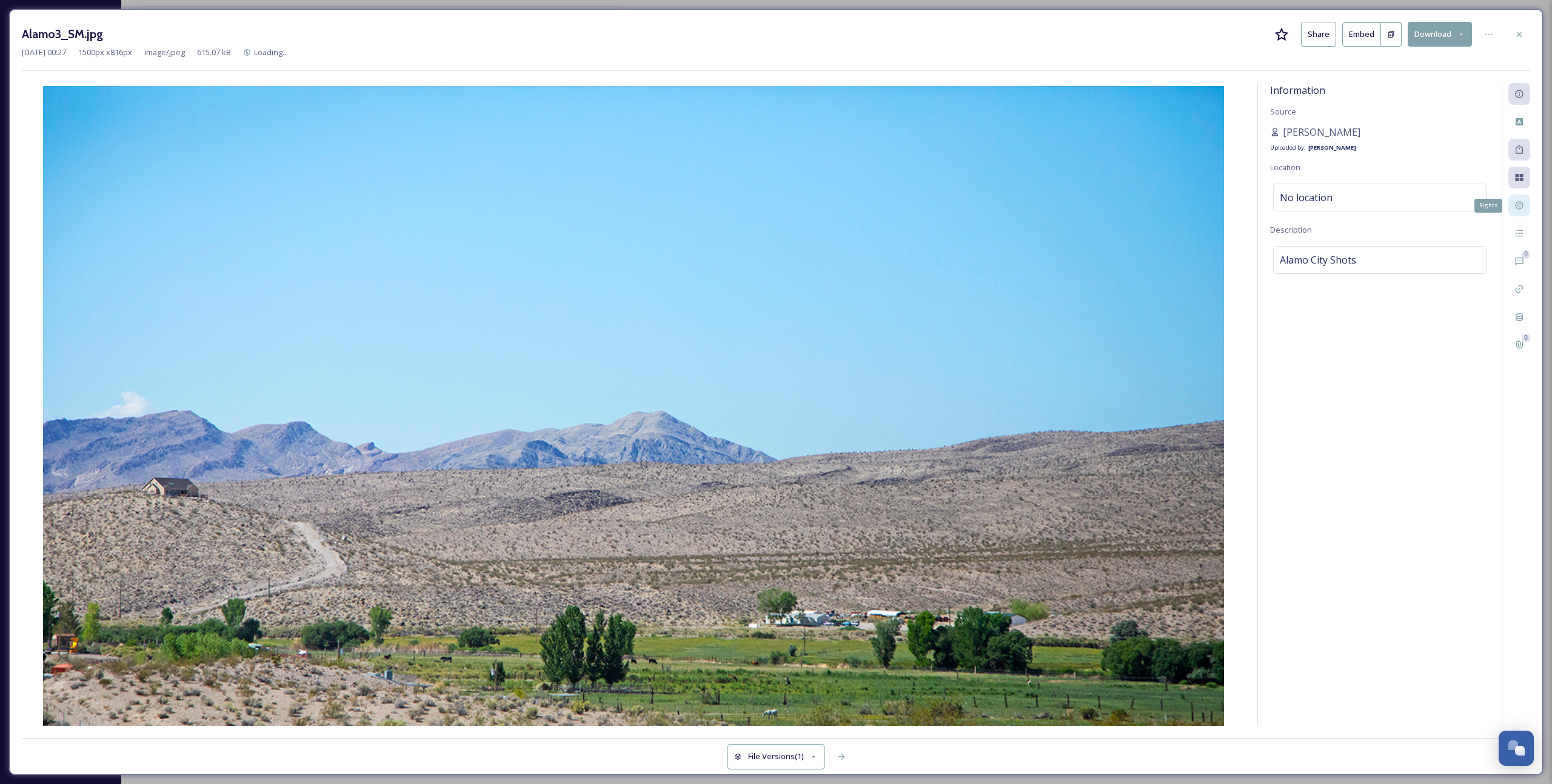
click at [904, 203] on icon at bounding box center [1519, 205] width 9 height 9
click at [904, 41] on div at bounding box center [1519, 34] width 22 height 22
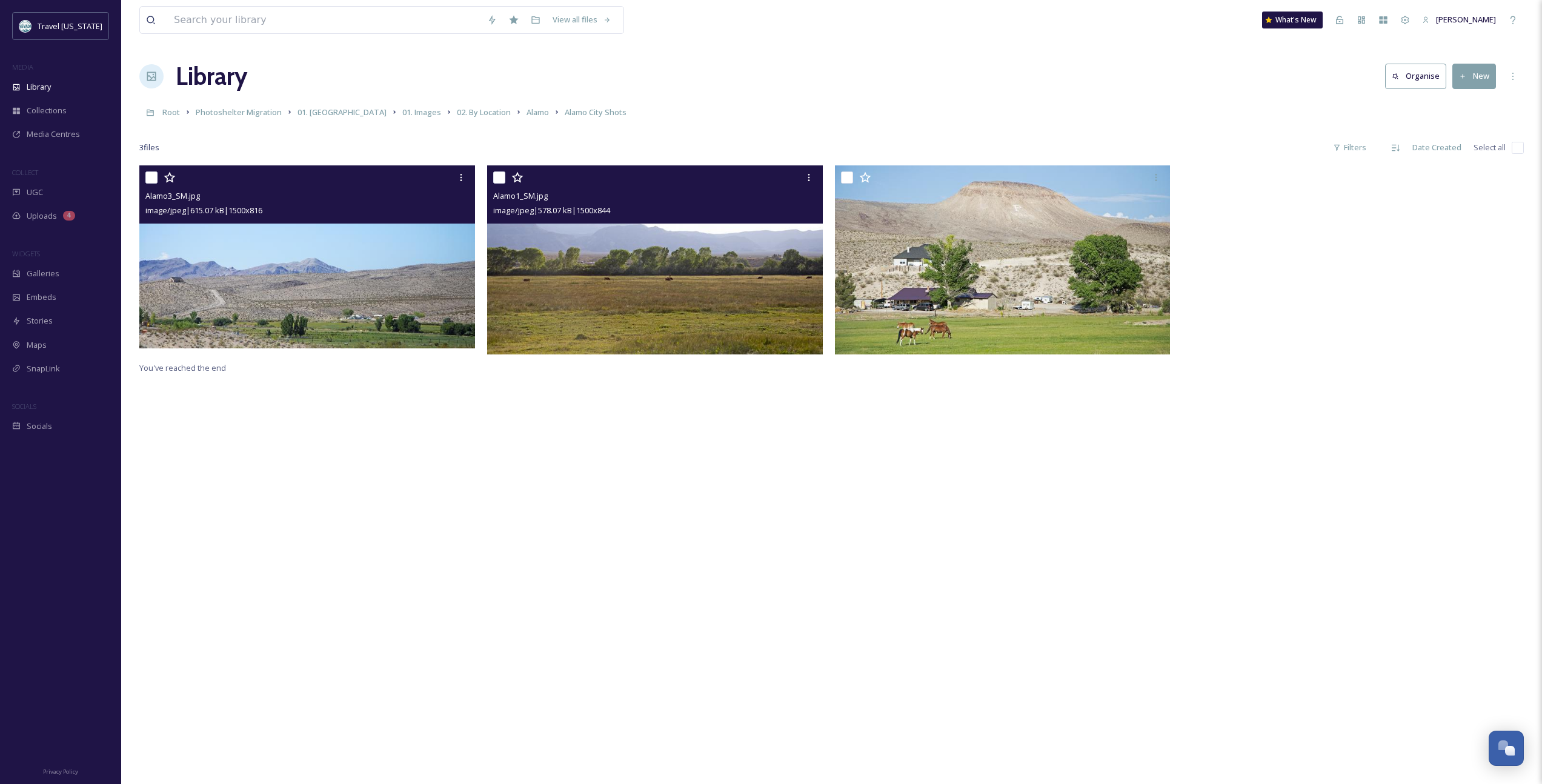
click at [717, 294] on img at bounding box center [654, 260] width 336 height 189
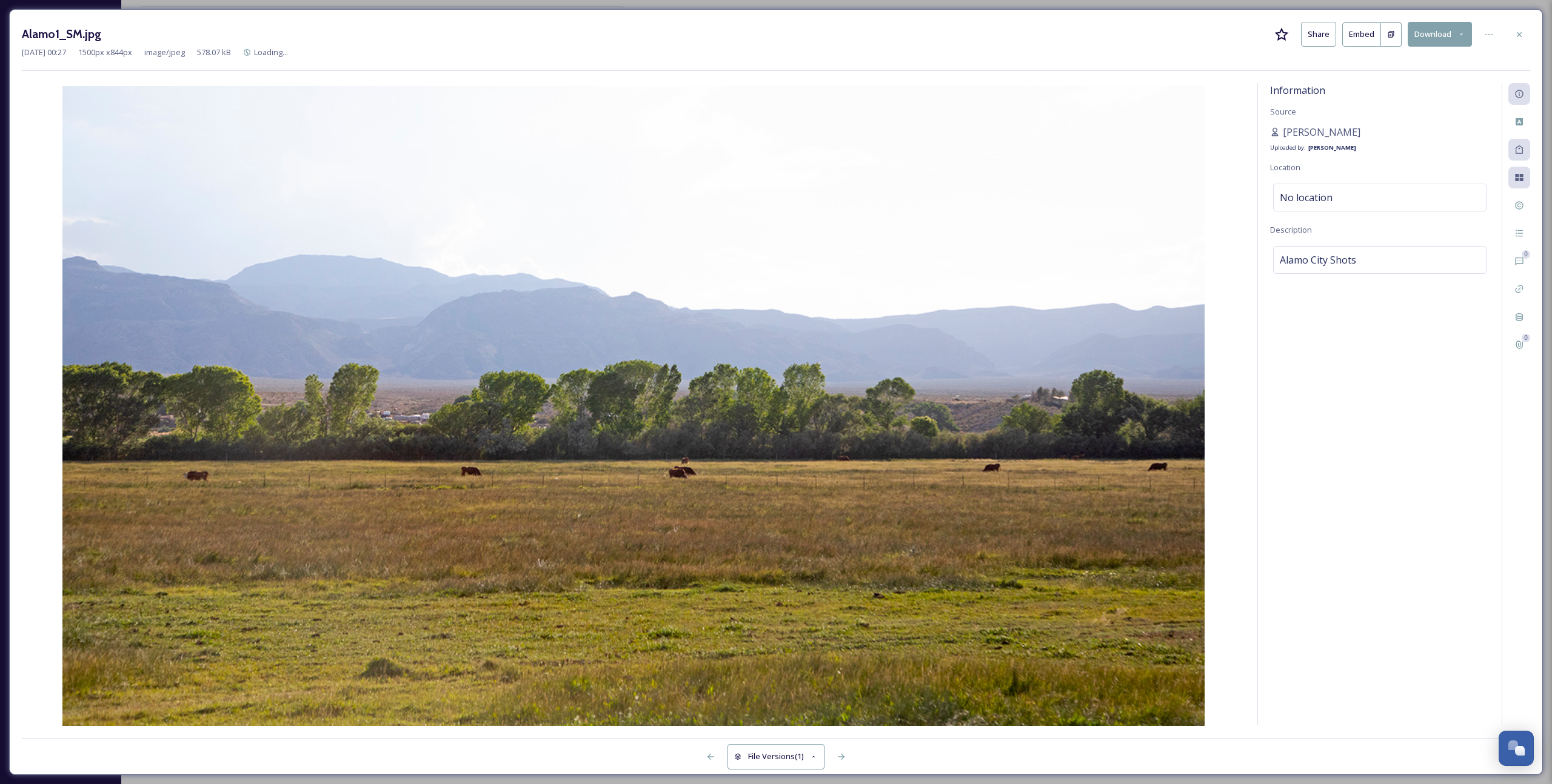
click at [904, 209] on div "Alamo1_SM.jpg Share Embed Download [DATE] 00:27 1500 px x 844 px image/jpeg 578…" at bounding box center [776, 392] width 1534 height 766
click at [904, 205] on div "Rights" at bounding box center [1519, 205] width 22 height 22
click at [904, 32] on icon at bounding box center [1519, 34] width 5 height 5
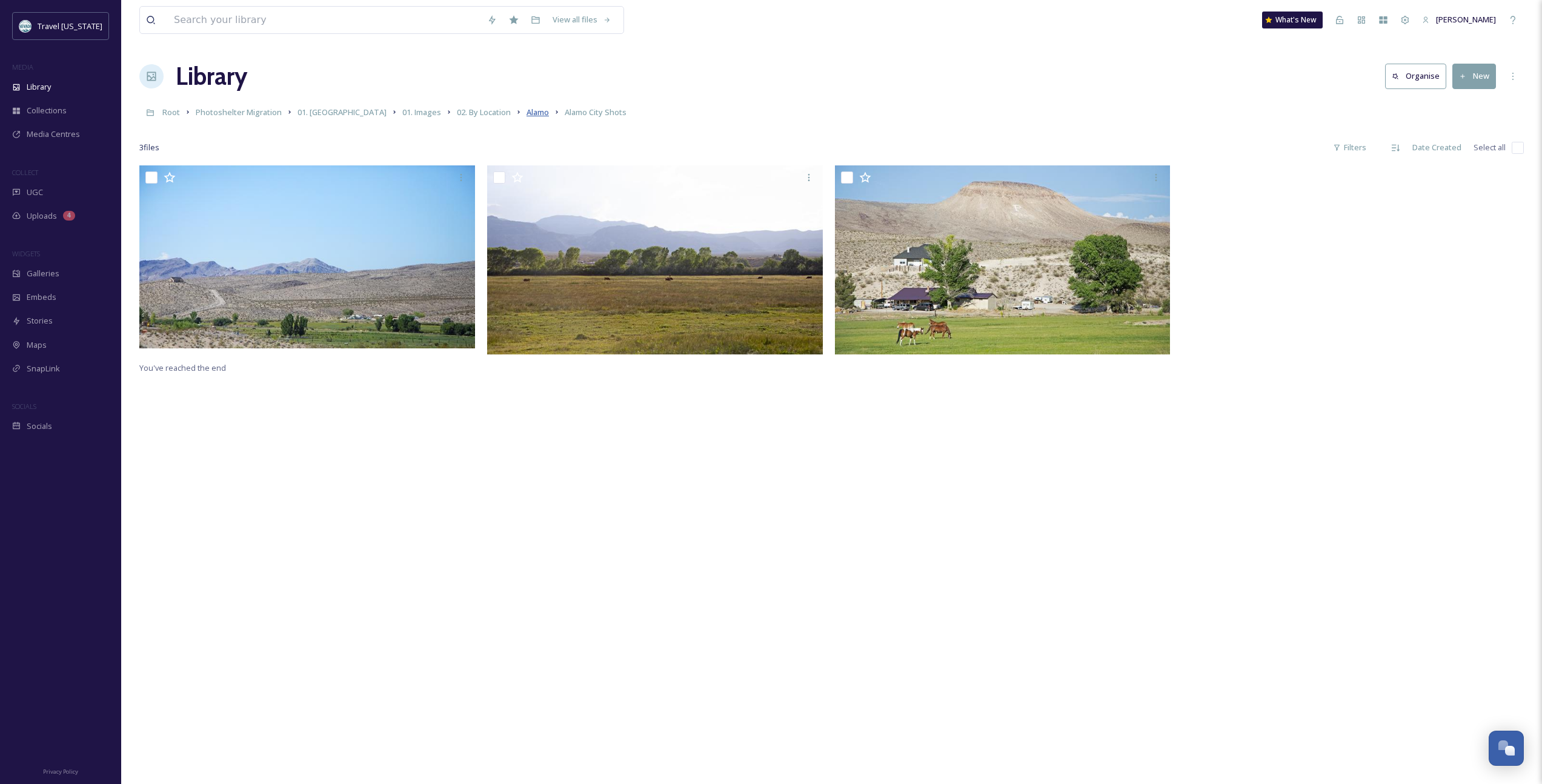
click at [527, 111] on span "Alamo" at bounding box center [538, 112] width 22 height 11
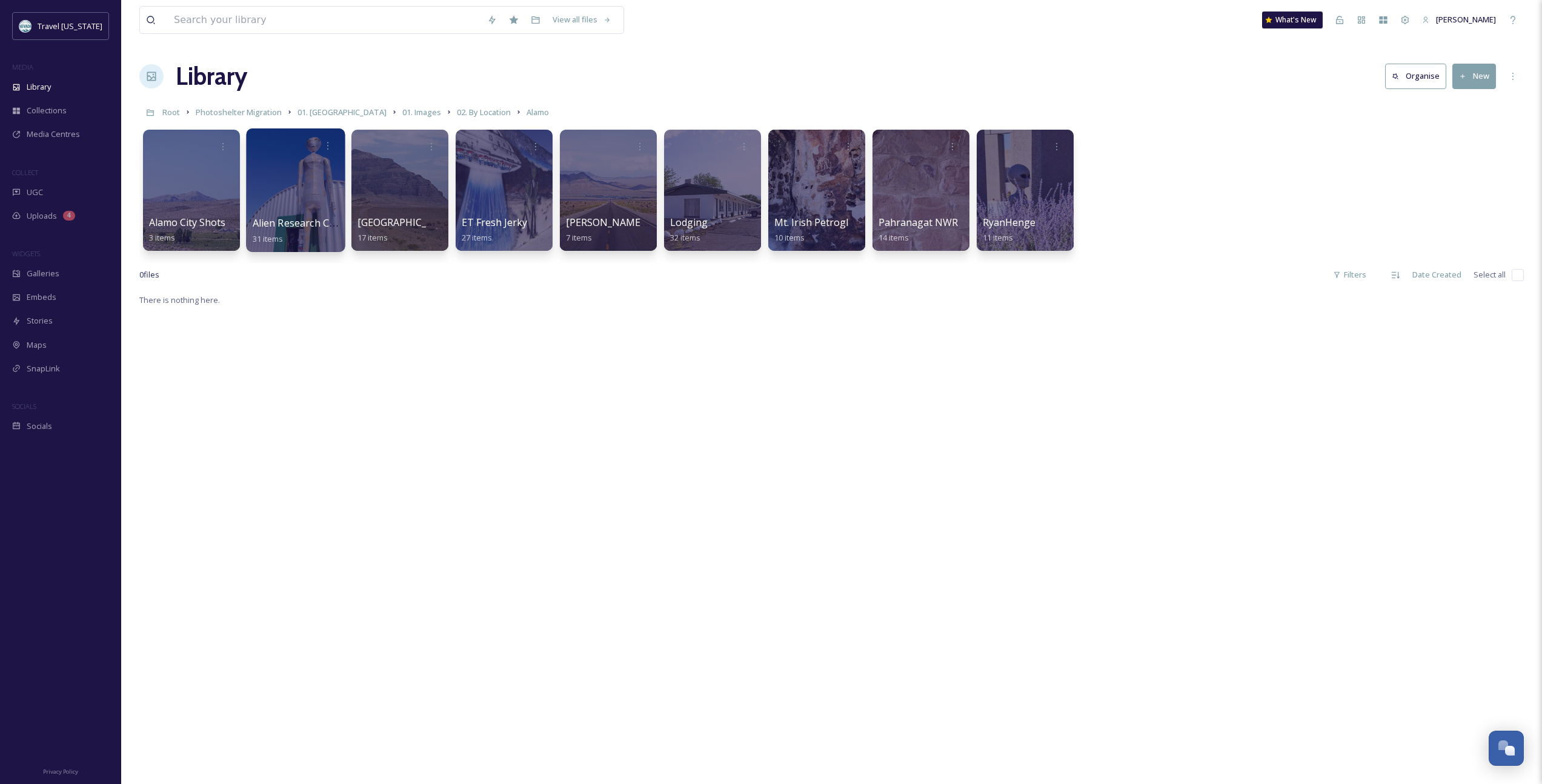
click at [286, 217] on span "Alien Research Center" at bounding box center [303, 223] width 102 height 14
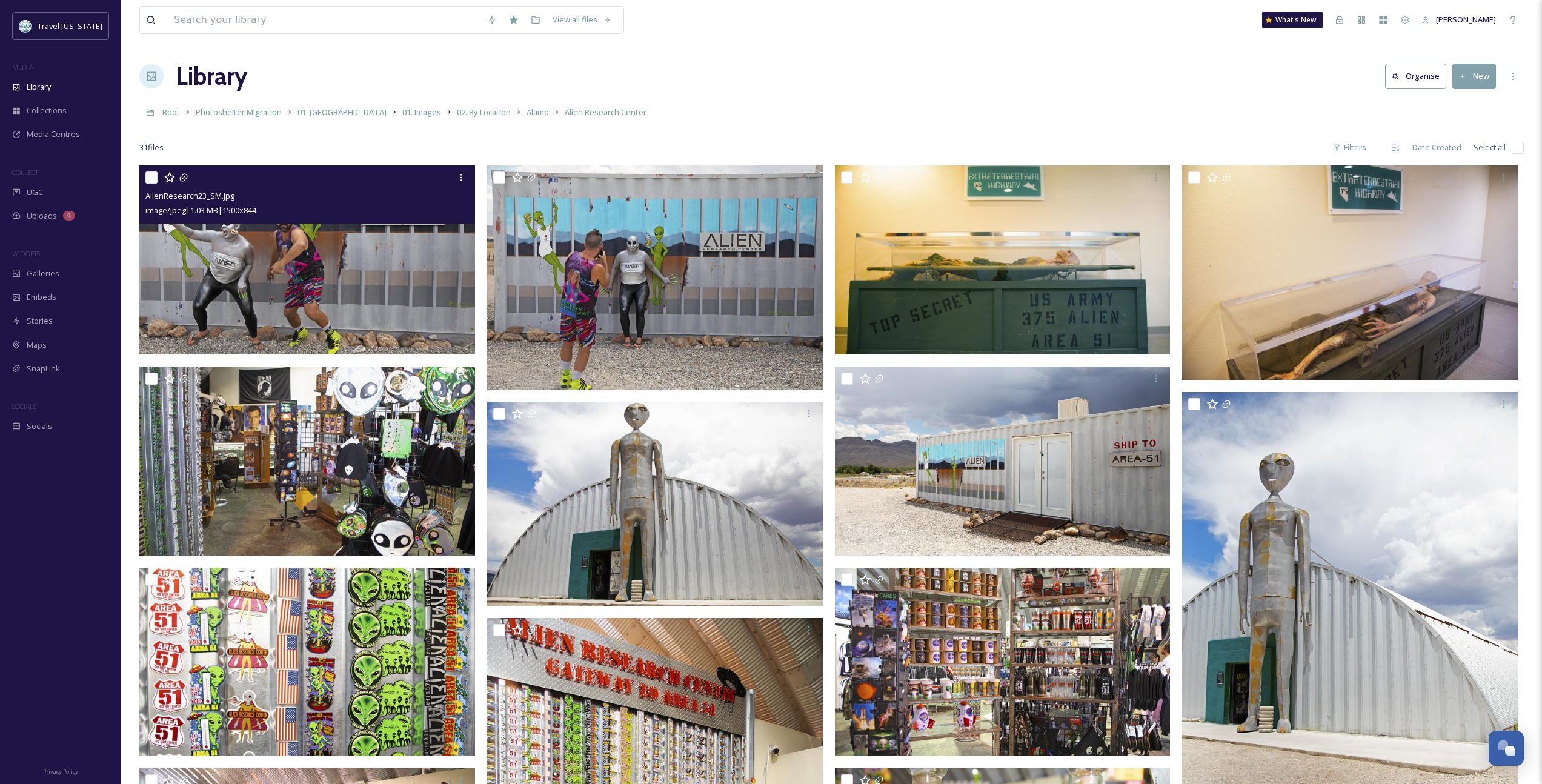
click at [403, 320] on img at bounding box center [307, 260] width 336 height 189
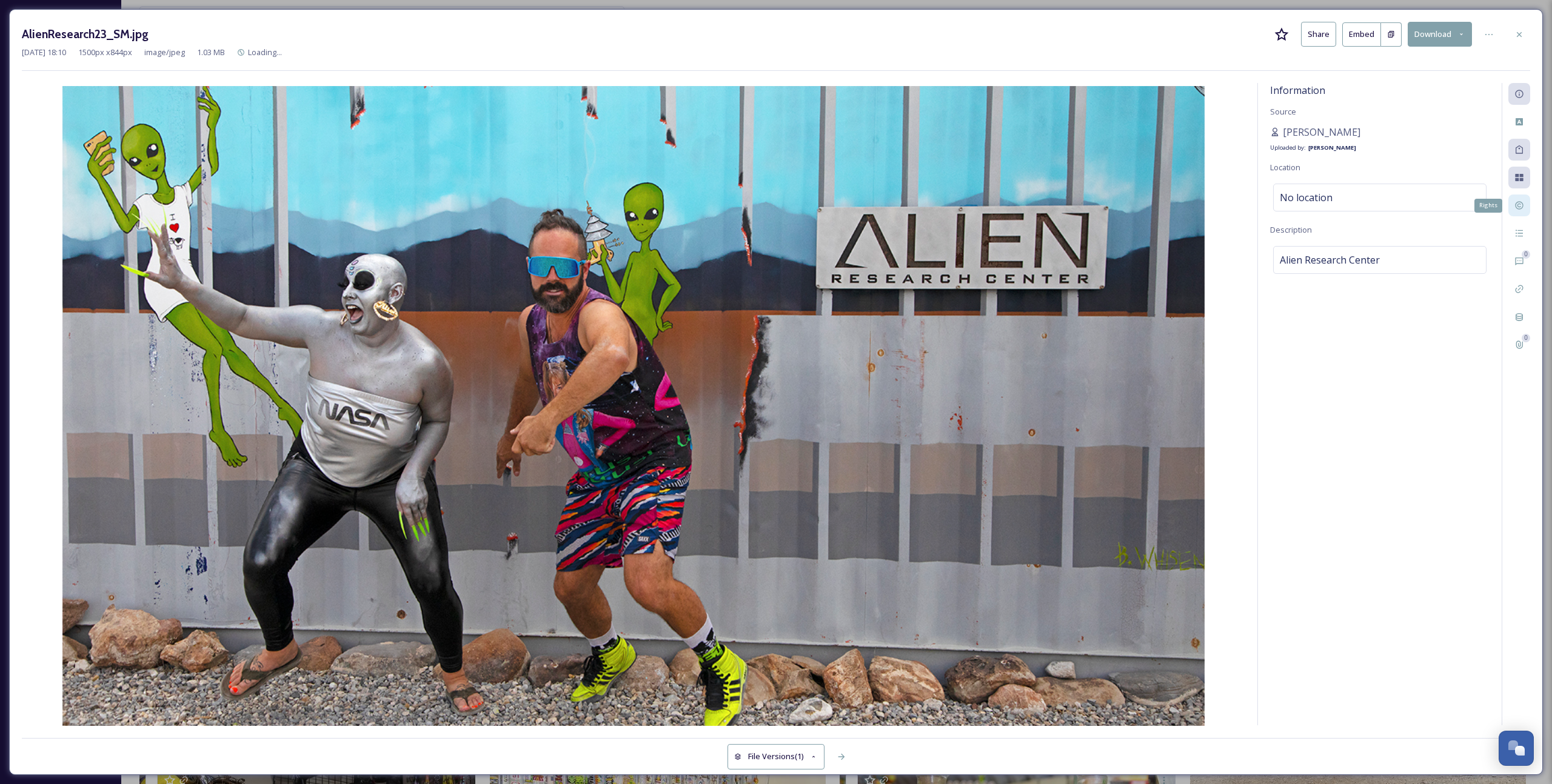
click at [904, 203] on icon at bounding box center [1519, 206] width 8 height 8
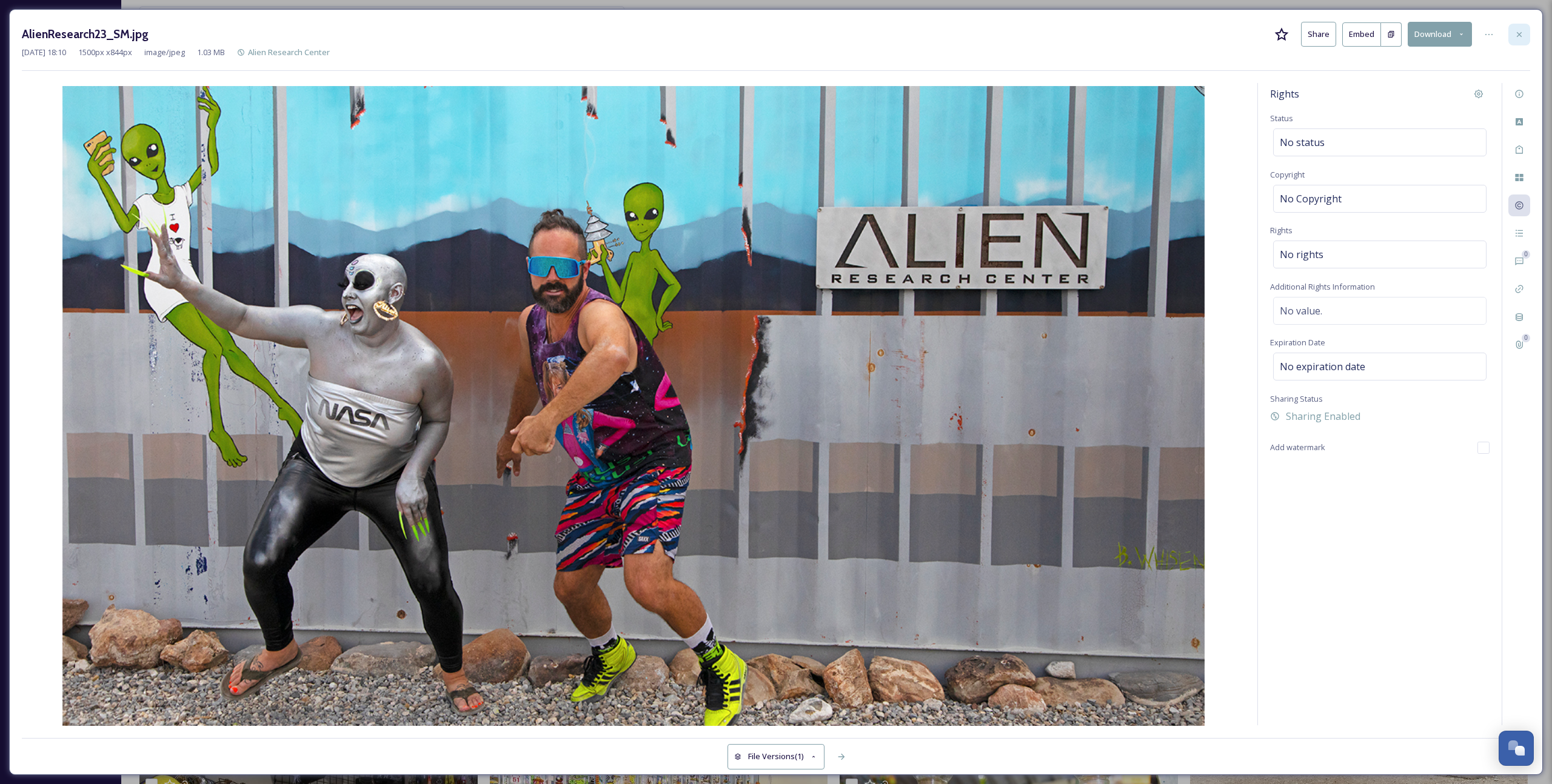
click at [904, 36] on icon at bounding box center [1519, 34] width 9 height 9
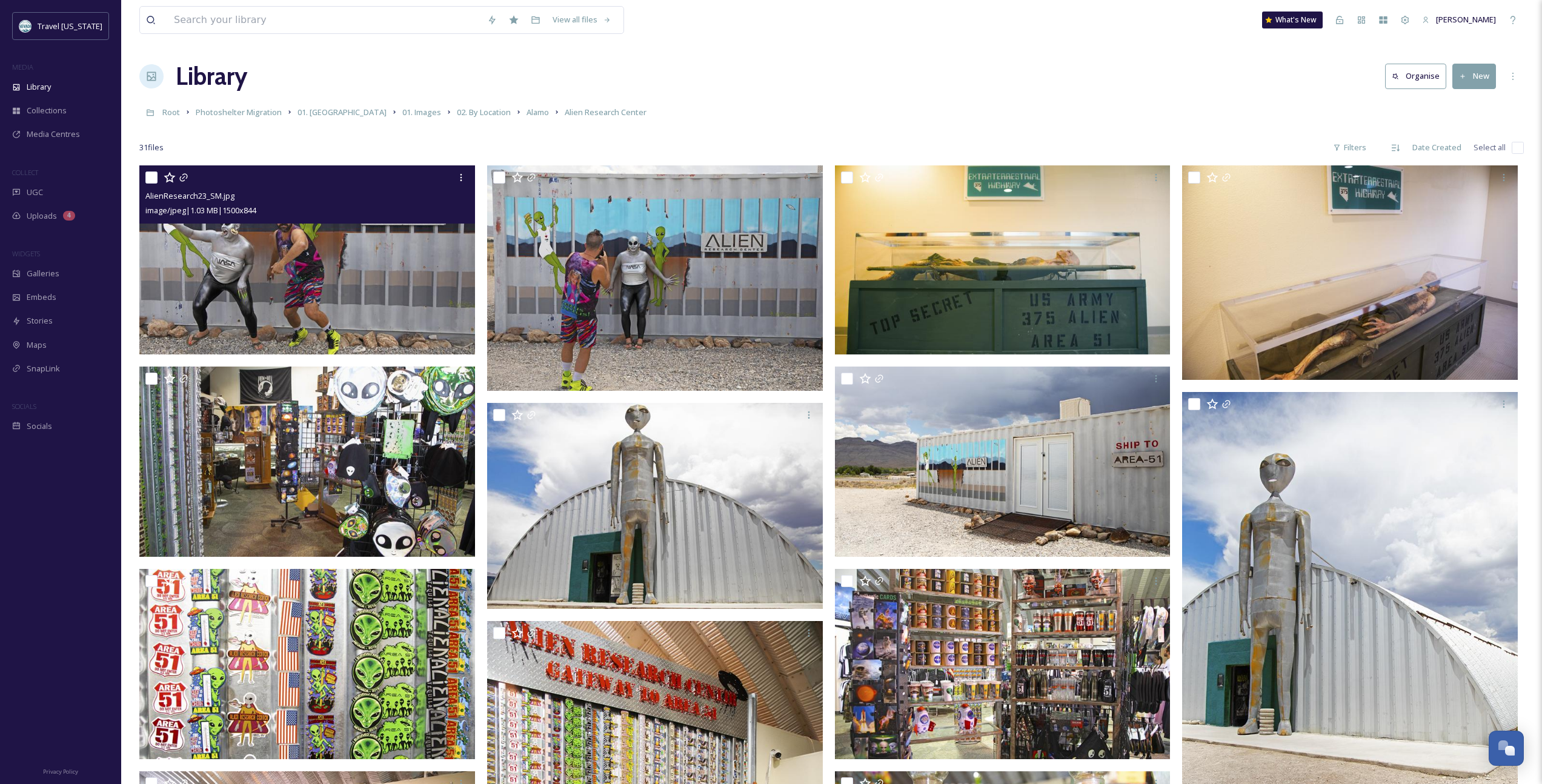
click at [904, 321] on img at bounding box center [1002, 260] width 336 height 189
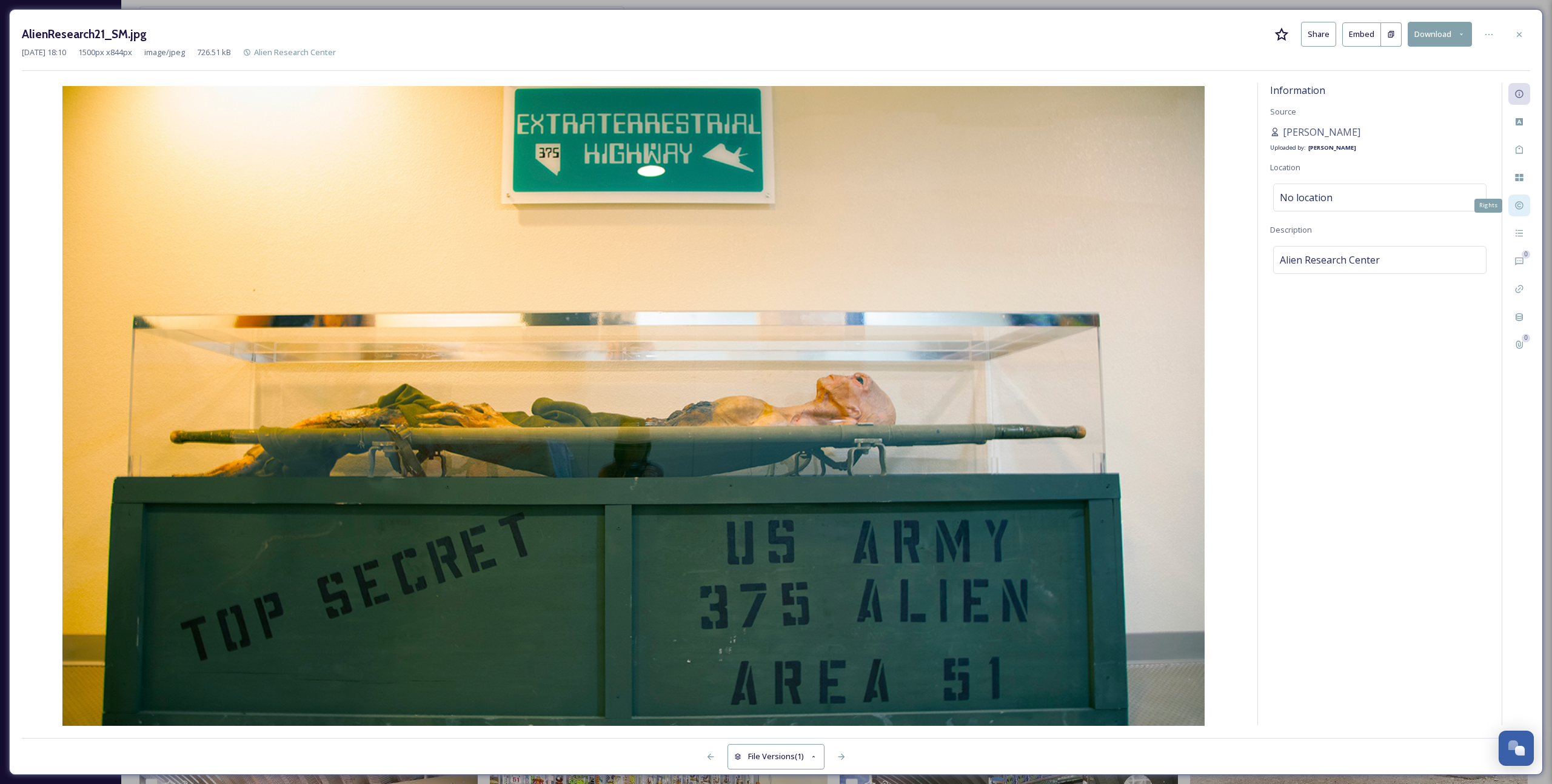
click at [904, 205] on icon at bounding box center [1519, 206] width 8 height 8
click at [904, 39] on div at bounding box center [1519, 34] width 22 height 22
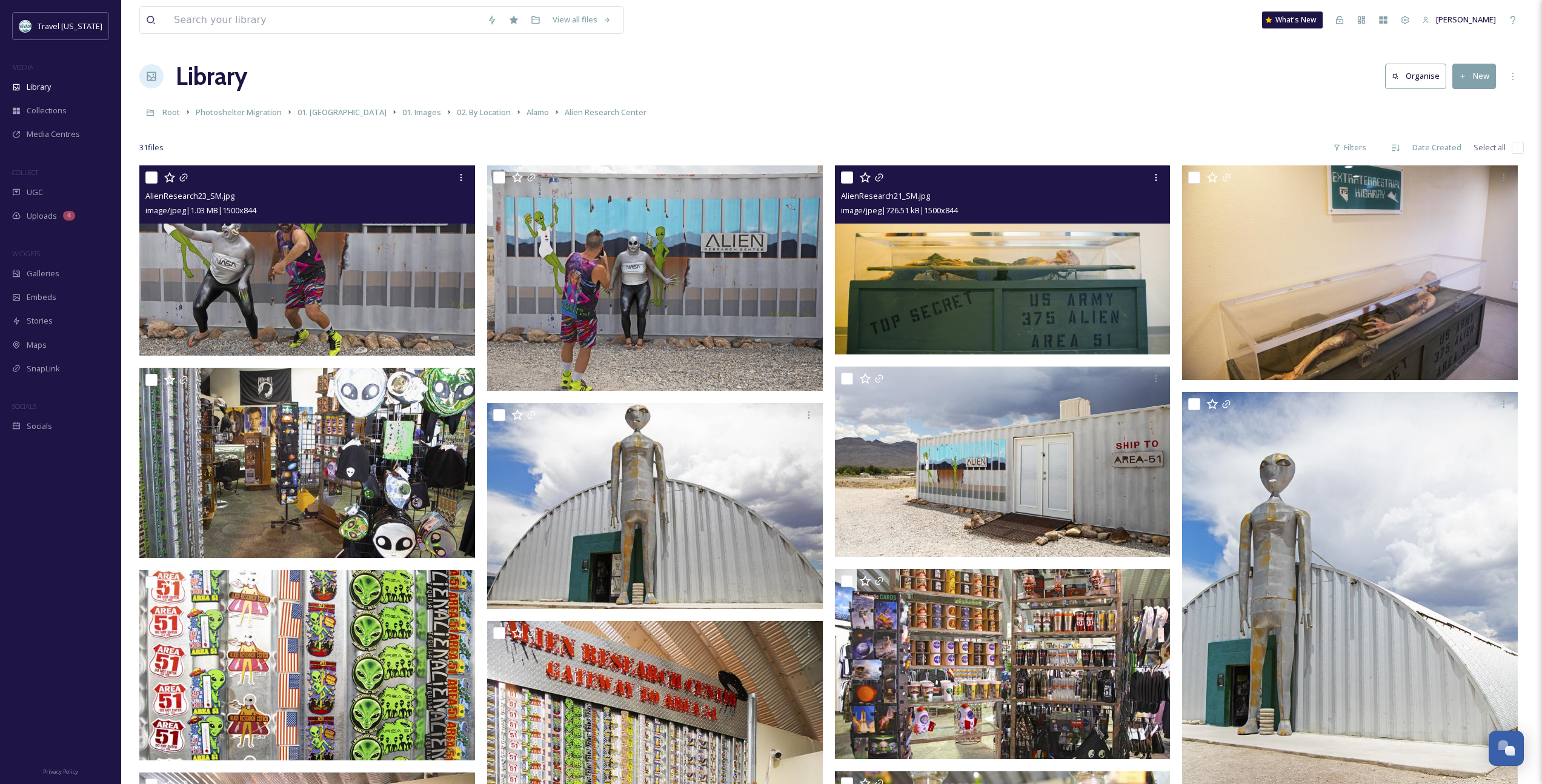
click at [904, 276] on img at bounding box center [1002, 260] width 336 height 189
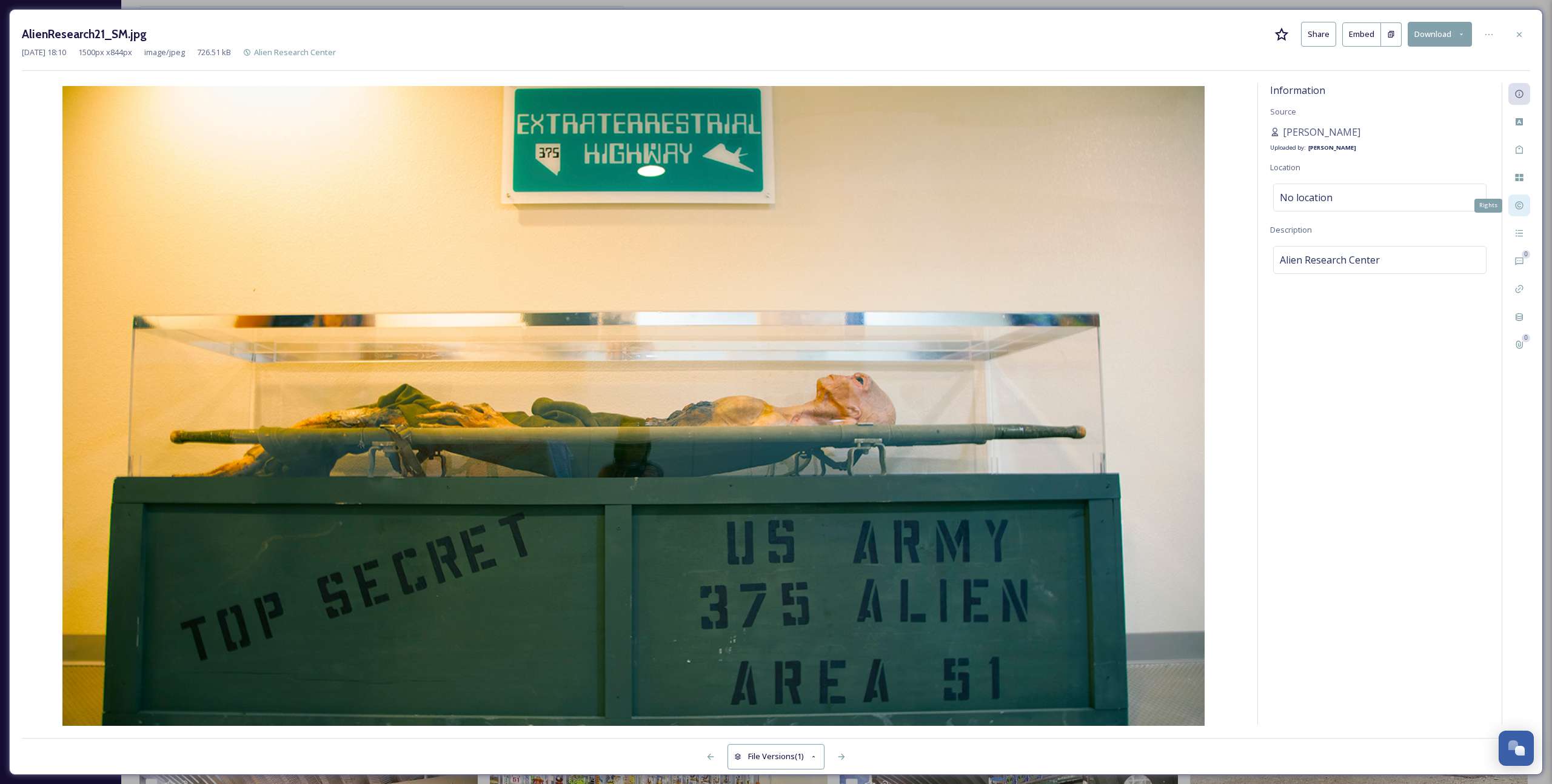
click at [904, 202] on icon at bounding box center [1519, 205] width 9 height 9
click at [904, 121] on div "Custom Attributes" at bounding box center [1519, 122] width 22 height 22
click at [904, 36] on icon at bounding box center [1519, 34] width 9 height 9
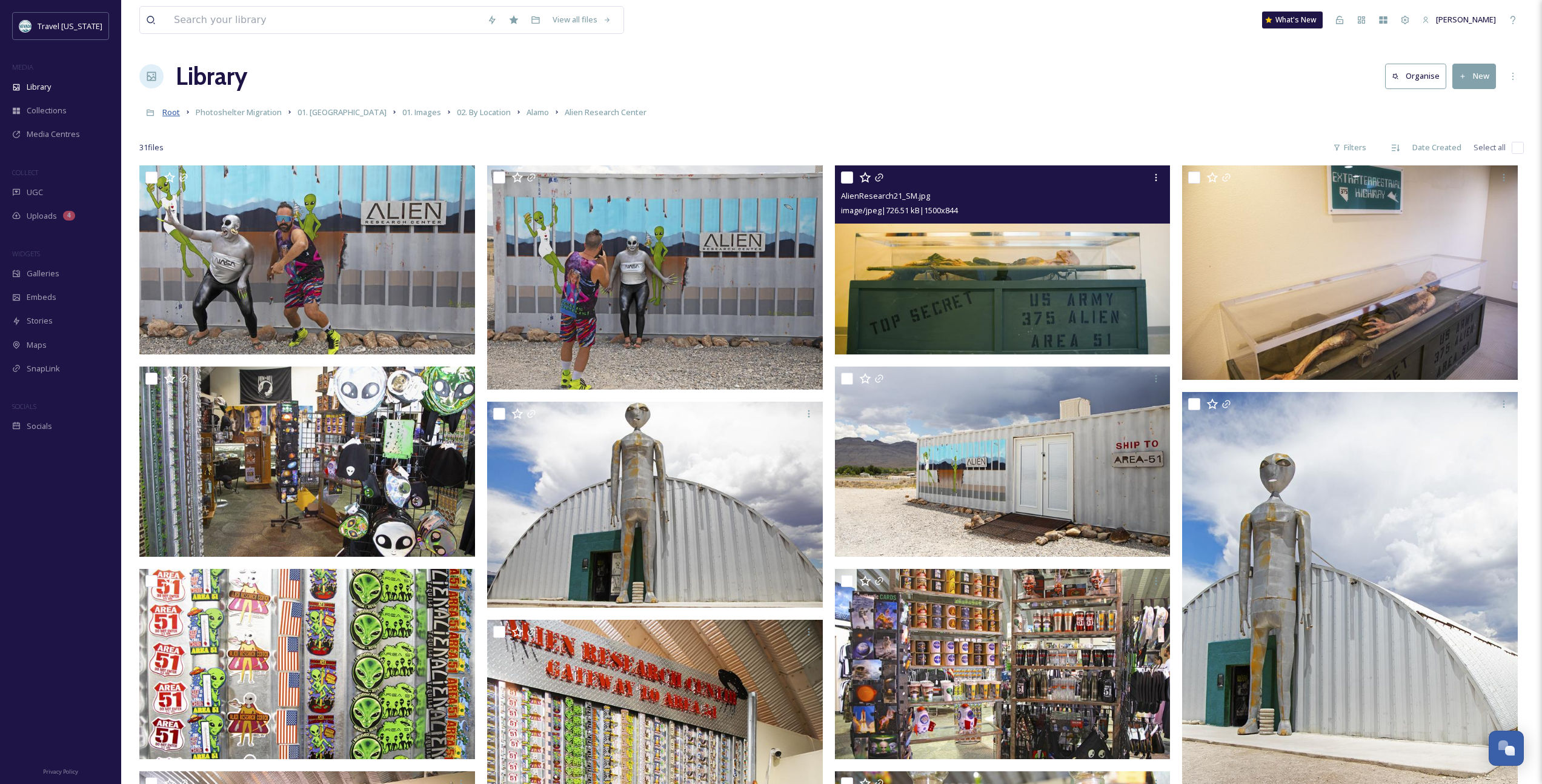
click at [175, 115] on span "Root" at bounding box center [171, 112] width 18 height 11
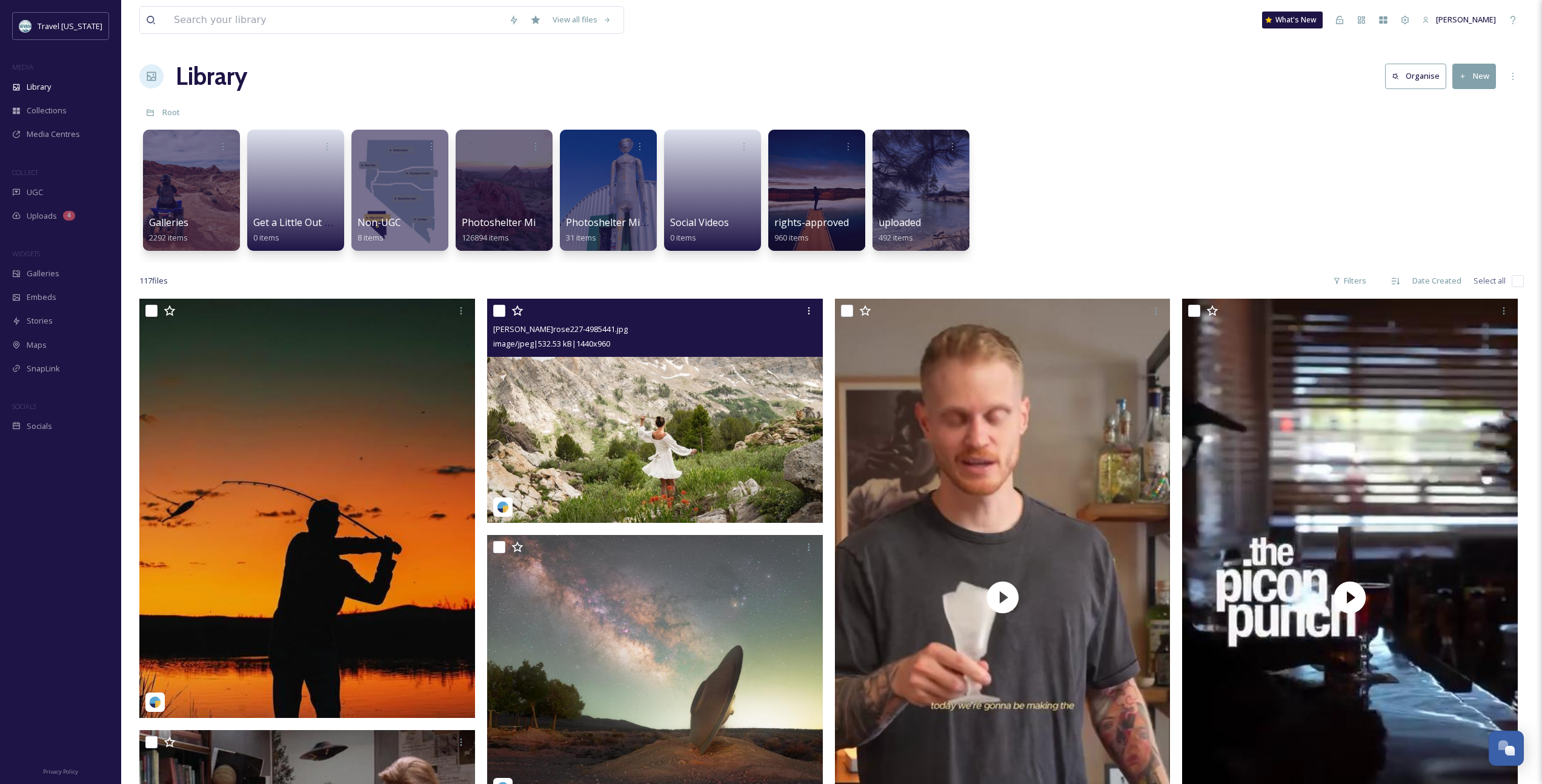
click at [665, 405] on img at bounding box center [654, 411] width 336 height 224
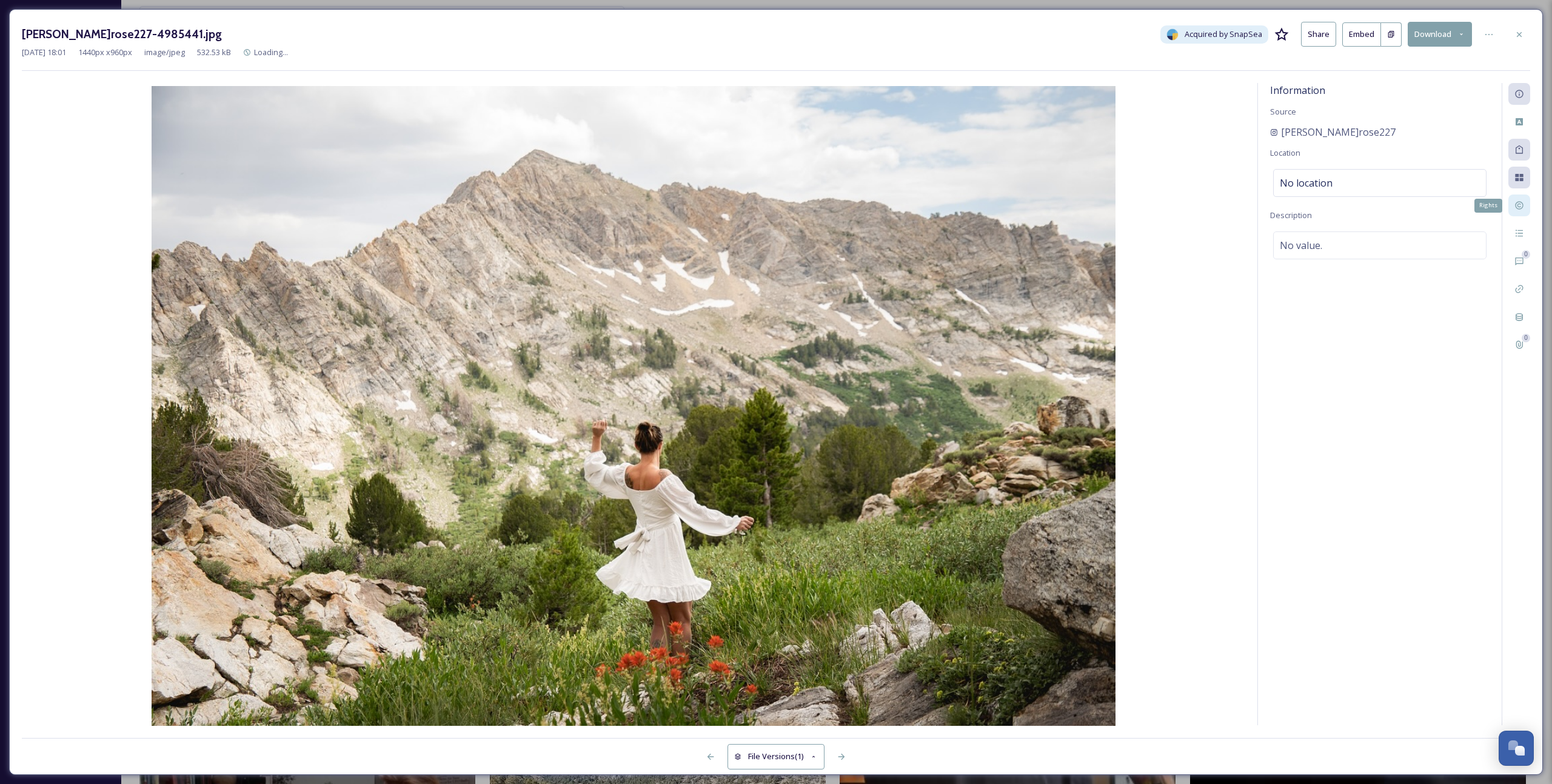
click at [904, 197] on div "Rights" at bounding box center [1519, 205] width 22 height 22
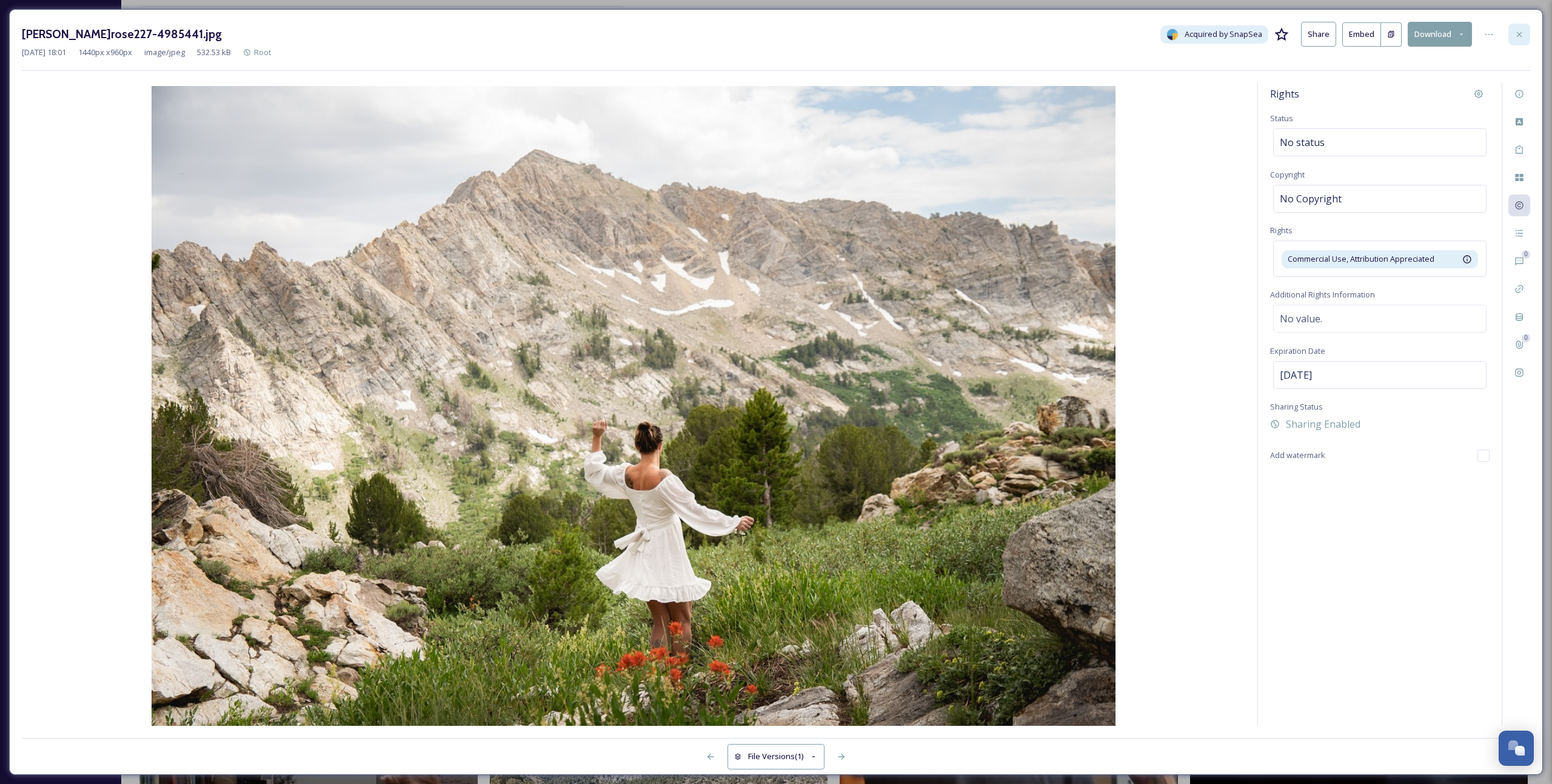
click at [904, 40] on div at bounding box center [1519, 34] width 22 height 22
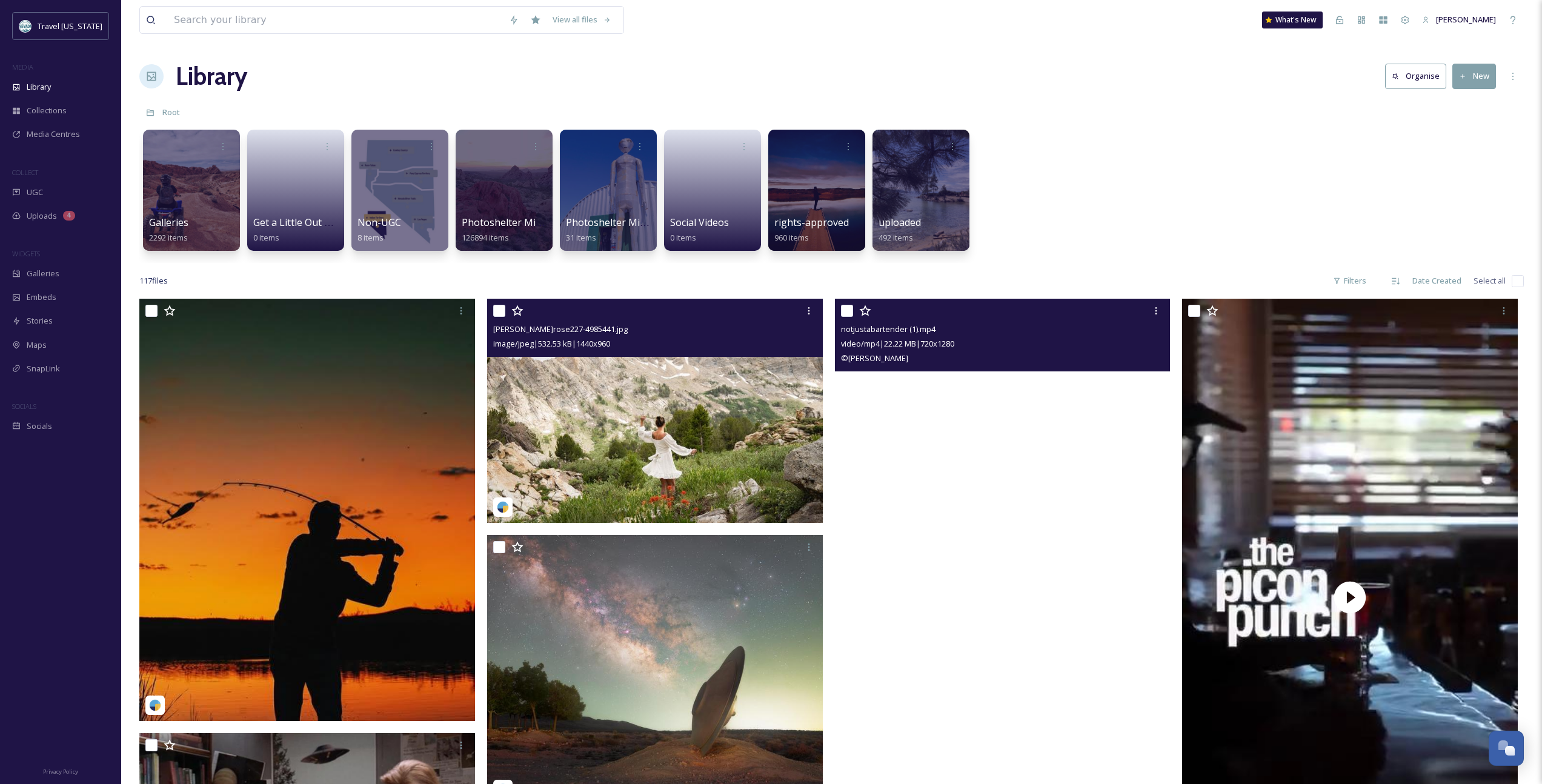
click at [904, 486] on video "notjustabartender (1).mp4" at bounding box center [1002, 597] width 336 height 597
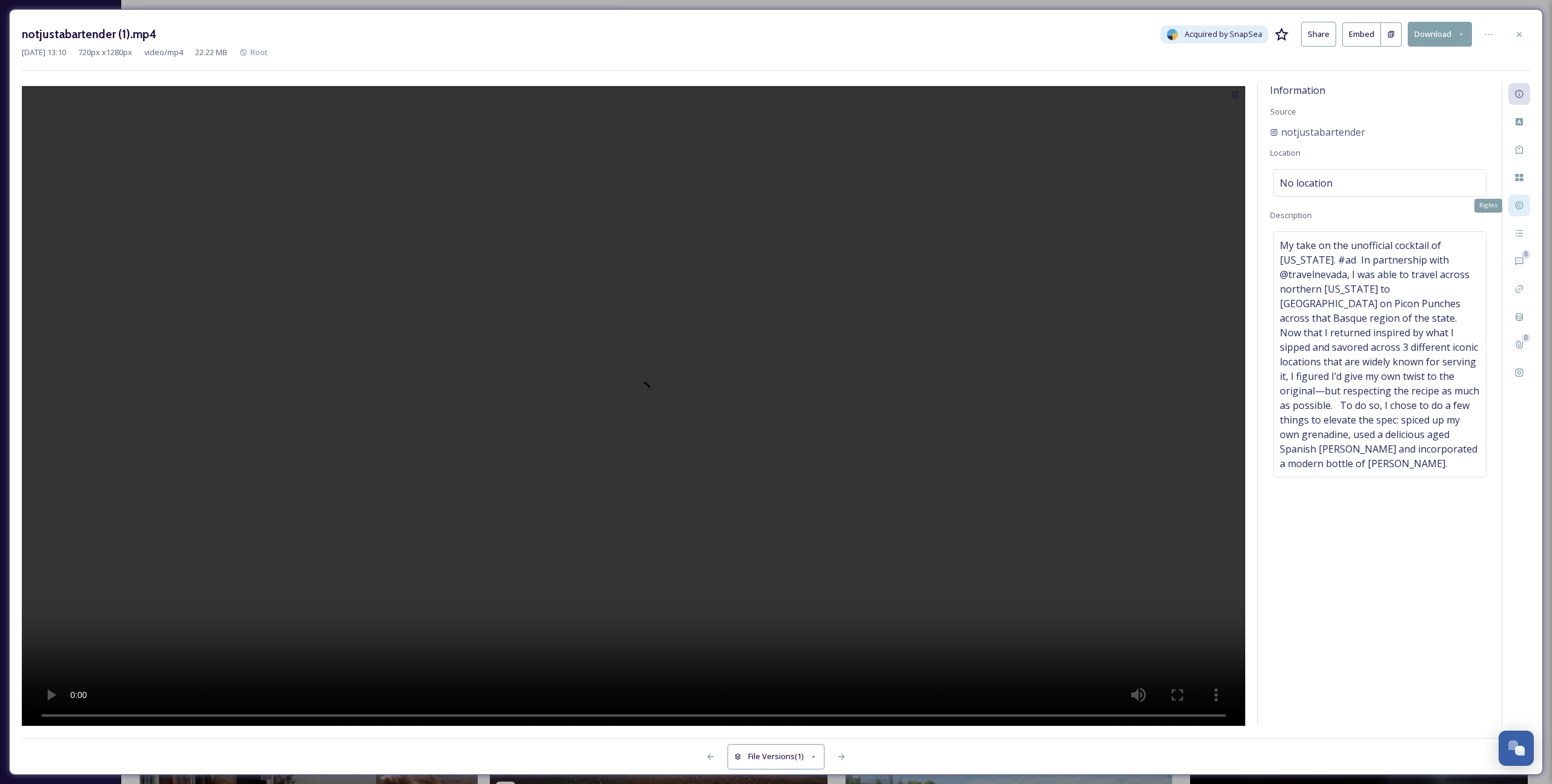
click at [904, 205] on icon at bounding box center [1519, 206] width 8 height 8
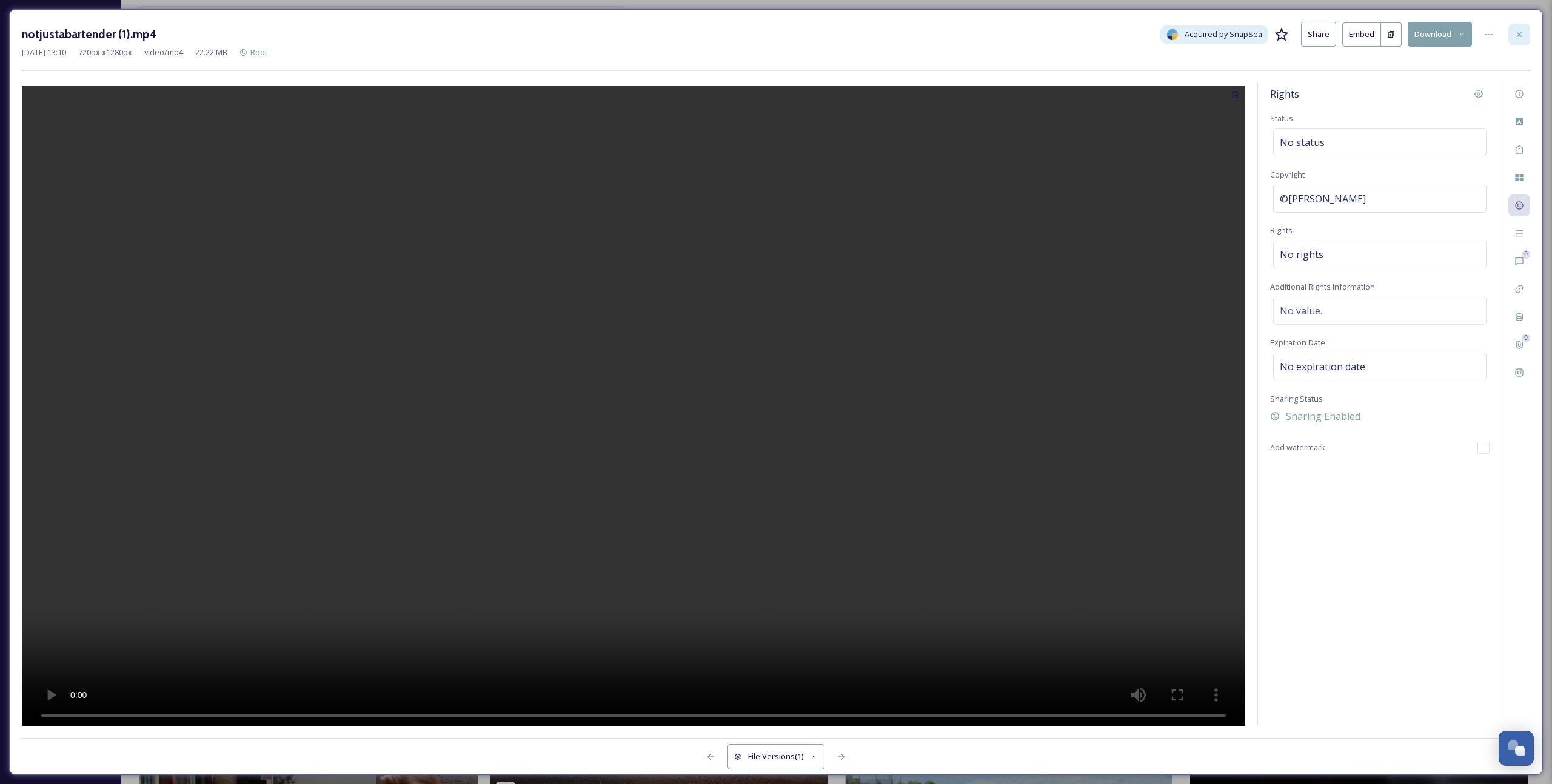
click at [904, 41] on div at bounding box center [1519, 34] width 22 height 22
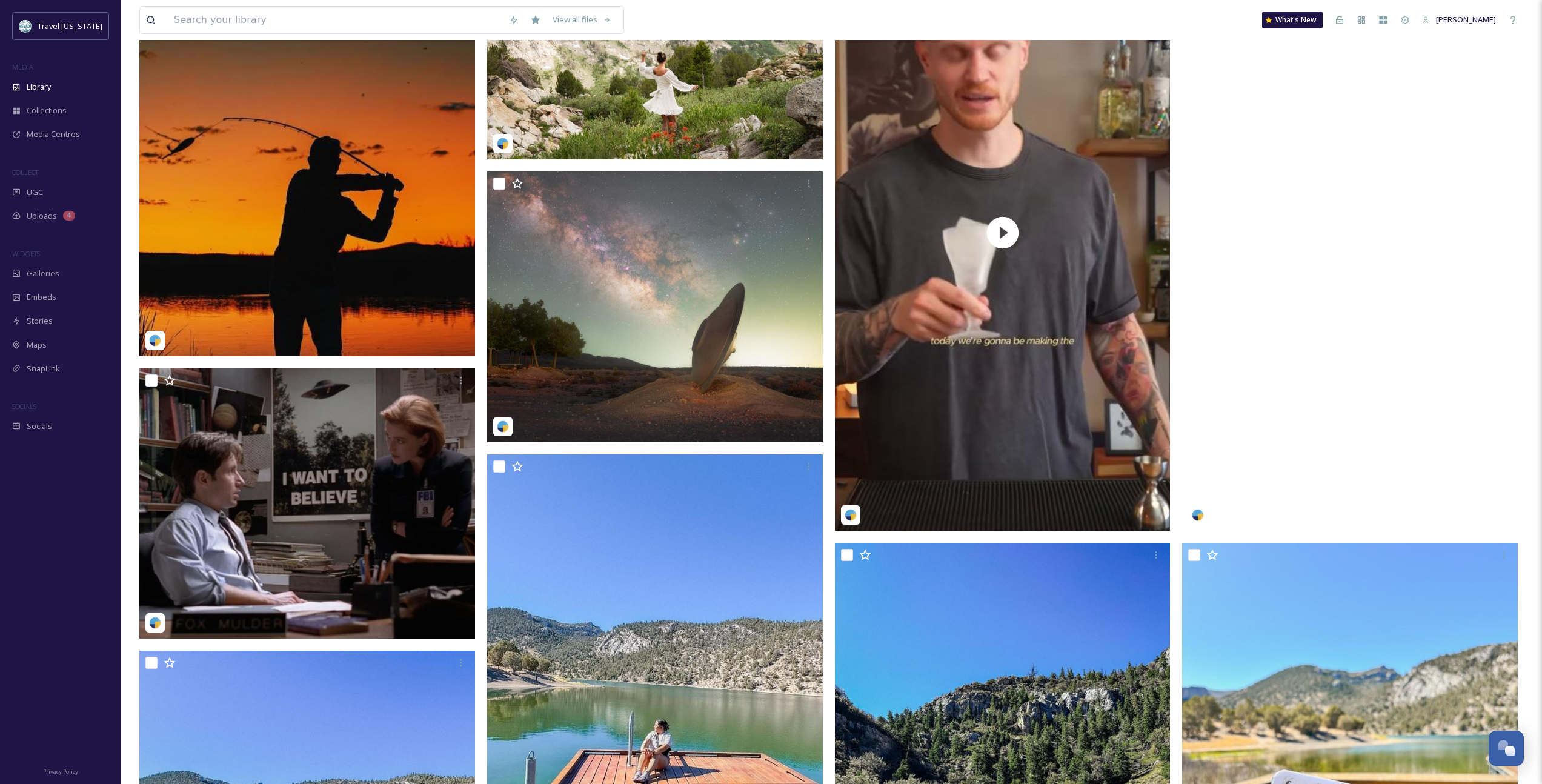
scroll to position [499, 0]
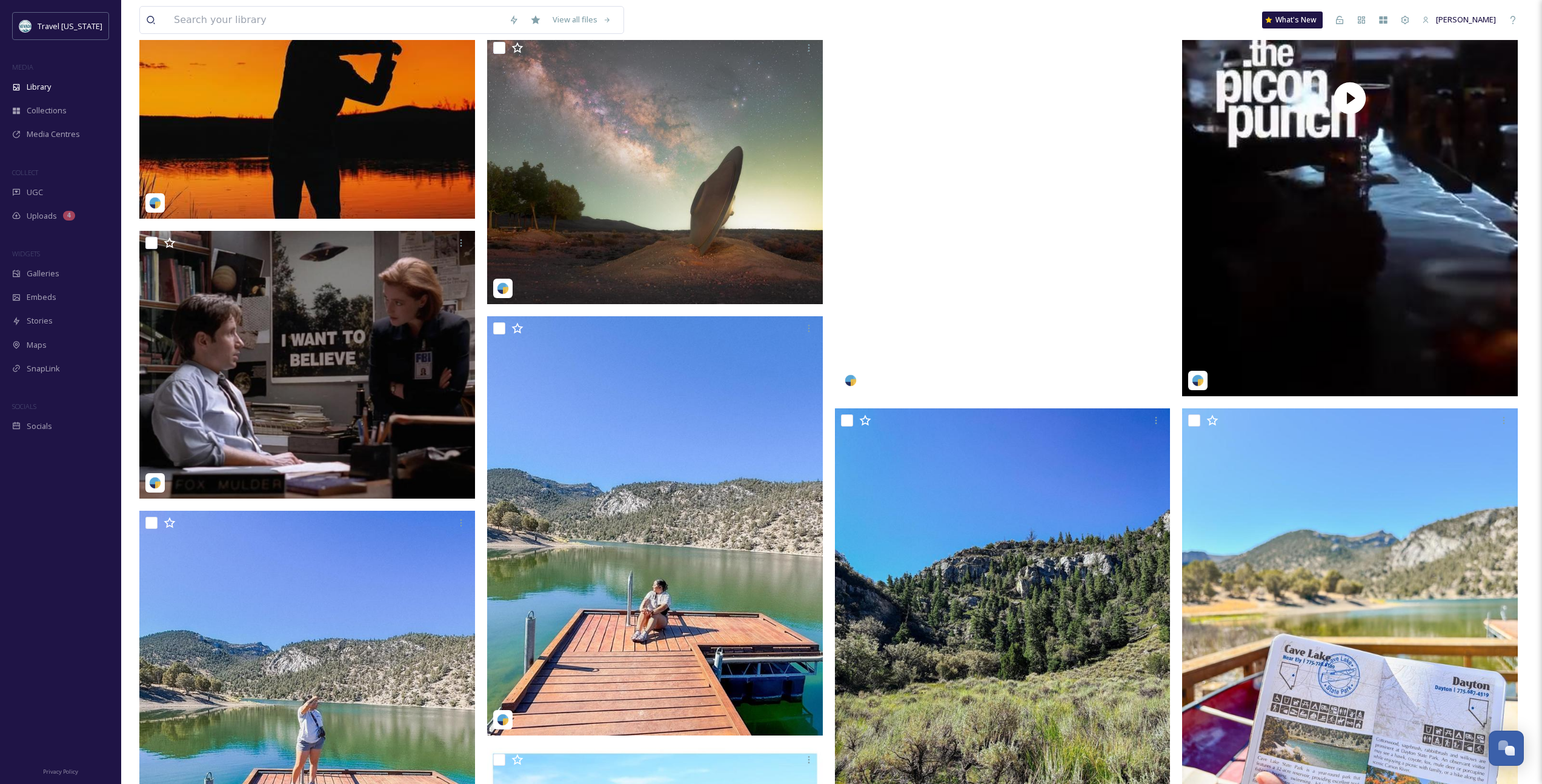
click at [904, 313] on video "notjustabartender (1).mp4" at bounding box center [1002, 98] width 336 height 597
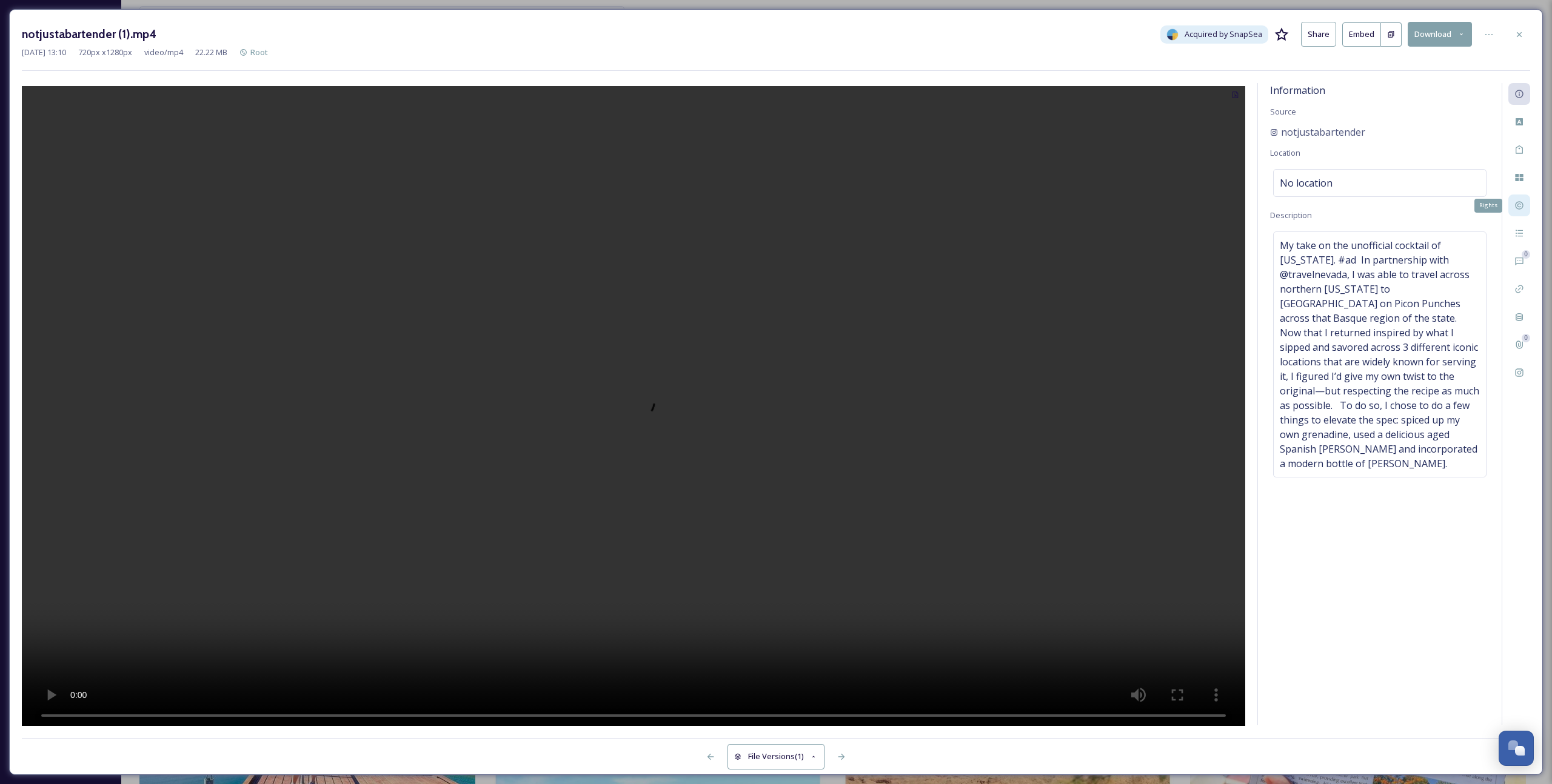
click at [904, 202] on icon at bounding box center [1519, 206] width 8 height 8
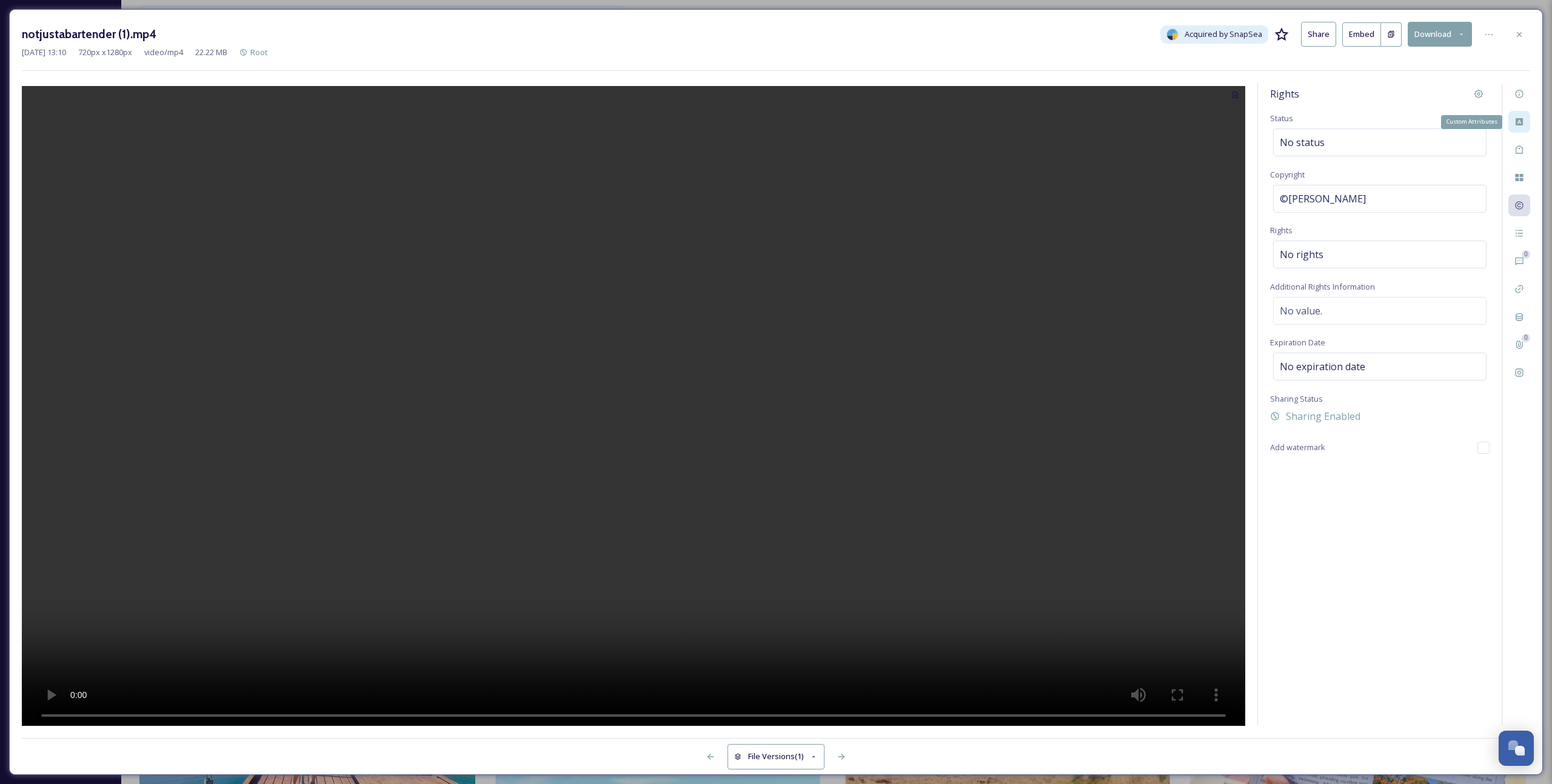
click at [904, 117] on icon at bounding box center [1519, 122] width 9 height 9
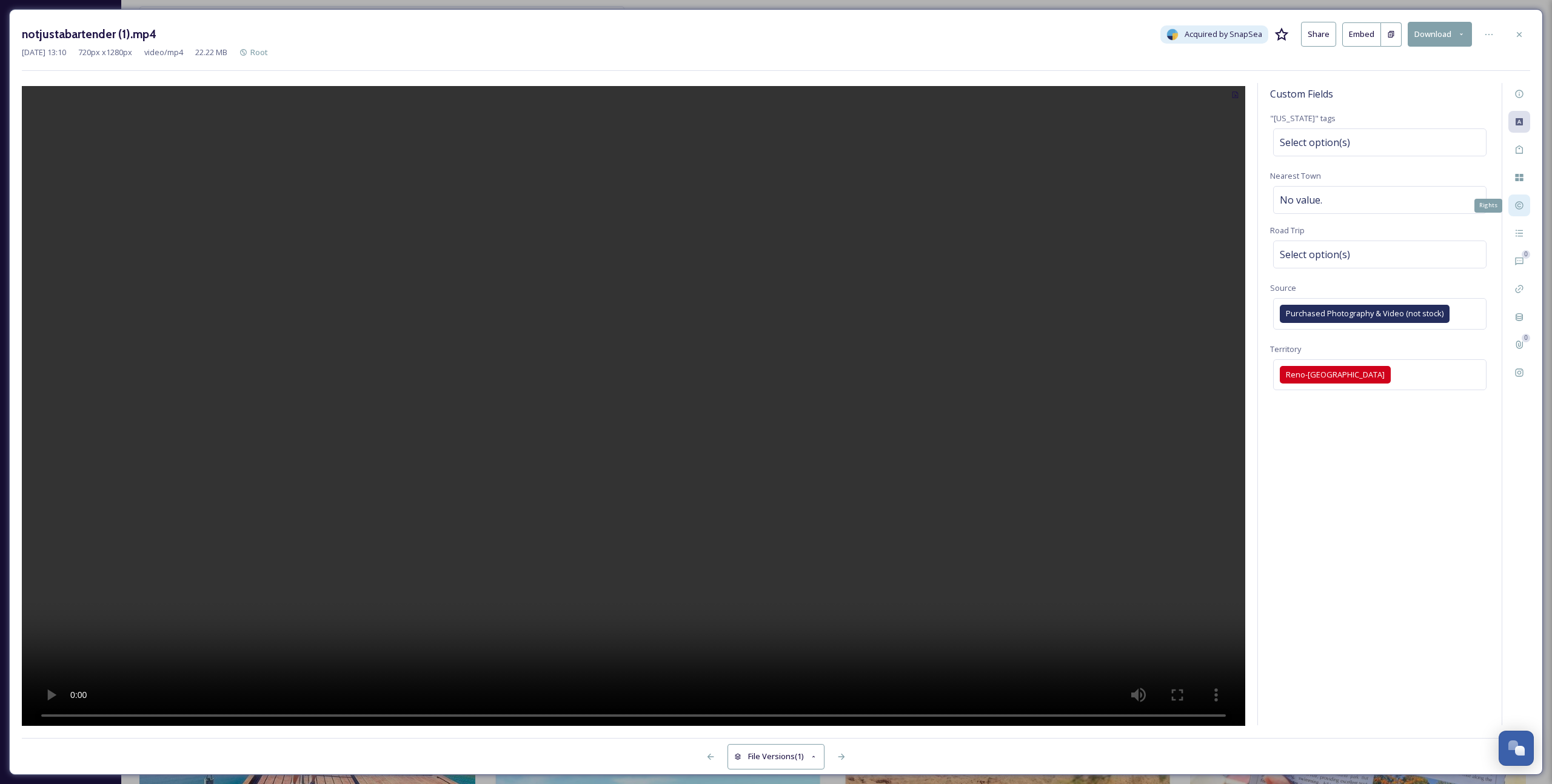
click at [904, 203] on icon at bounding box center [1519, 205] width 9 height 9
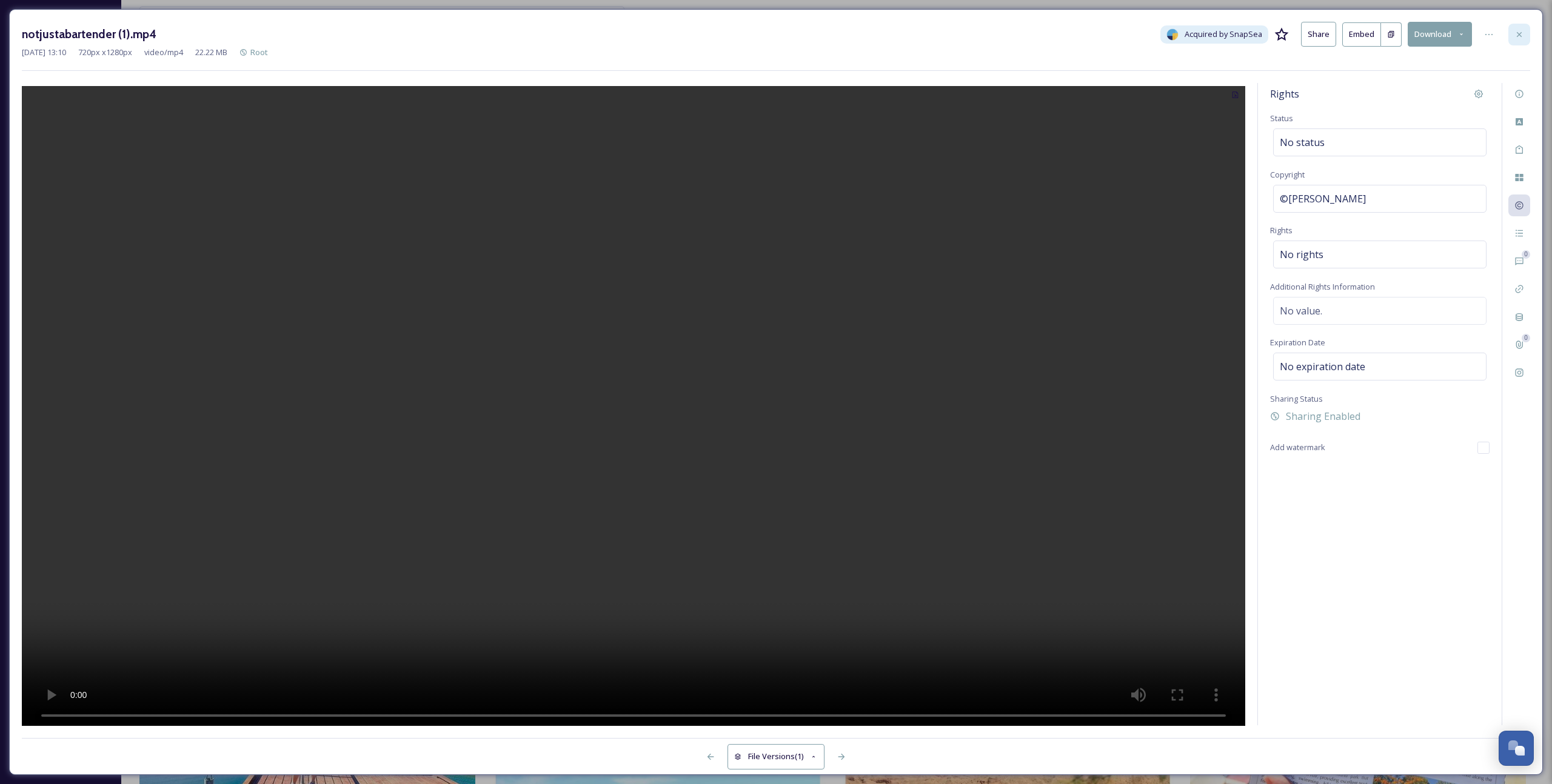
click at [904, 34] on icon at bounding box center [1519, 34] width 9 height 9
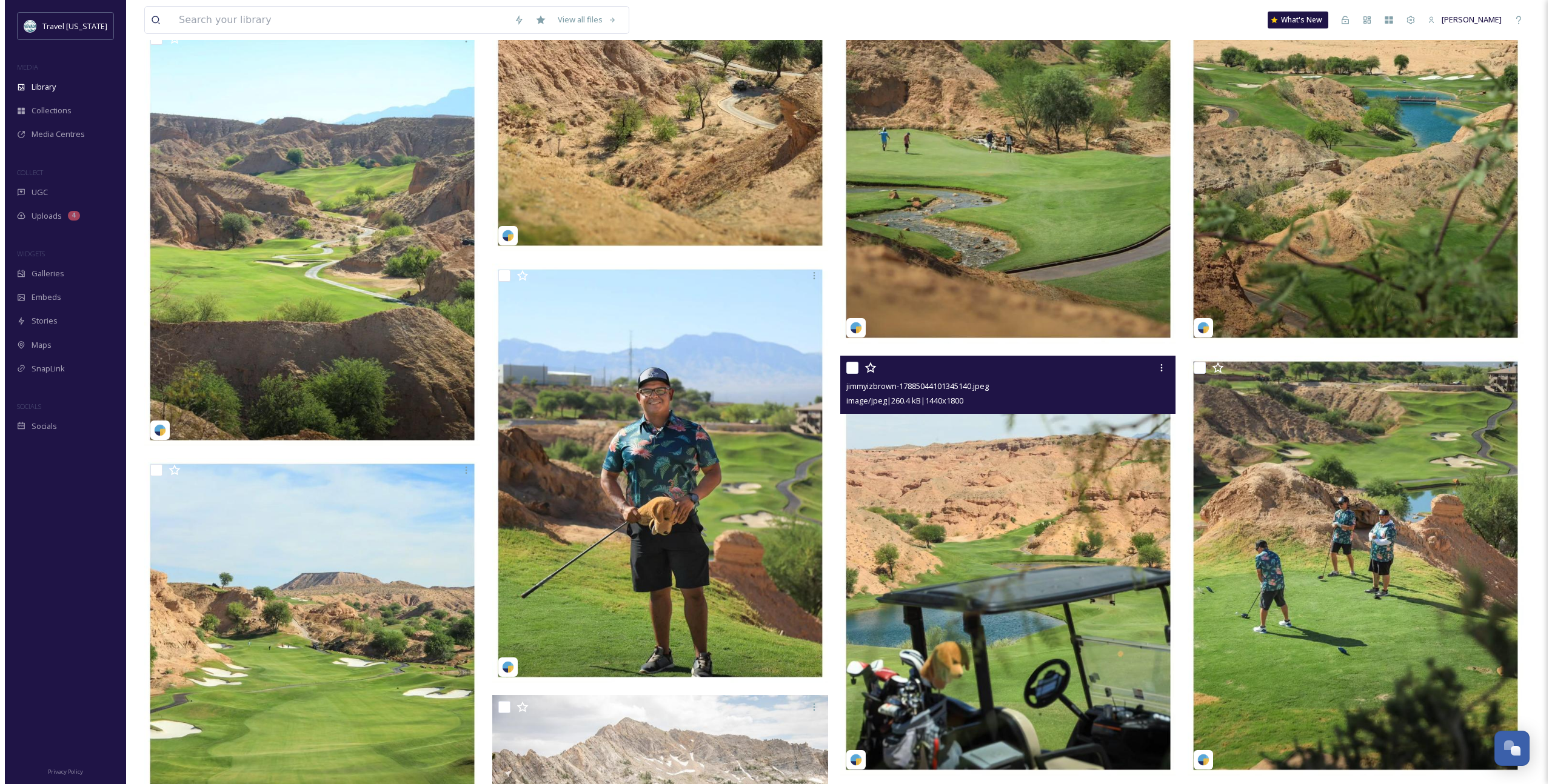
scroll to position [1418, 0]
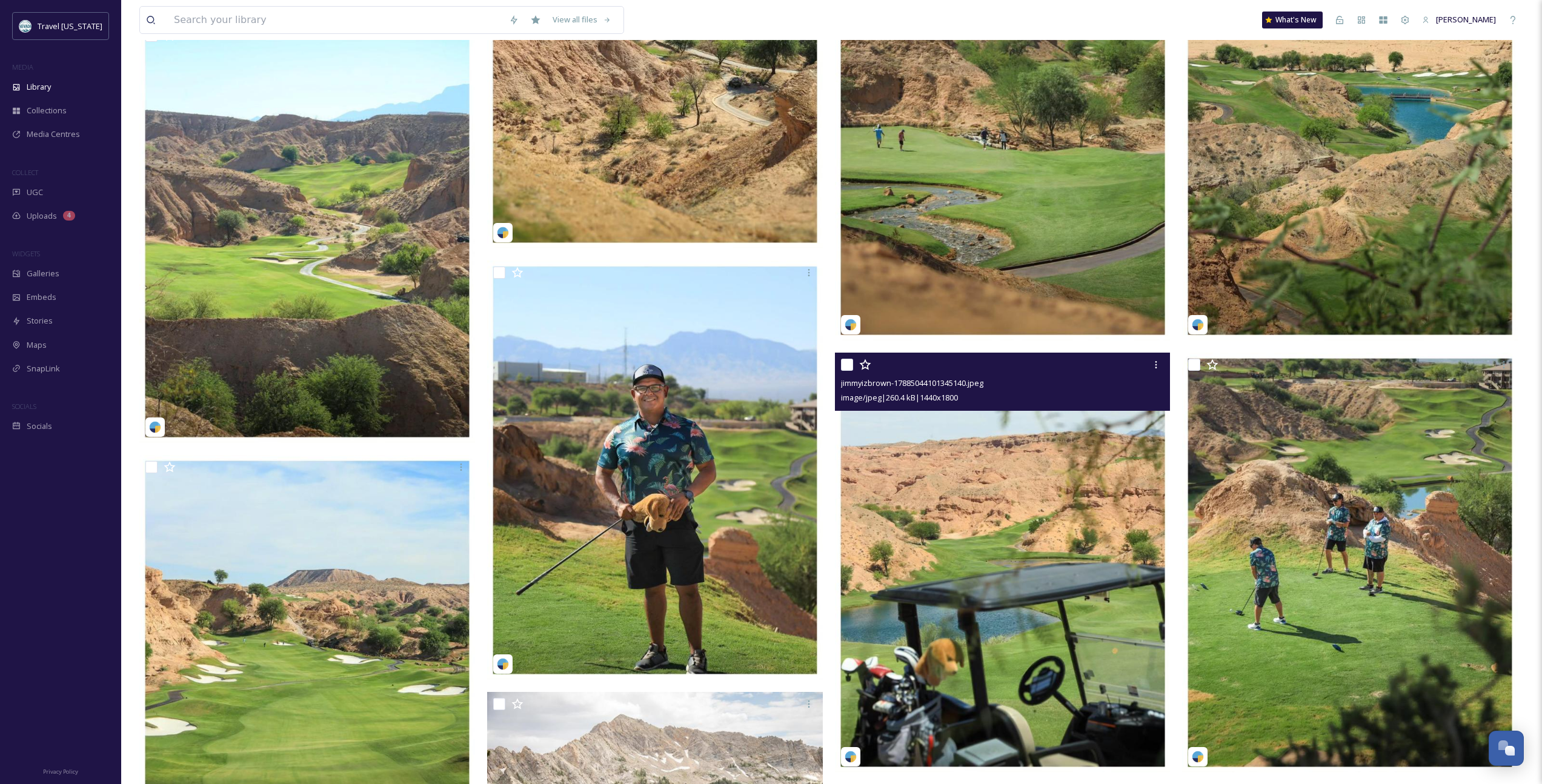
click at [904, 486] on img at bounding box center [1002, 563] width 336 height 420
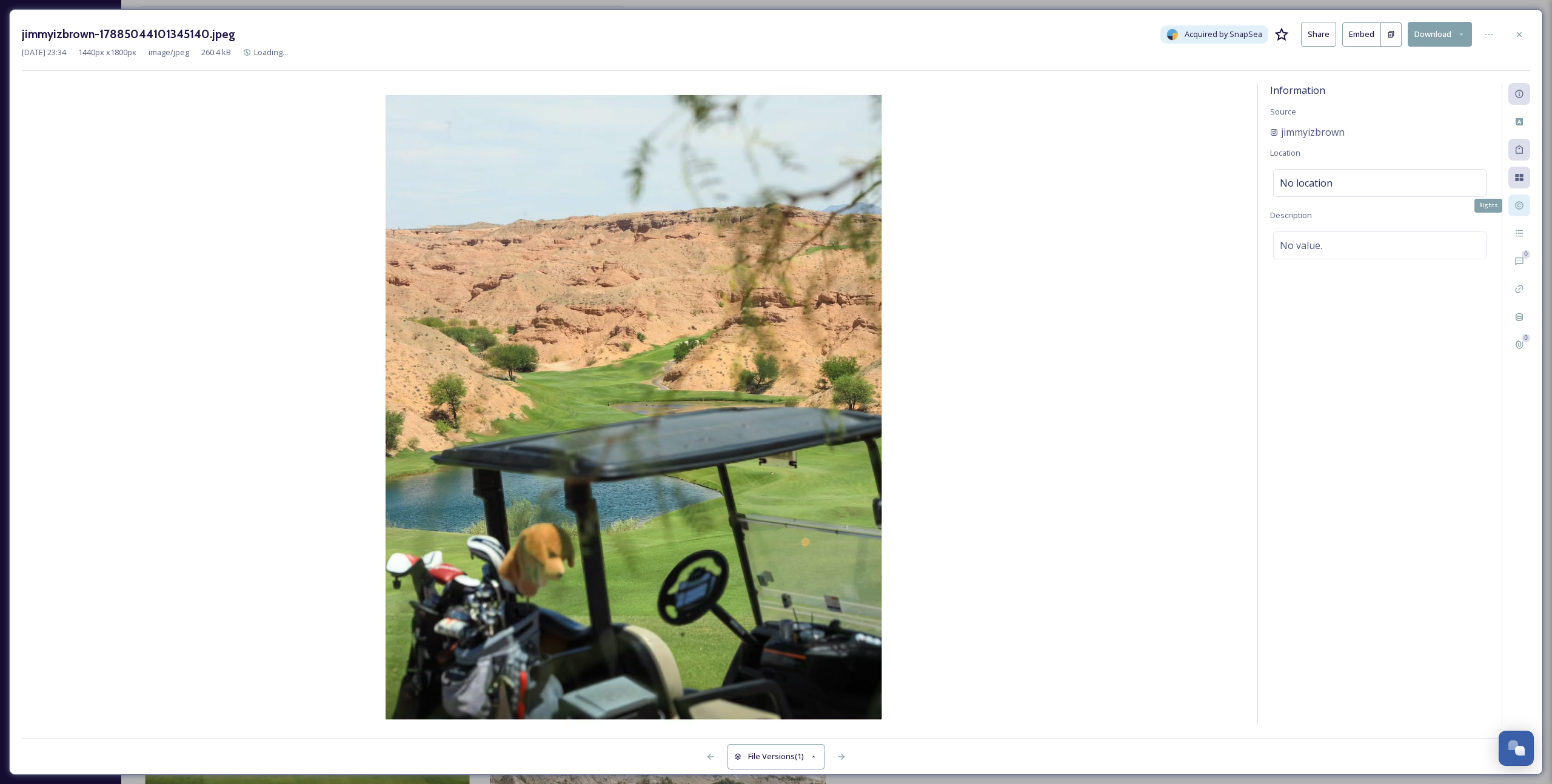
click at [904, 215] on div "Rights" at bounding box center [1519, 205] width 22 height 22
